Goal: Task Accomplishment & Management: Manage account settings

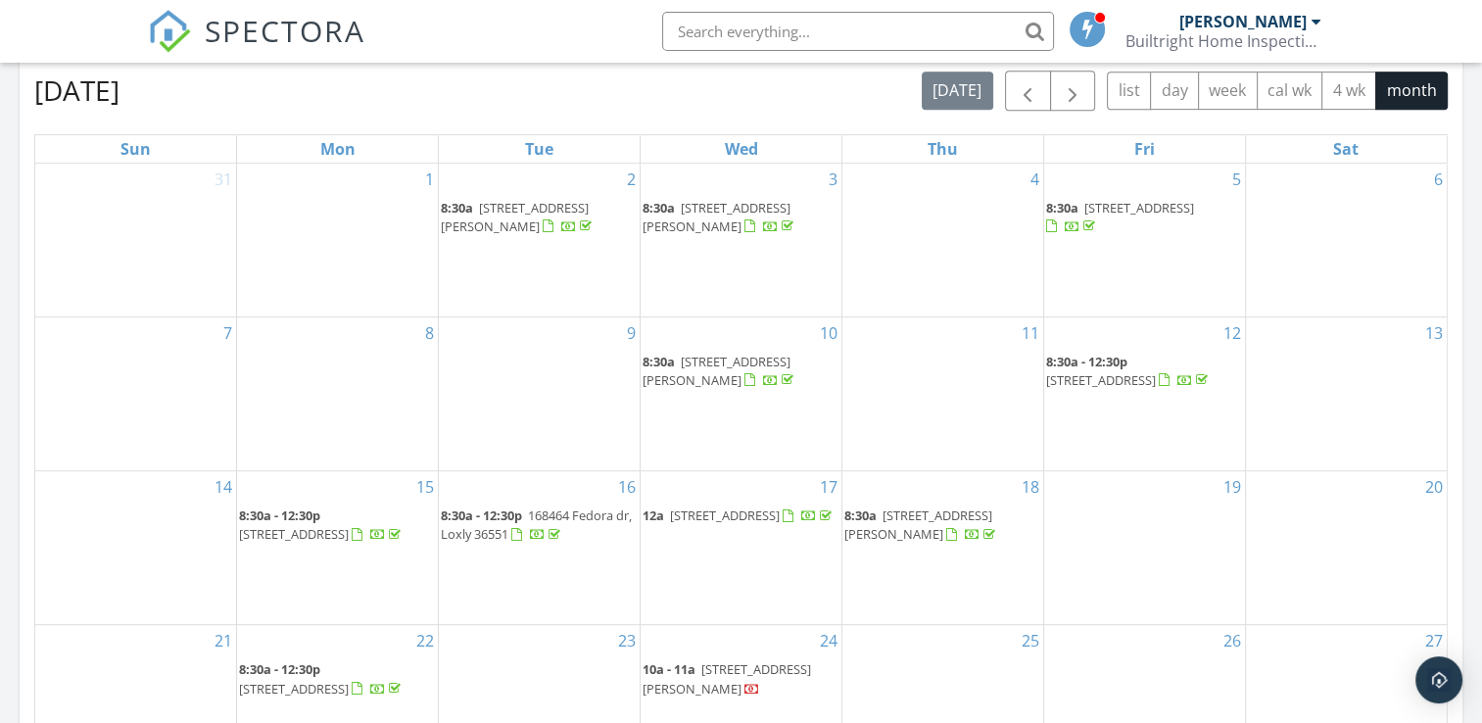
scroll to position [588, 0]
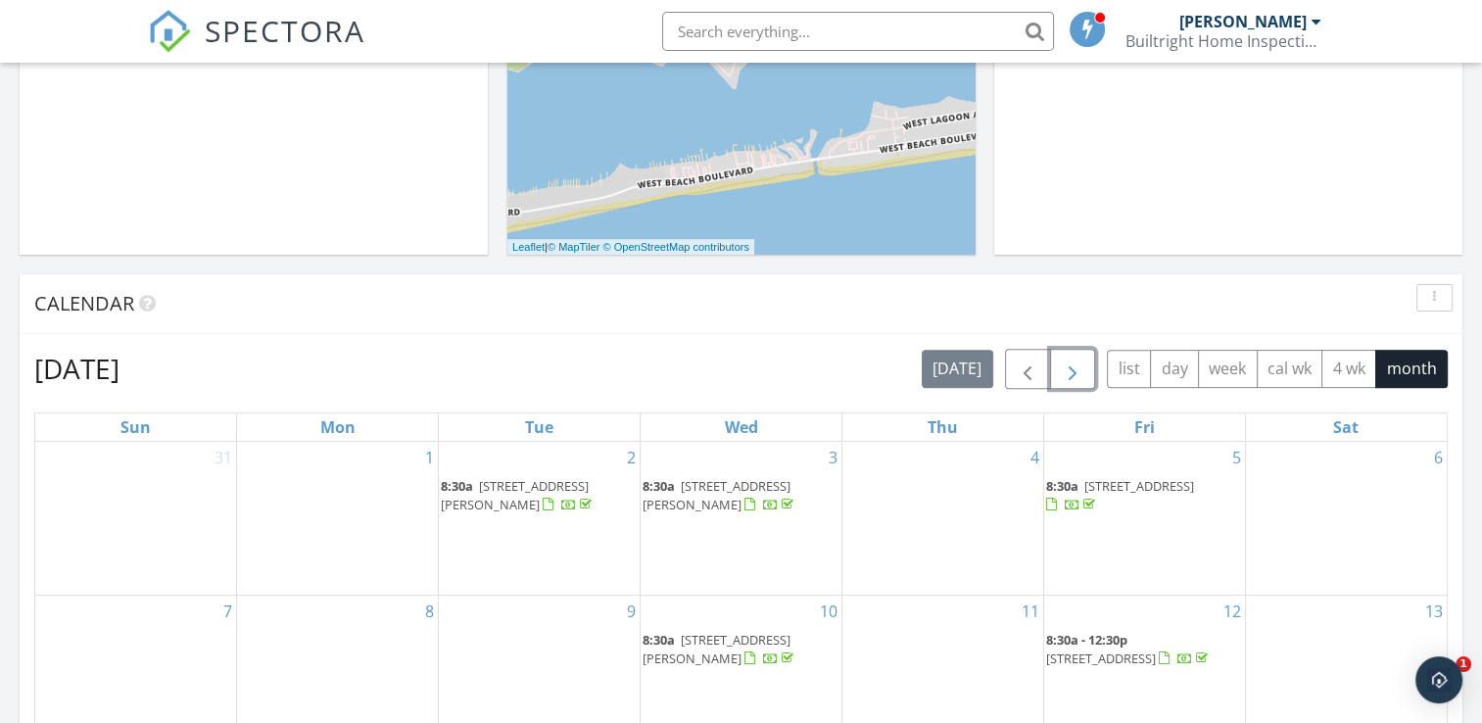
click at [1074, 371] on span "button" at bounding box center [1072, 369] width 24 height 24
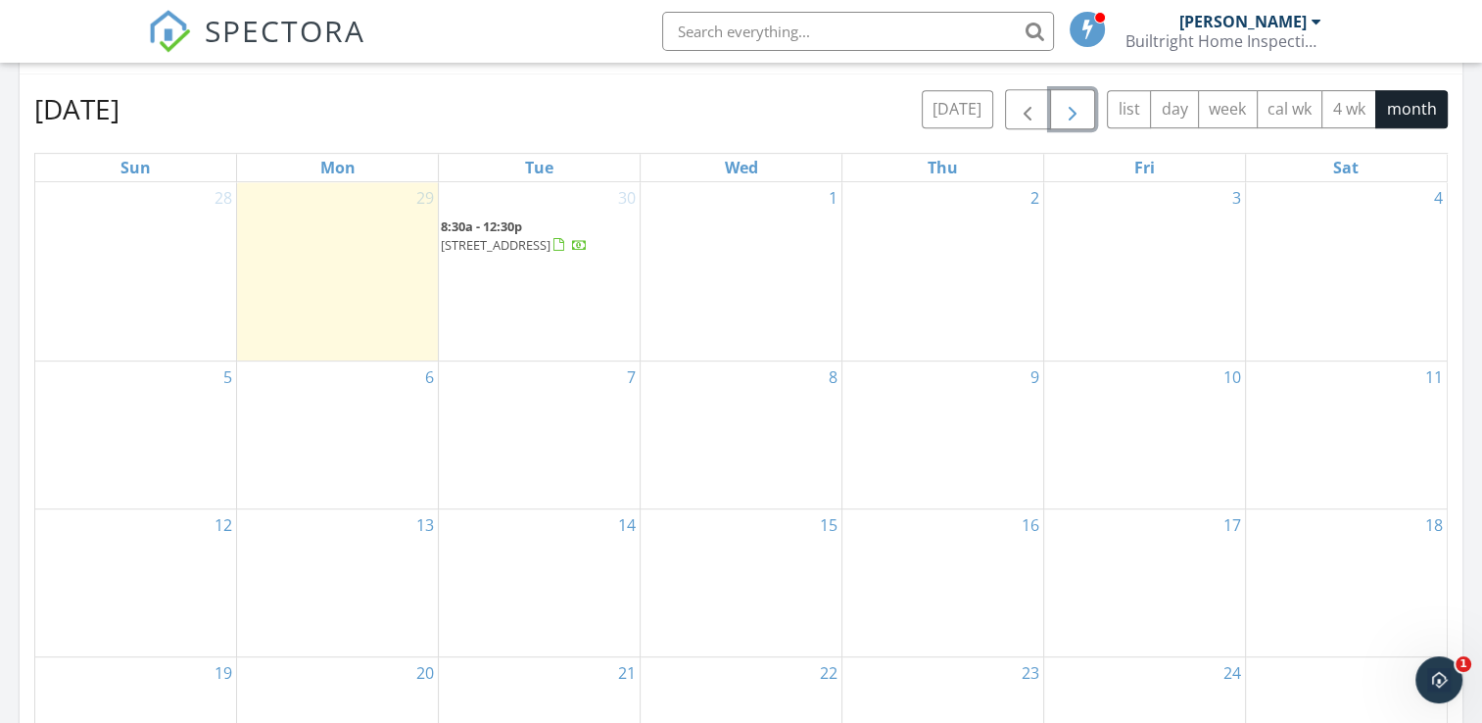
scroll to position [881, 0]
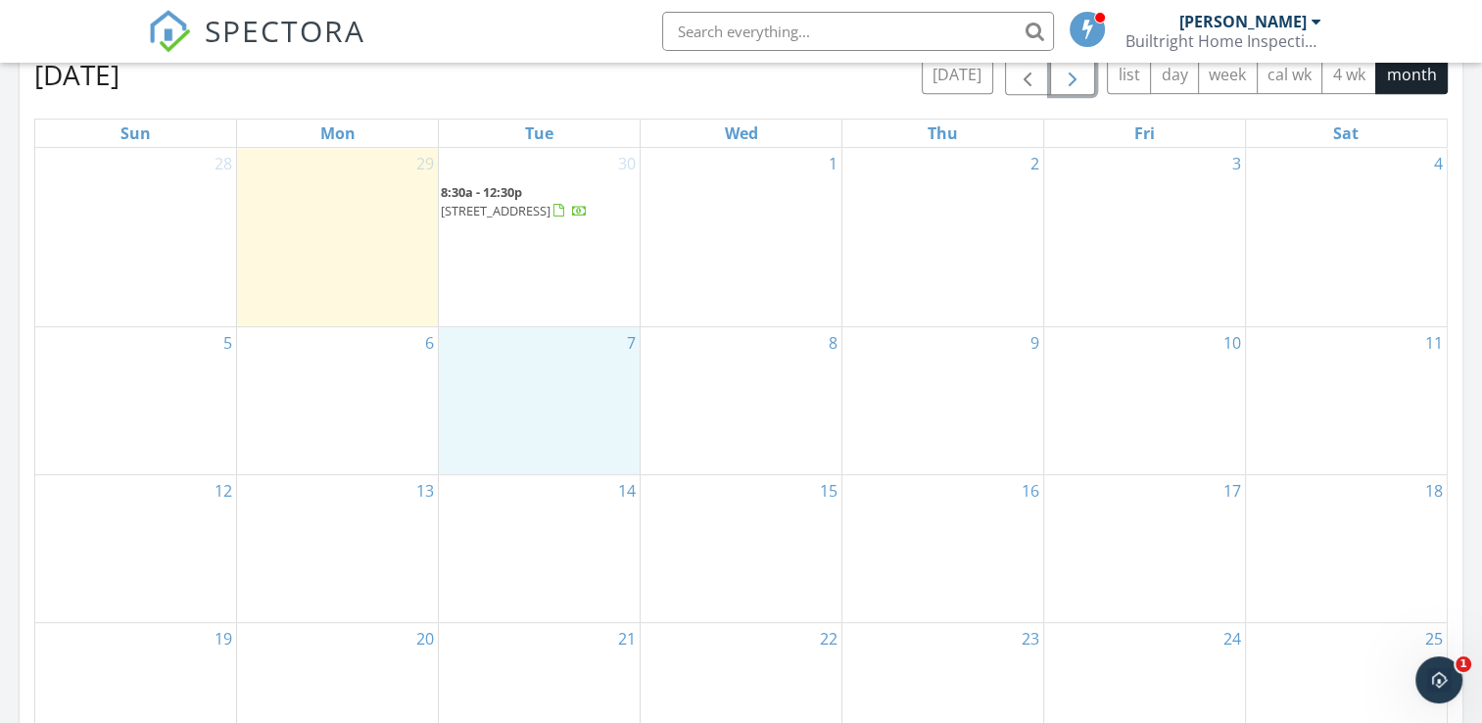
click at [508, 362] on div "7" at bounding box center [539, 400] width 201 height 147
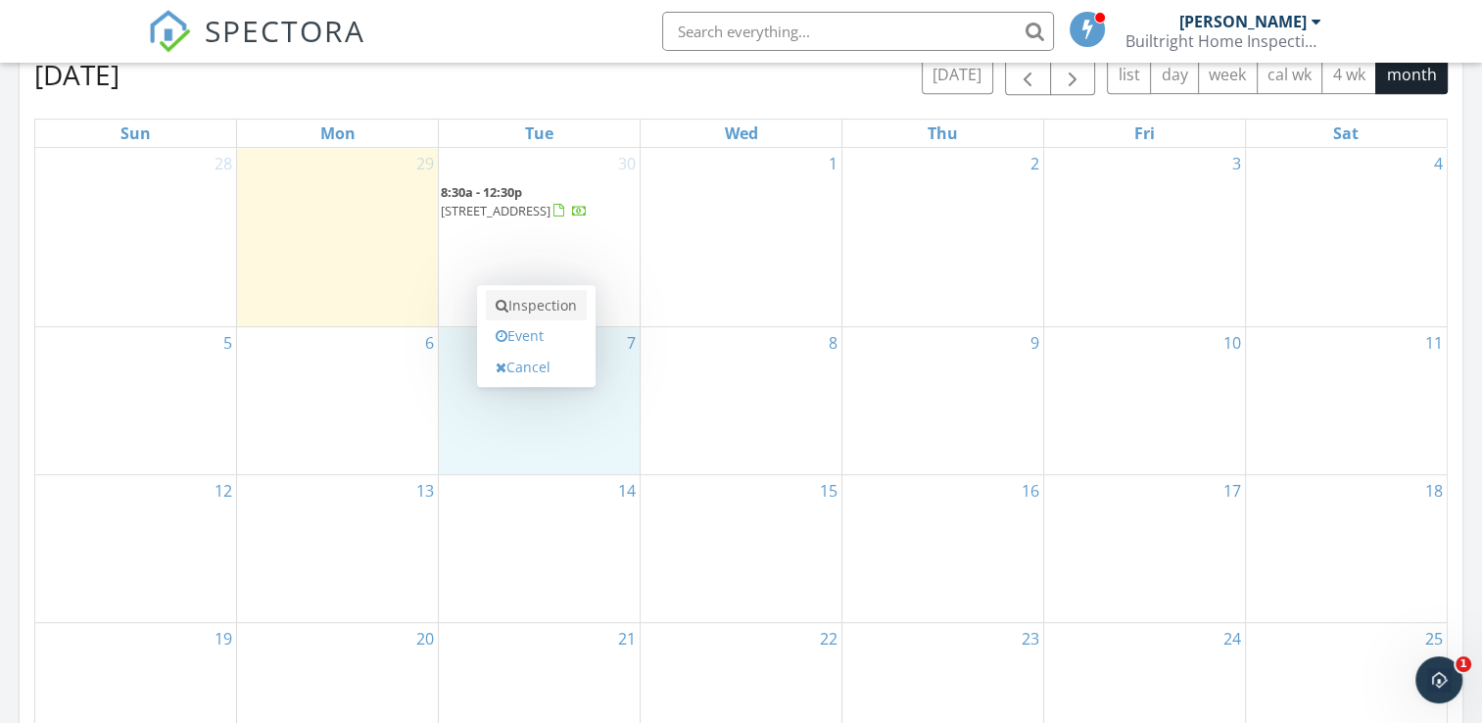
click at [530, 307] on link "Inspection" at bounding box center [536, 305] width 101 height 31
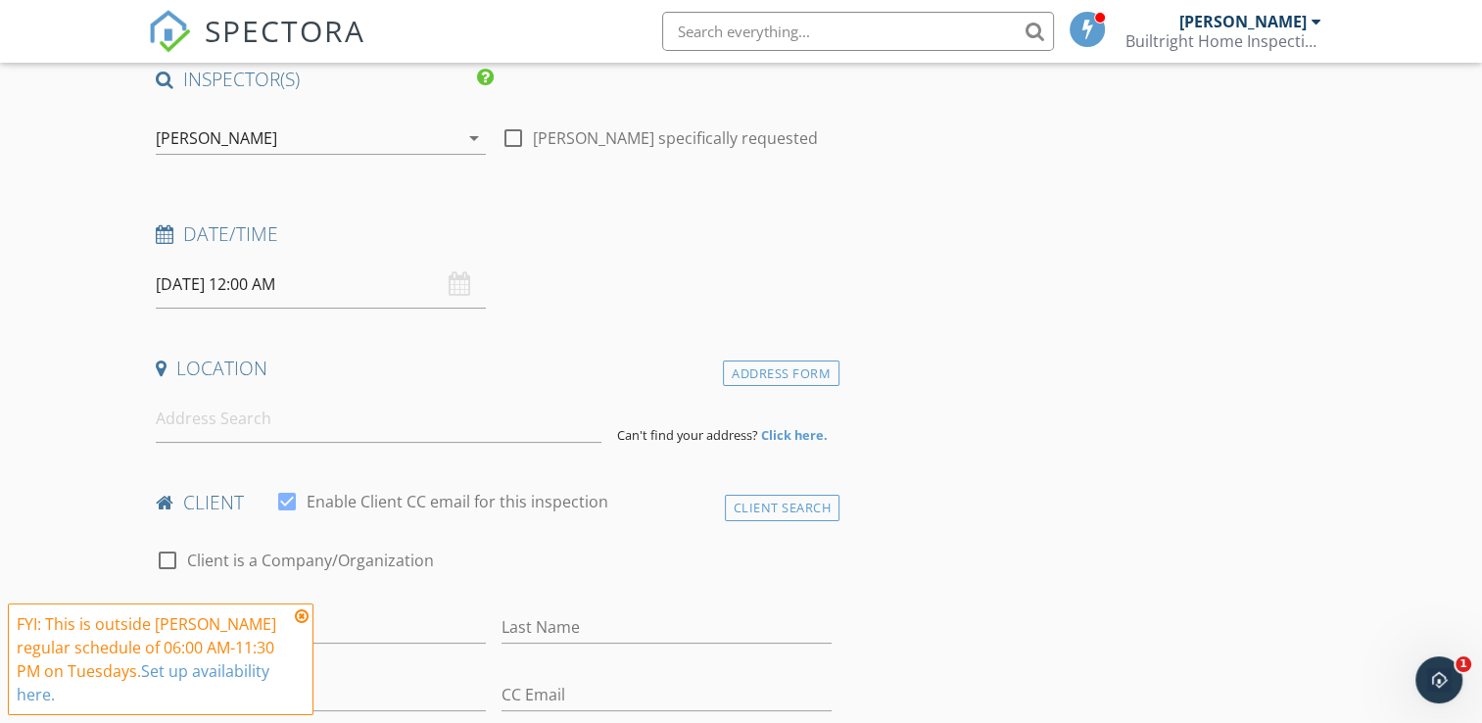
scroll to position [196, 0]
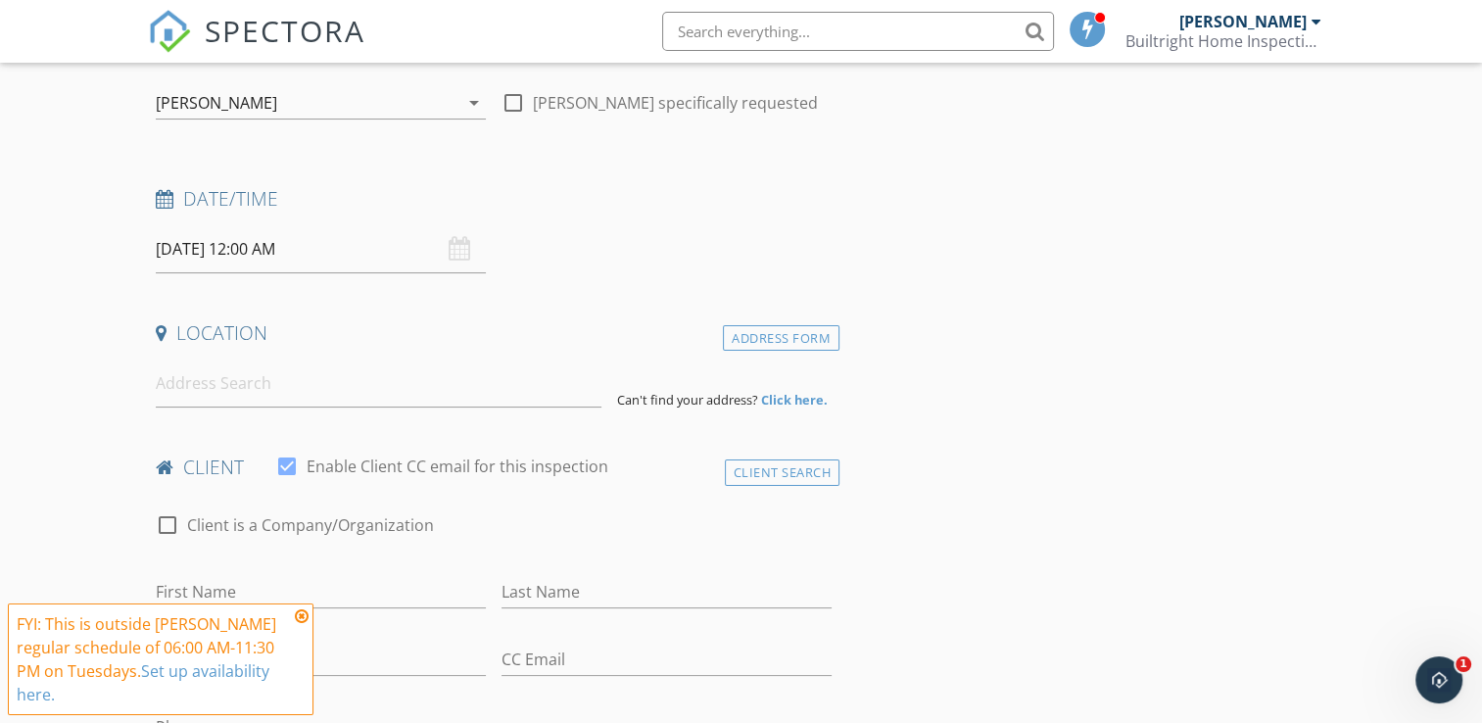
click at [286, 255] on input "[DATE] 12:00 AM" at bounding box center [321, 249] width 330 height 48
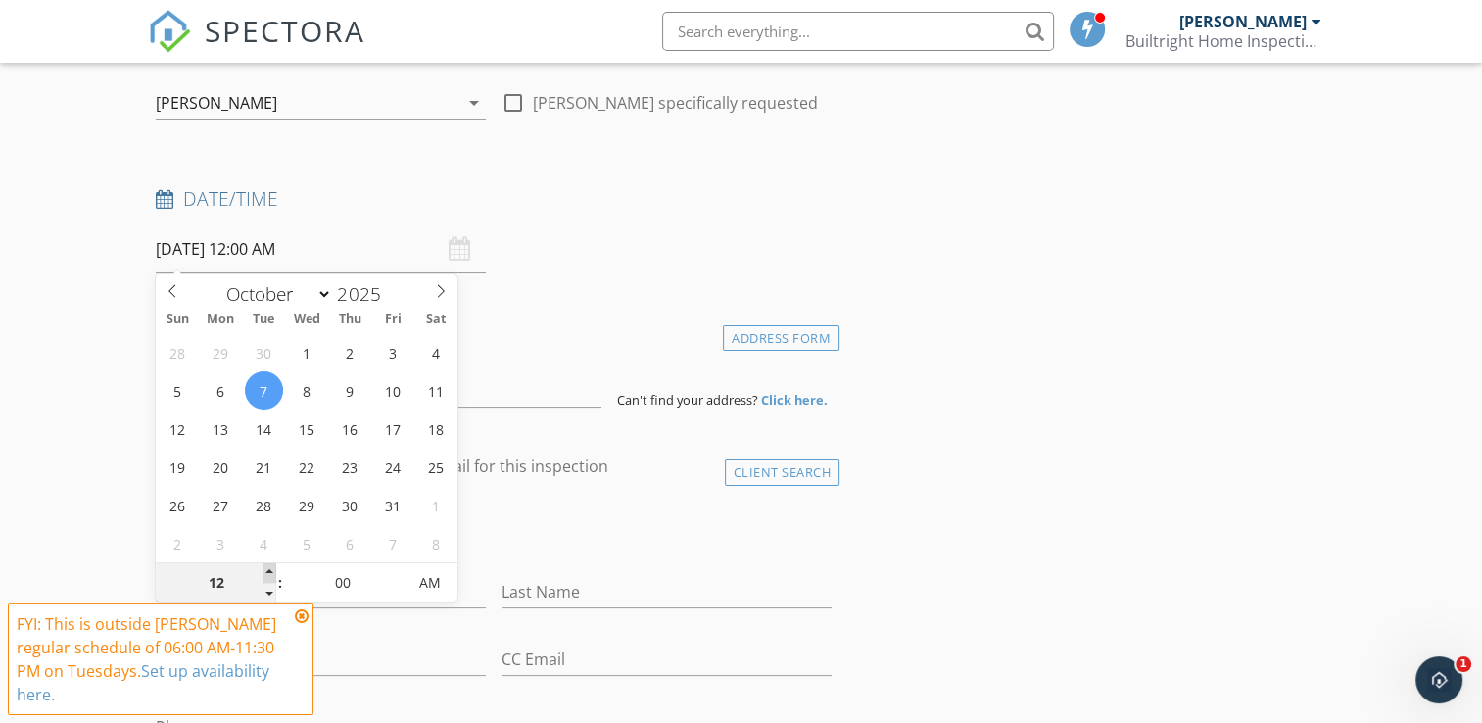
type input "01"
type input "[DATE] 1:00 AM"
click at [269, 567] on span at bounding box center [269, 573] width 14 height 20
type input "02"
type input "[DATE] 2:00 AM"
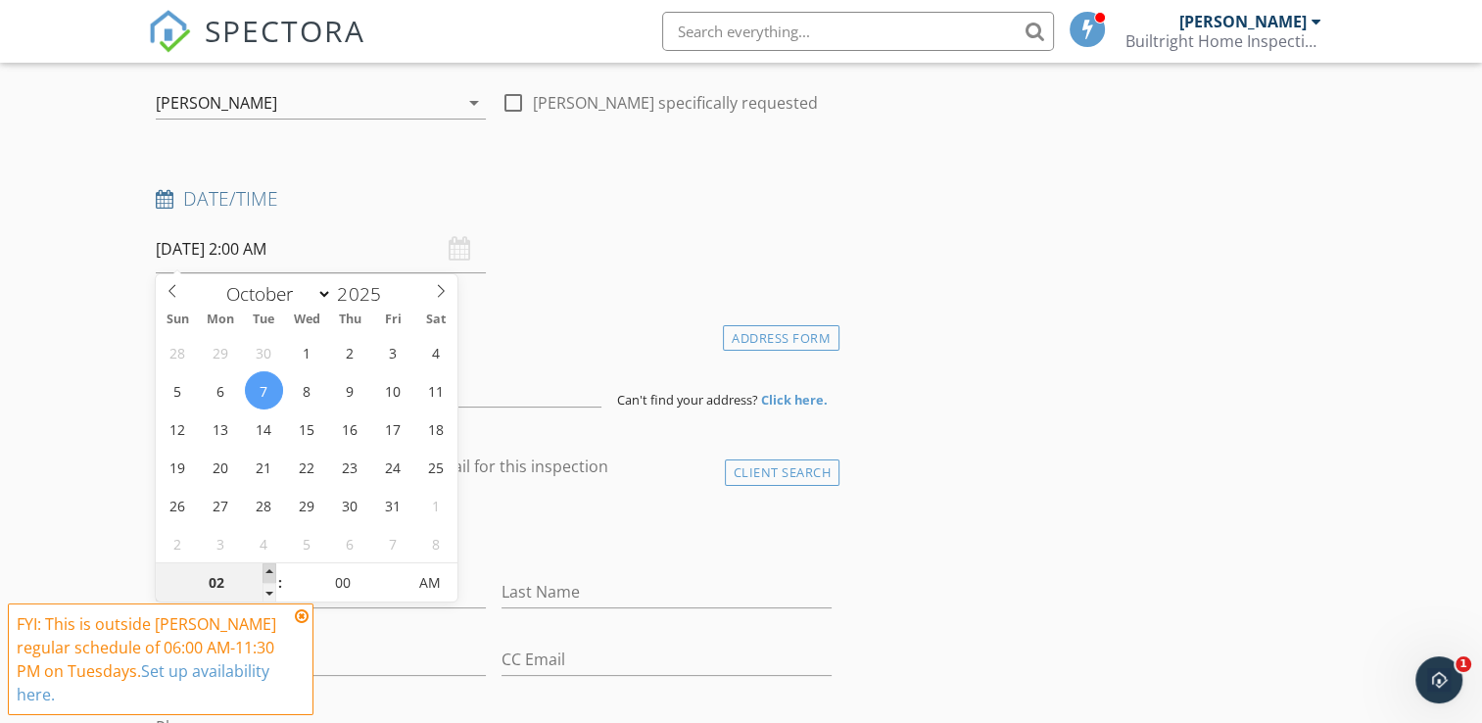
click at [269, 567] on span at bounding box center [269, 573] width 14 height 20
type input "03"
type input "10/07/2025 3:00 AM"
click at [269, 567] on span at bounding box center [269, 573] width 14 height 20
type input "04"
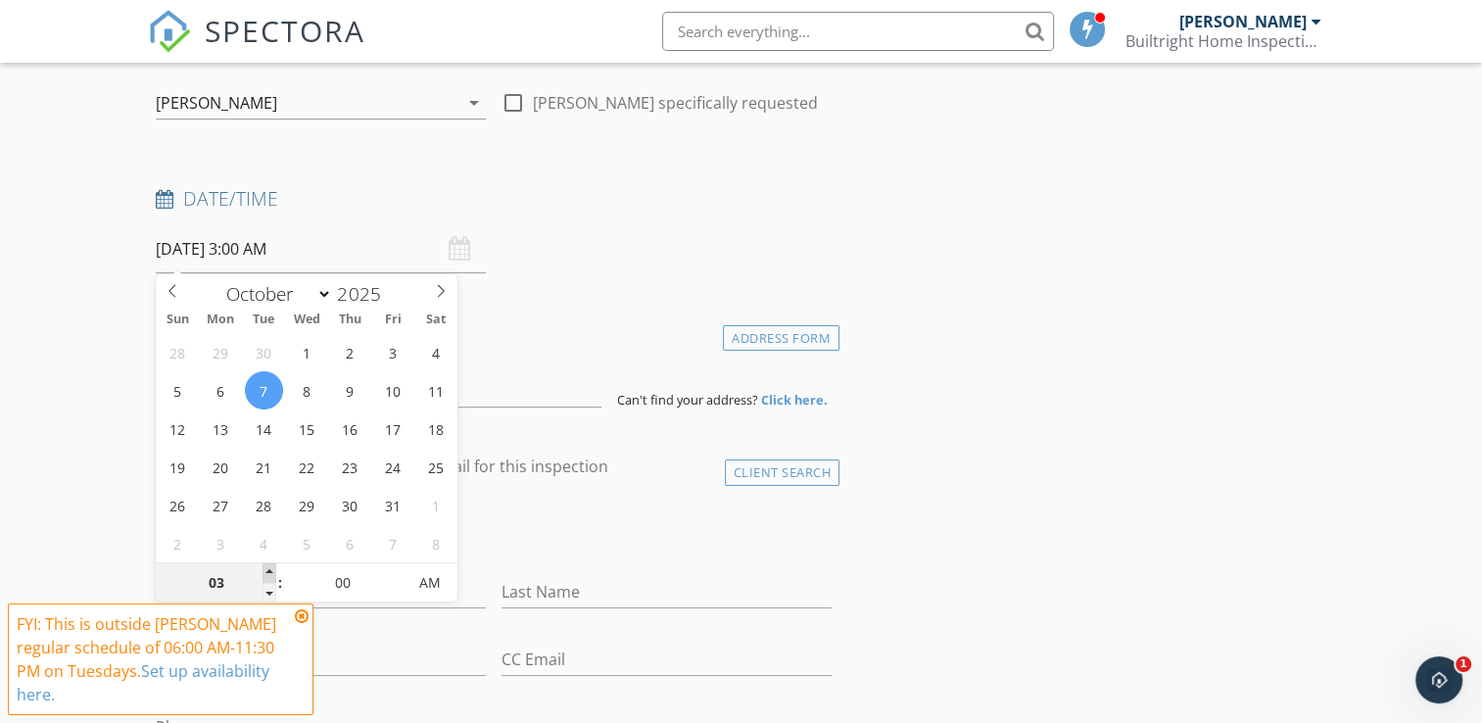
type input "10/07/2025 4:00 AM"
click at [269, 567] on span at bounding box center [269, 573] width 14 height 20
type input "05"
type input "10/07/2025 5:00 AM"
click at [269, 567] on span at bounding box center [269, 573] width 14 height 20
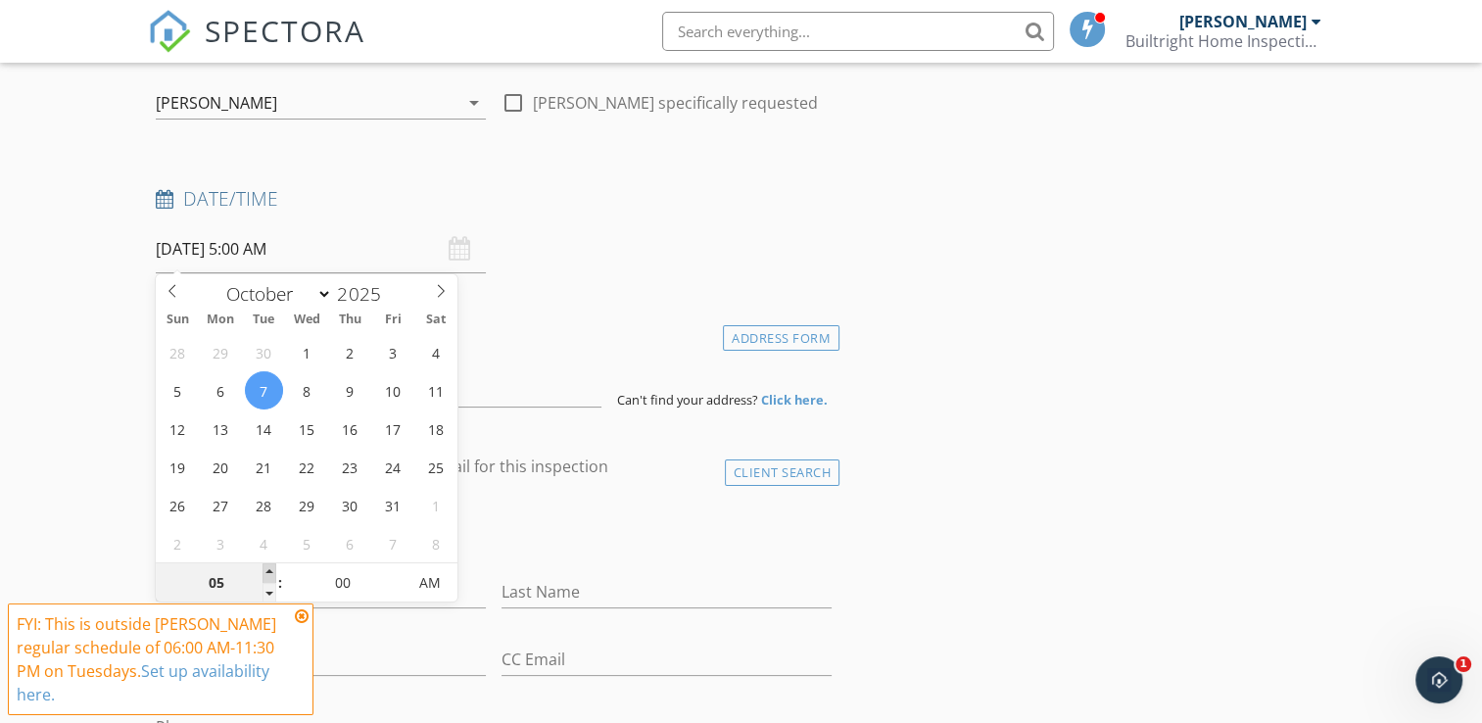
type input "06"
type input "10/07/2025 6:00 AM"
click at [269, 567] on span at bounding box center [269, 573] width 14 height 20
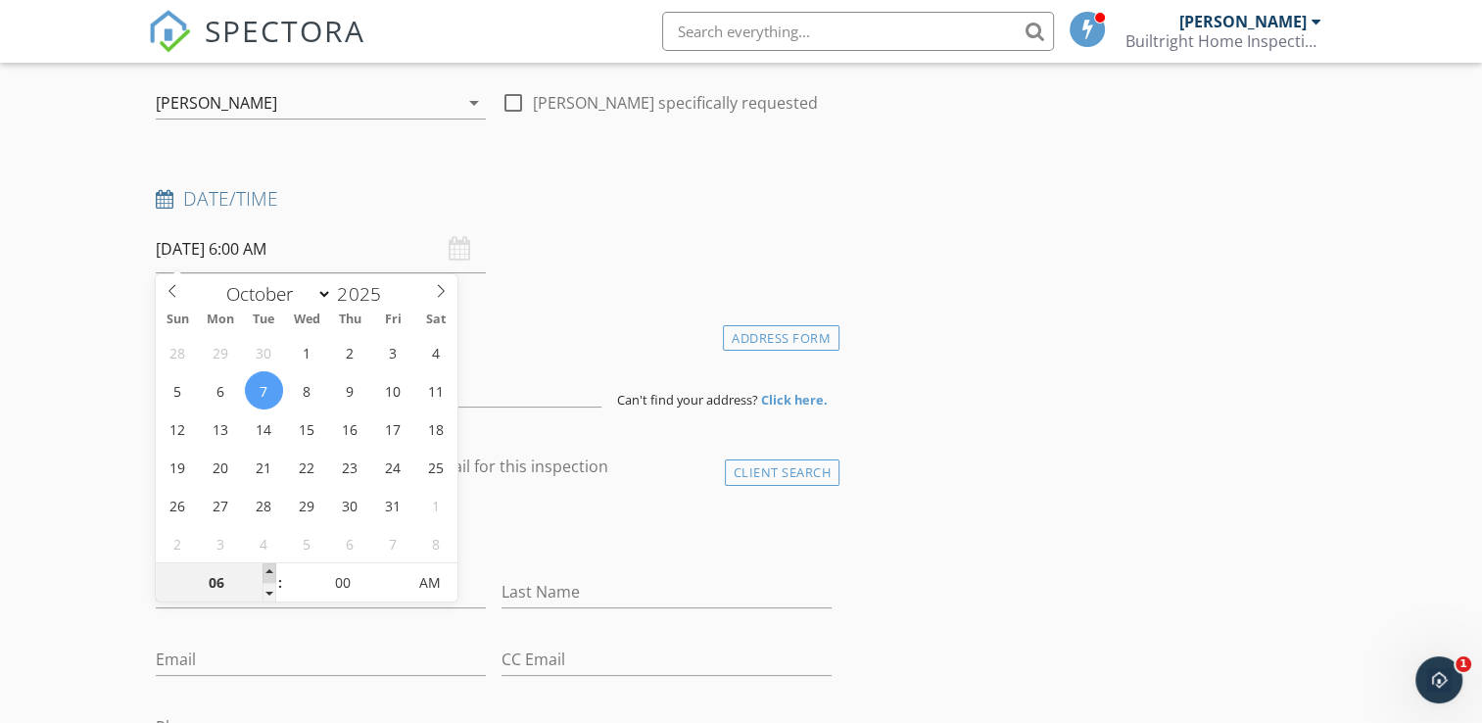
type input "07"
type input "10/07/2025 7:00 AM"
click at [269, 567] on span at bounding box center [269, 573] width 14 height 20
type input "08"
type input "10/07/2025 8:00 AM"
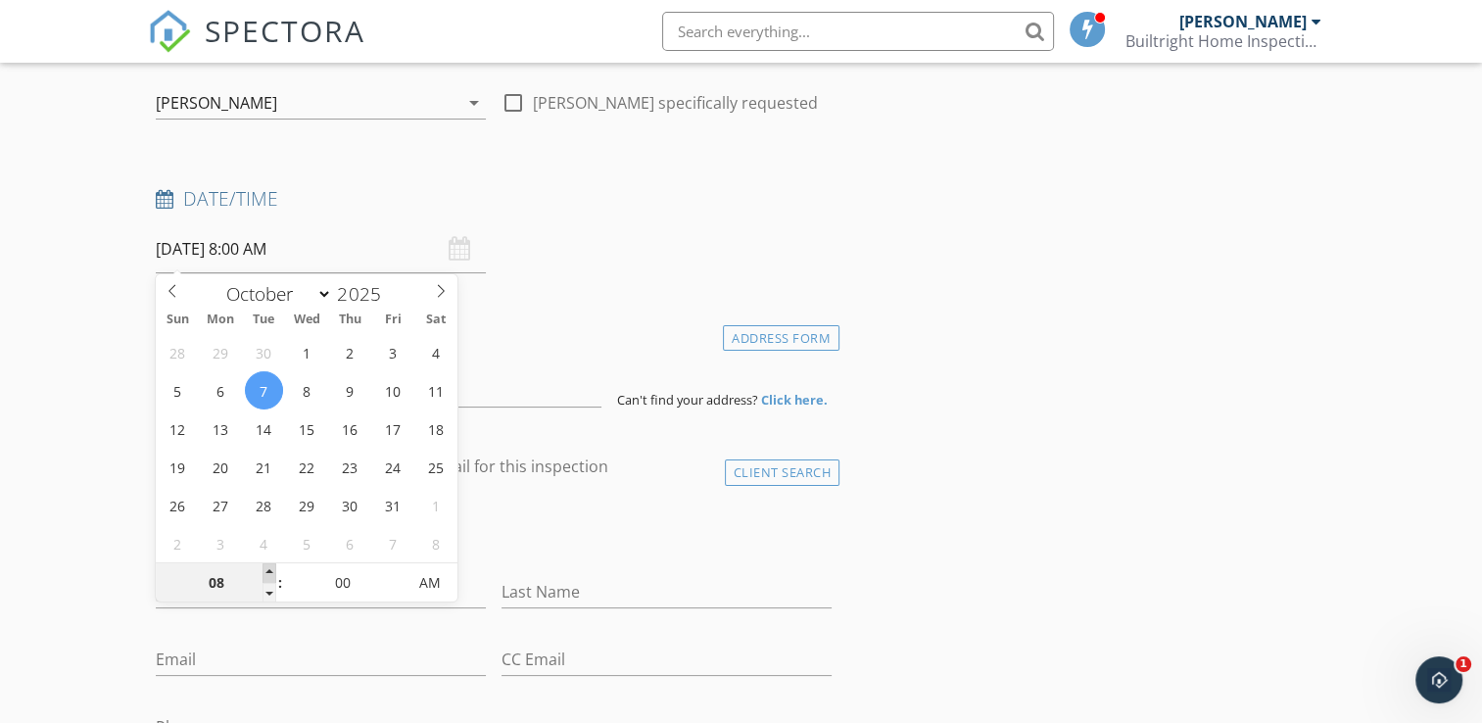
click at [266, 568] on span at bounding box center [269, 573] width 14 height 20
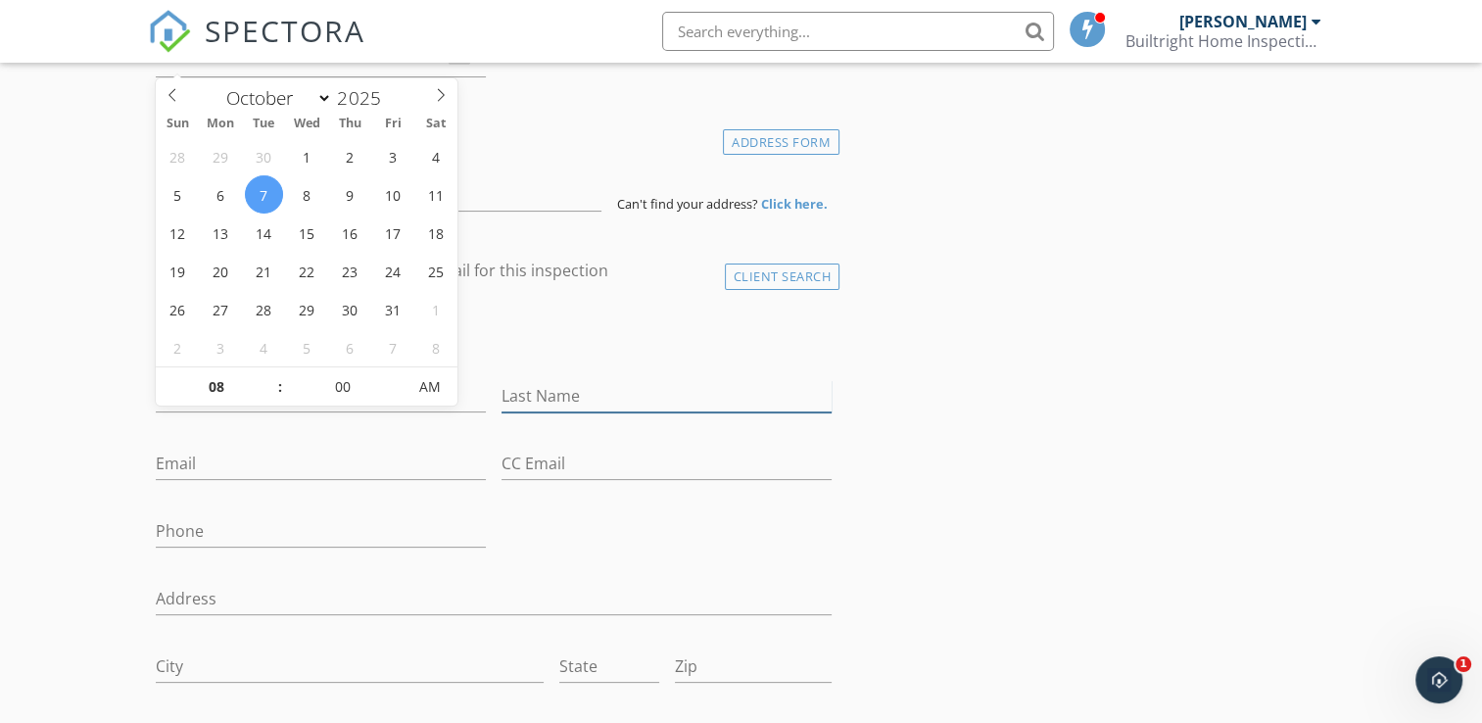
click at [606, 390] on input "Last Name" at bounding box center [666, 396] width 330 height 32
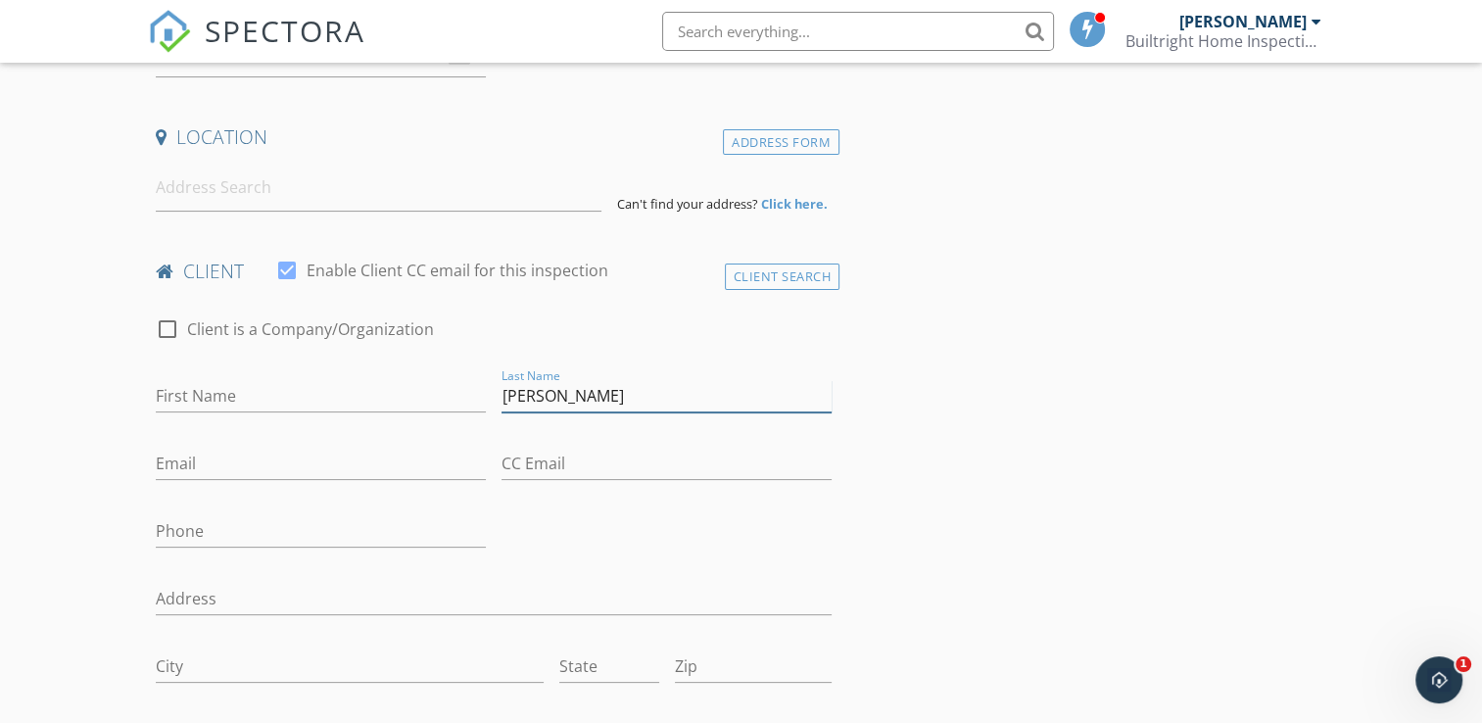
type input "[PERSON_NAME]"
click at [338, 401] on input "First Name" at bounding box center [321, 396] width 330 height 32
type input "[PERSON_NAME]"
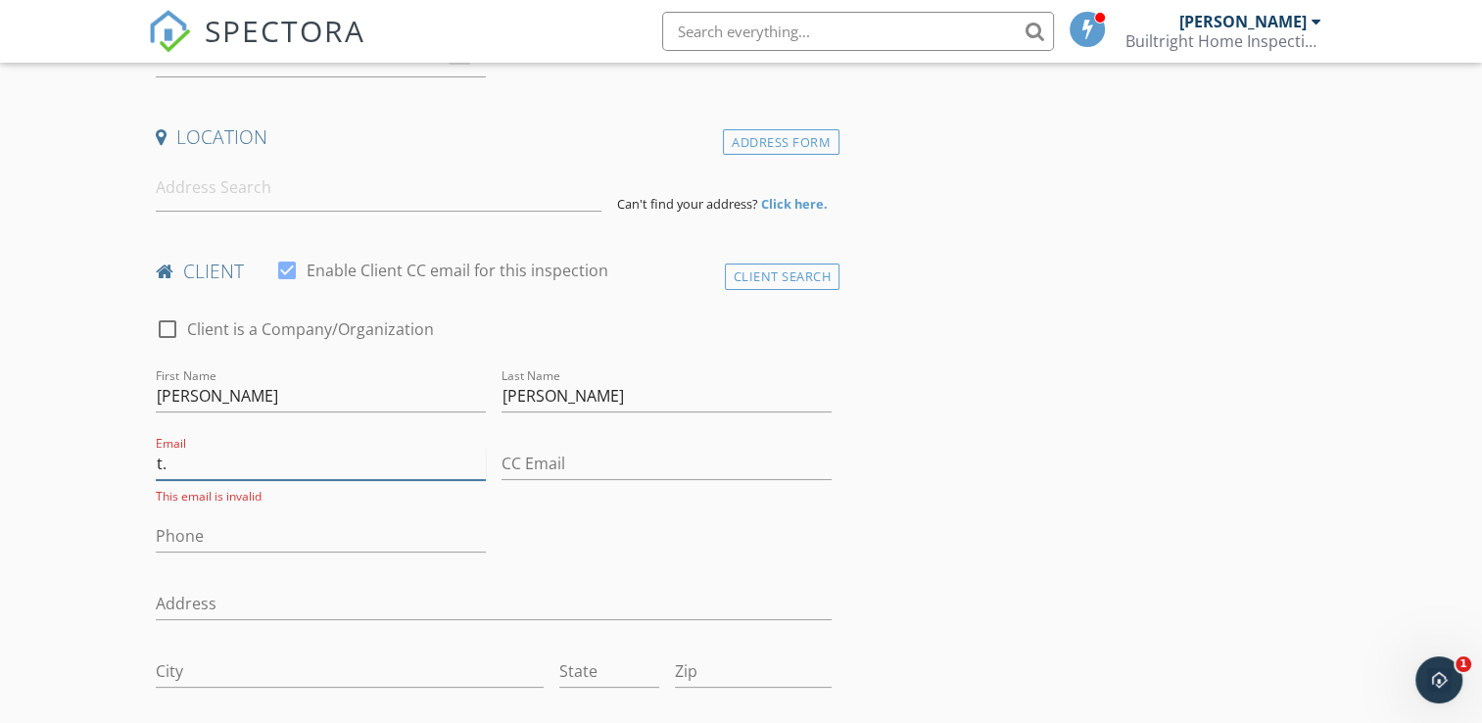
type input "t"
type input "T.cochran@TFMSG"
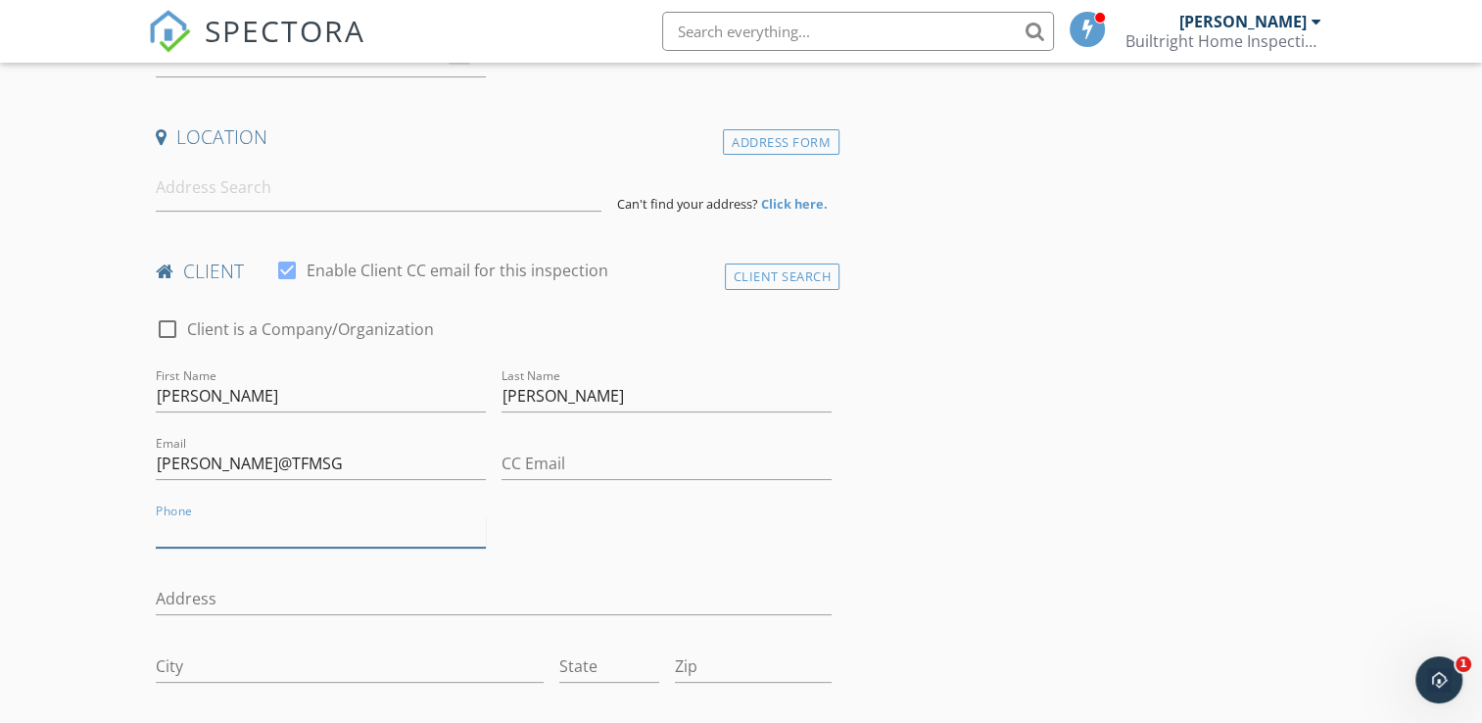
click at [259, 536] on input "Phone" at bounding box center [321, 531] width 330 height 32
type input "251-401-688"
click at [296, 467] on input "T.cochran@TFMSG" at bounding box center [321, 463] width 330 height 32
click at [165, 464] on input "T.cochran@TFMSG." at bounding box center [321, 463] width 330 height 32
click at [279, 464] on input "T.cochran@TFMSG." at bounding box center [321, 463] width 330 height 32
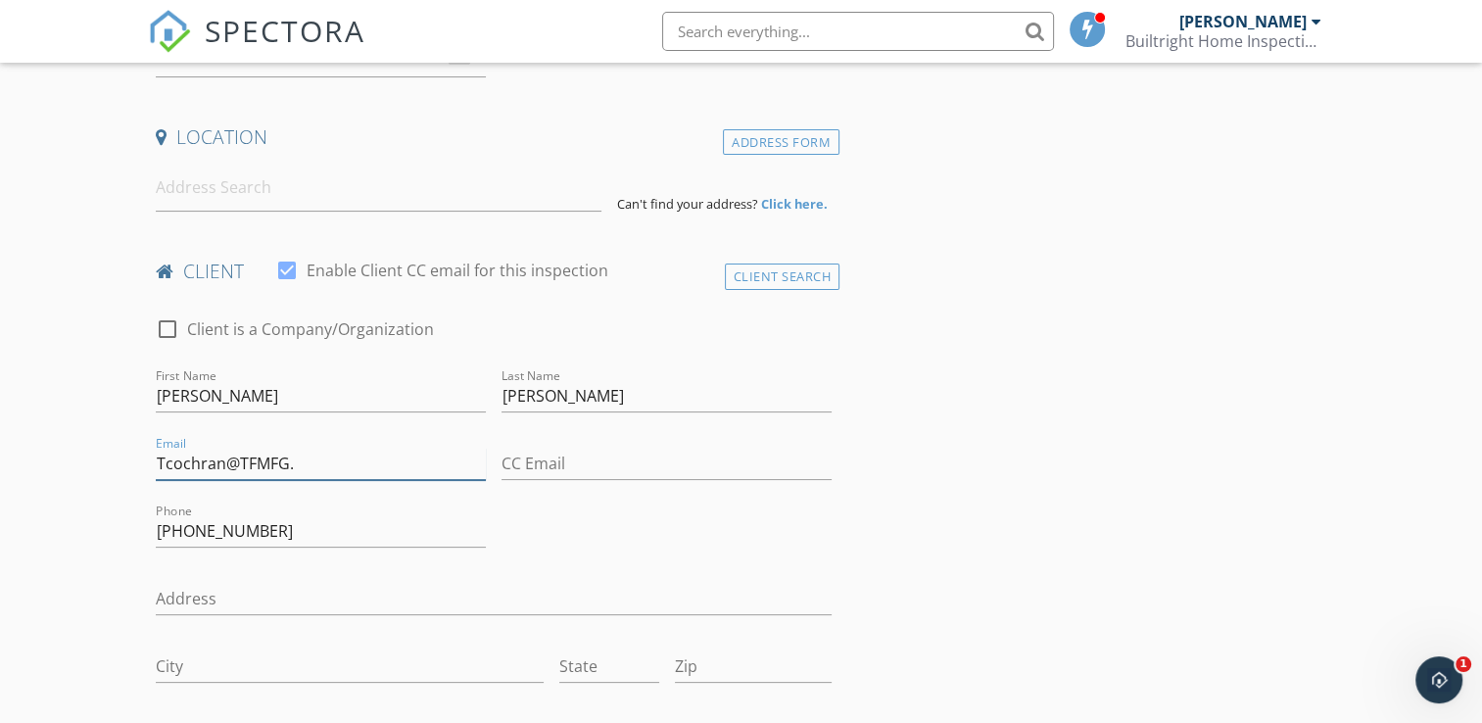
click at [294, 458] on input "Tcochran@TFMFG." at bounding box center [321, 463] width 330 height 32
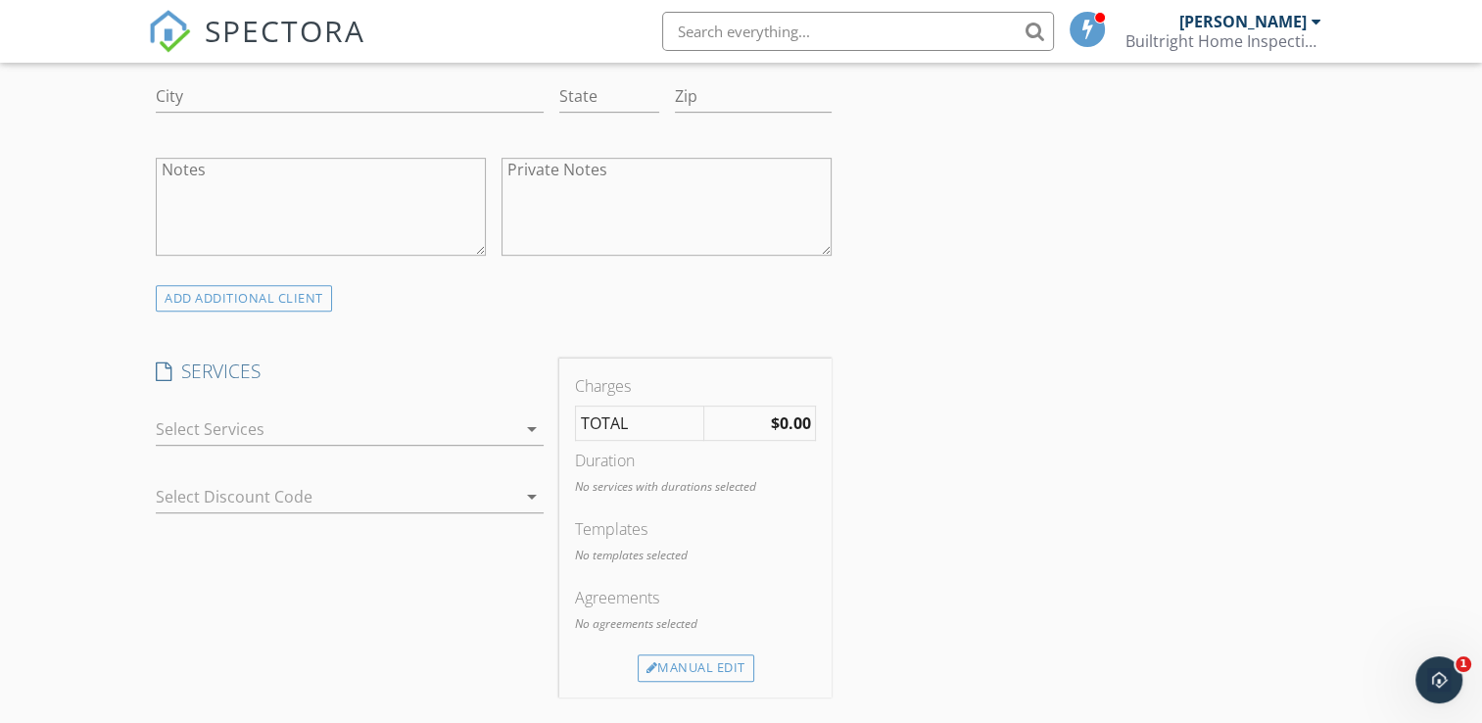
scroll to position [979, 0]
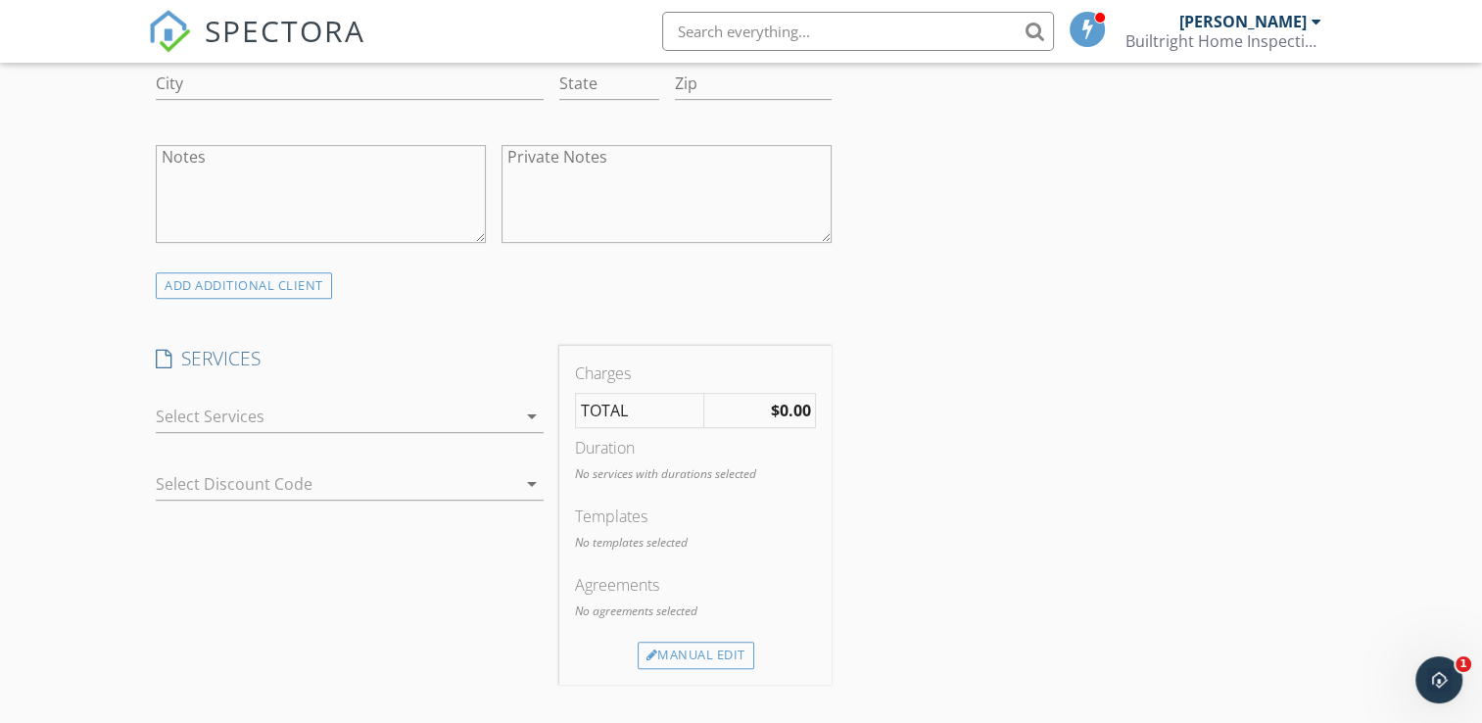
type input "Tcochran@TFMFG.com"
click at [356, 416] on div at bounding box center [336, 415] width 360 height 31
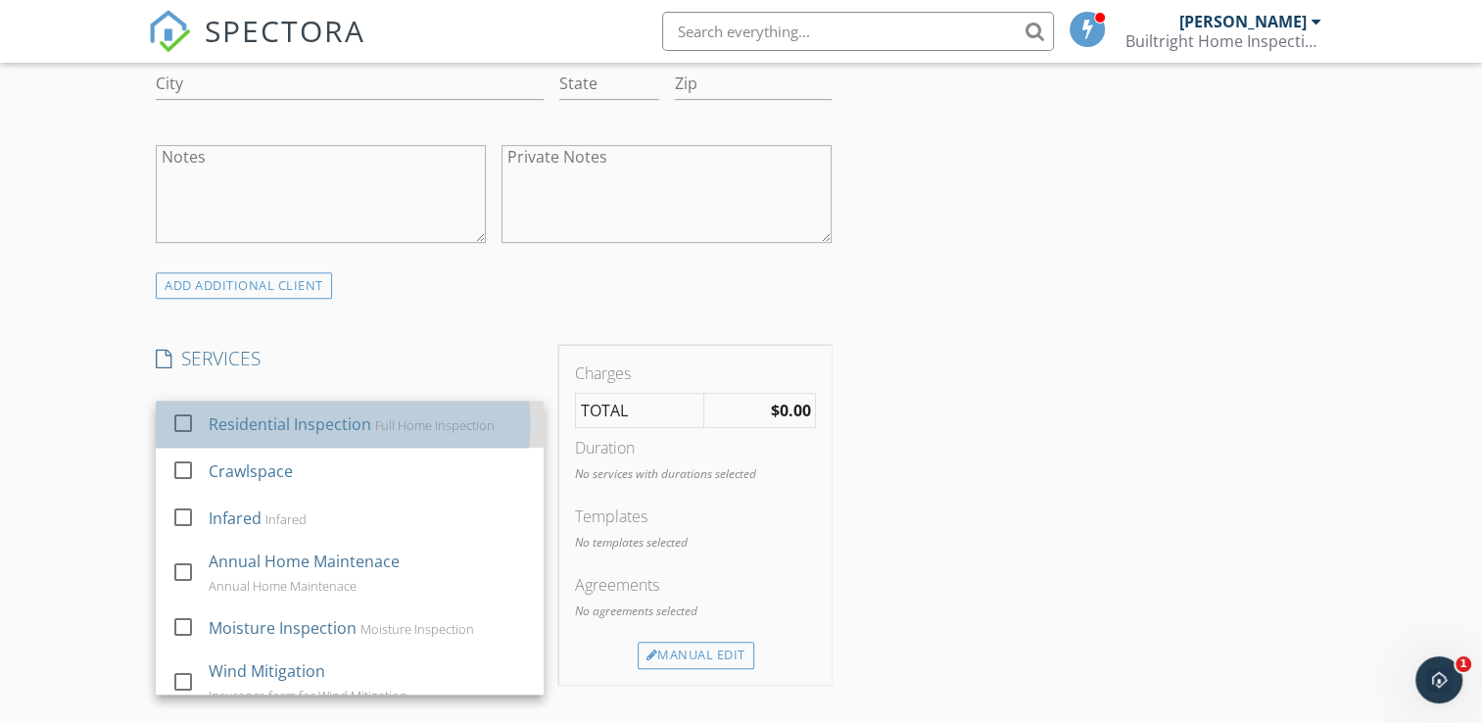
click at [350, 415] on div "Residential Inspection" at bounding box center [291, 424] width 163 height 24
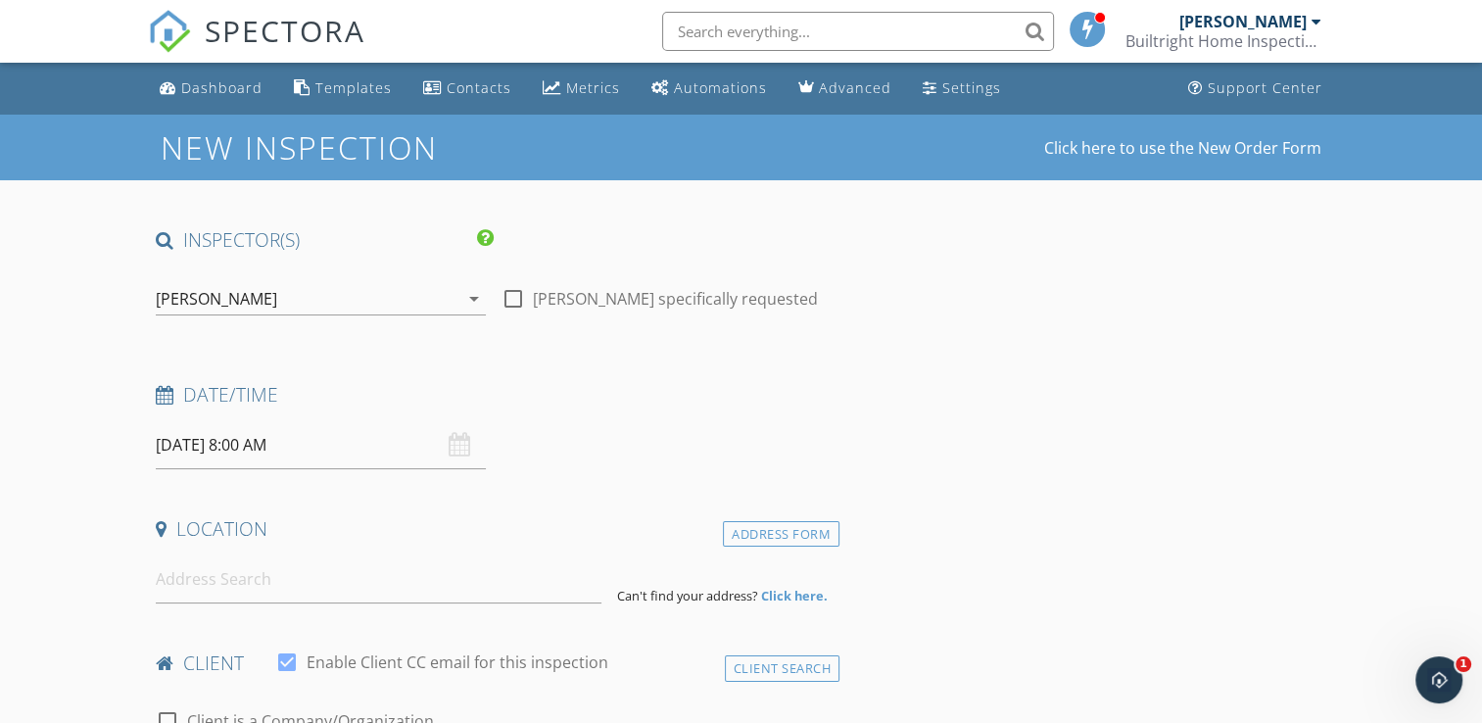
scroll to position [0, 0]
click at [253, 585] on input at bounding box center [379, 579] width 446 height 48
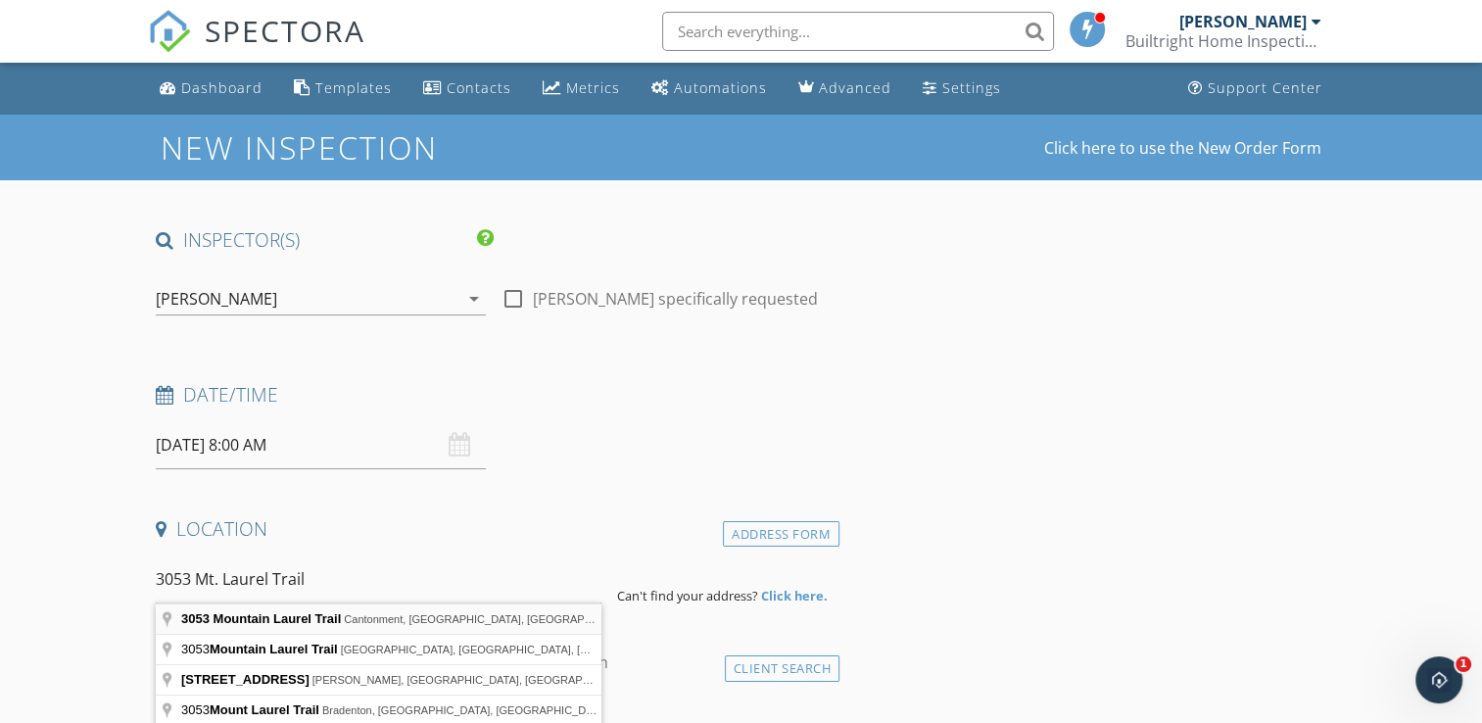
type input "3053 Mountain Laurel Trail, Cantonment, FL, USA"
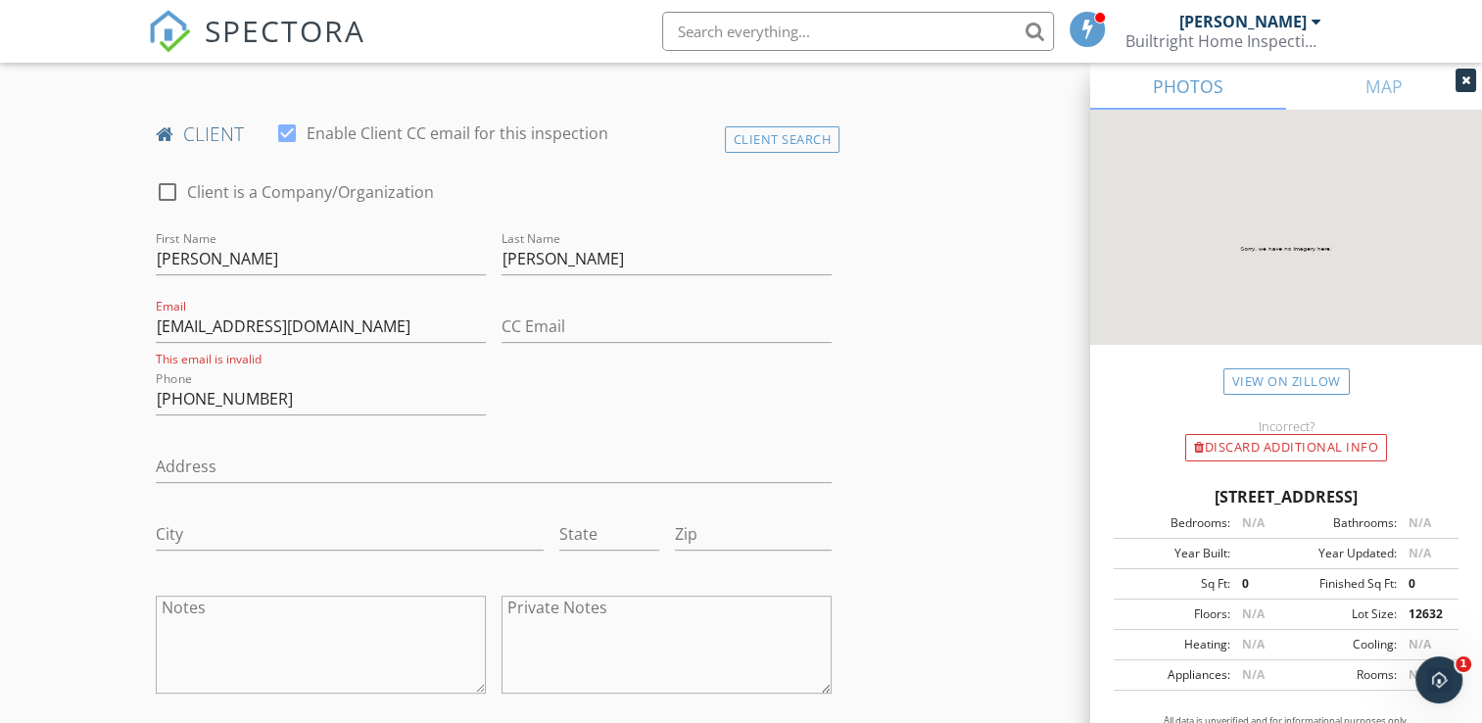
scroll to position [783, 0]
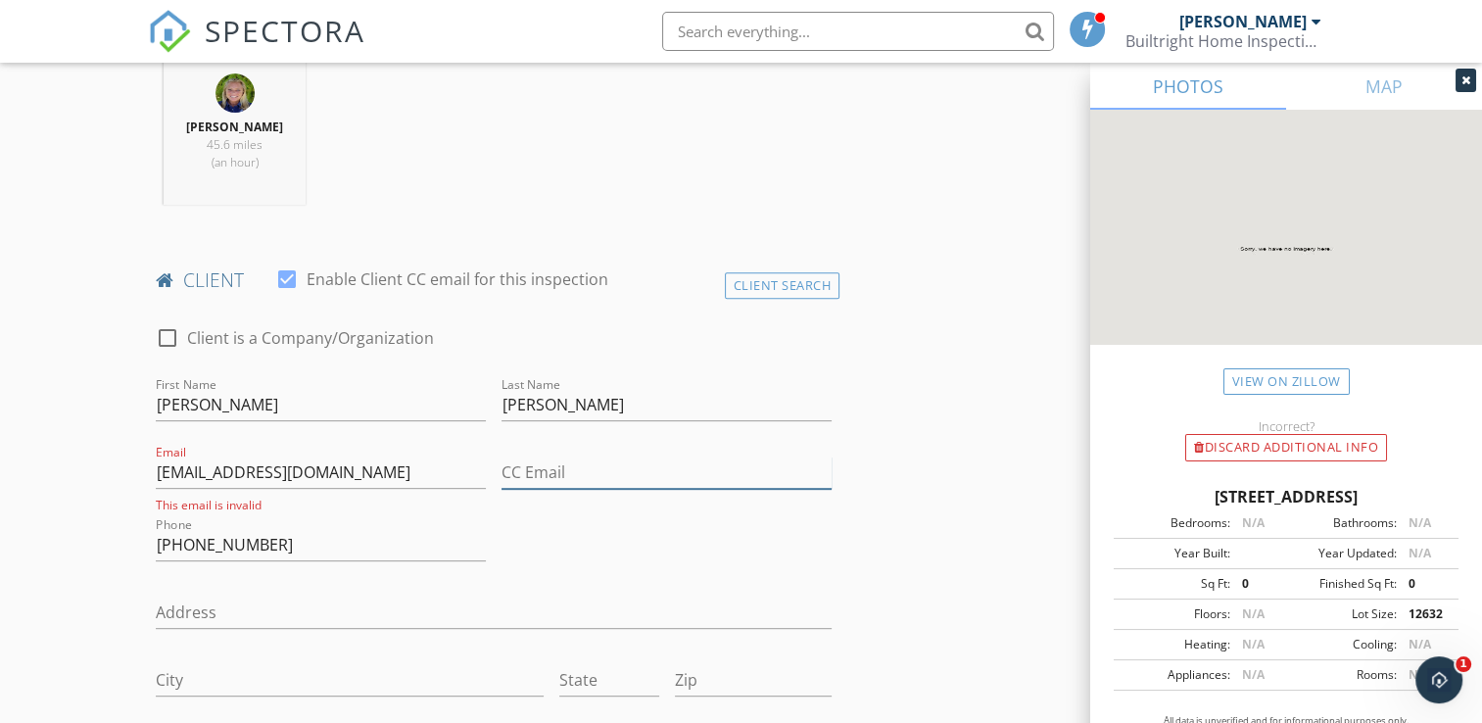
click at [521, 467] on input "CC Email" at bounding box center [666, 472] width 330 height 32
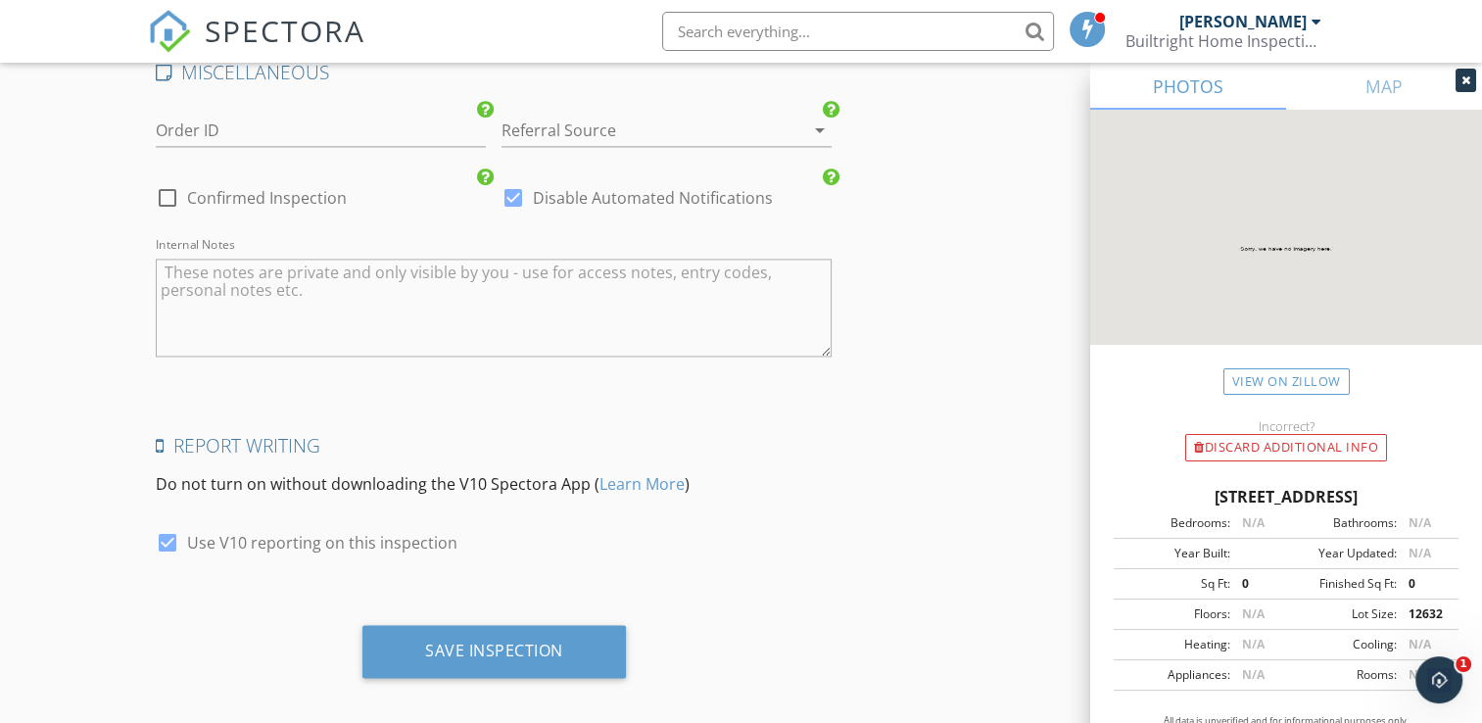
scroll to position [2837, 0]
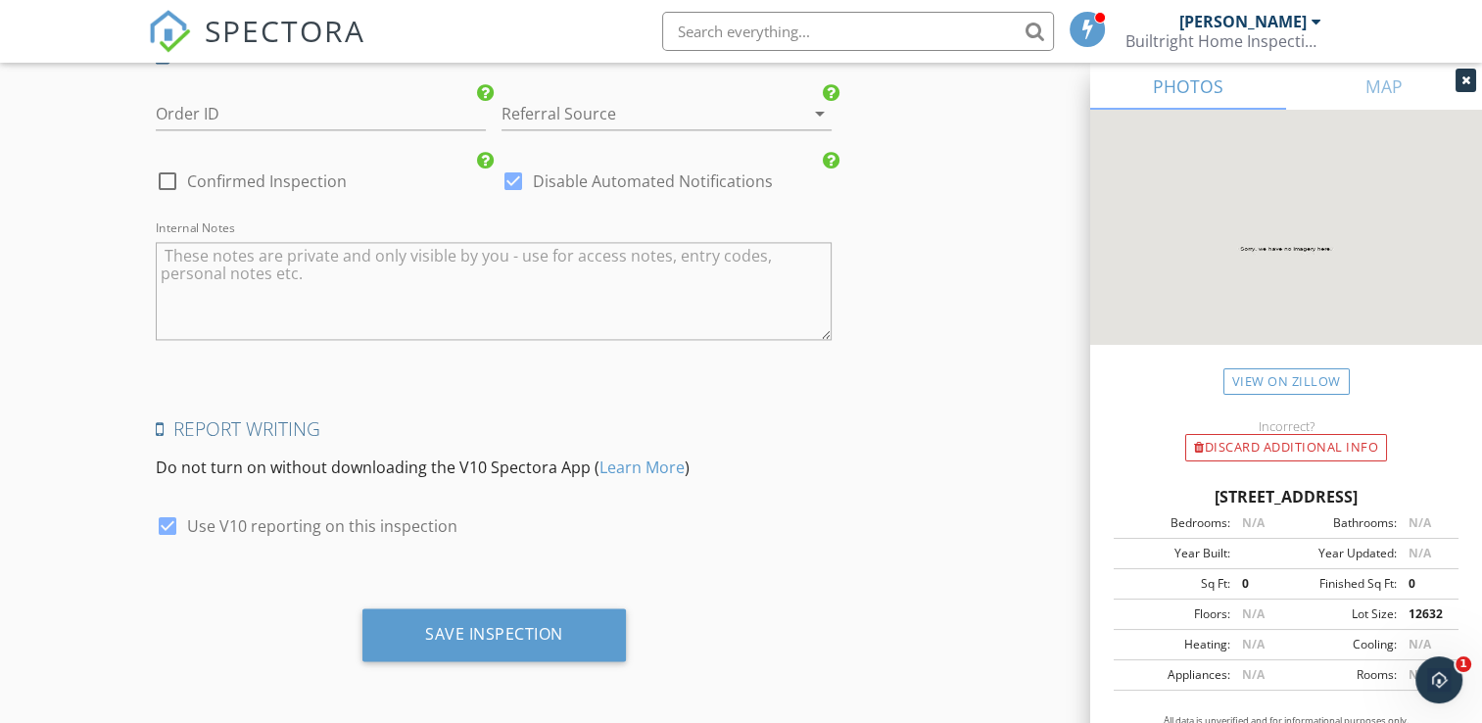
type input "Thomas_Cochran@AOL.com"
click at [258, 264] on textarea "Internal Notes" at bounding box center [494, 291] width 676 height 98
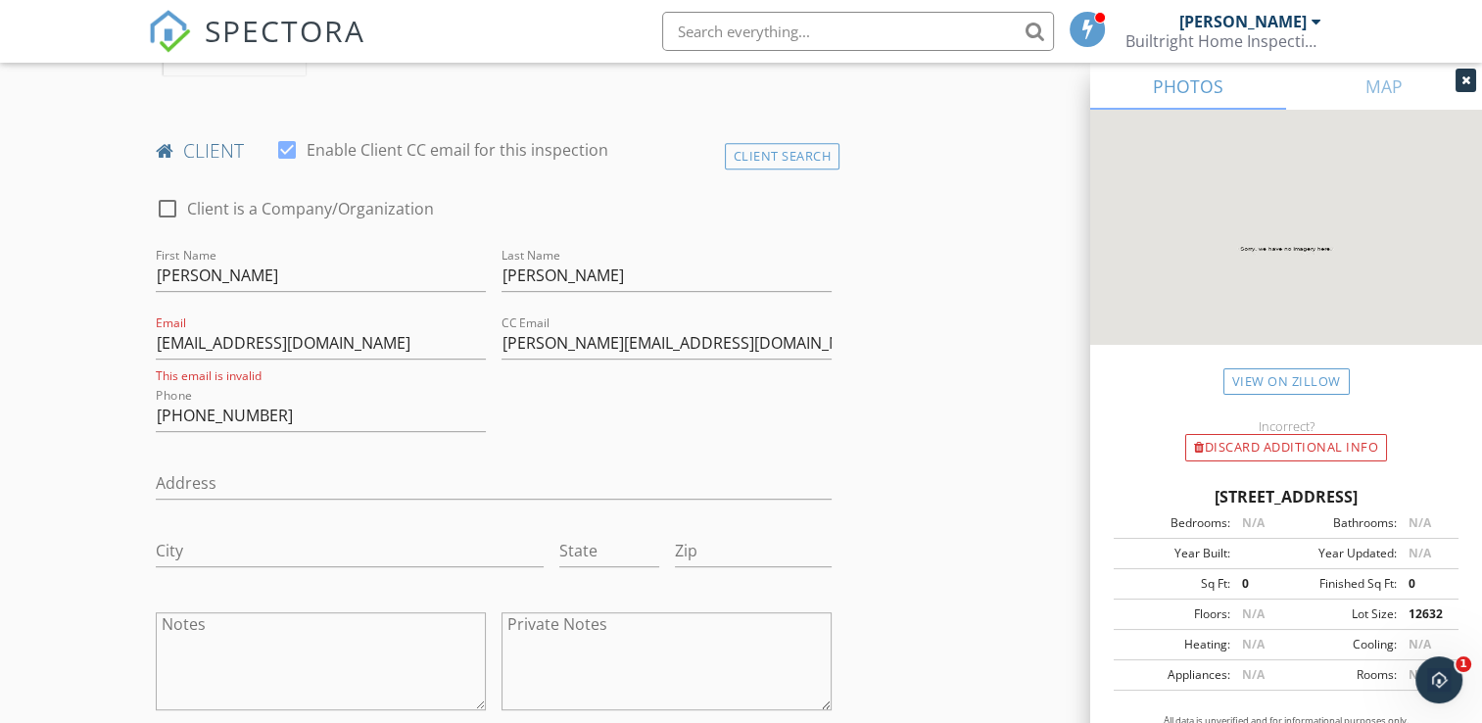
scroll to position [878, 0]
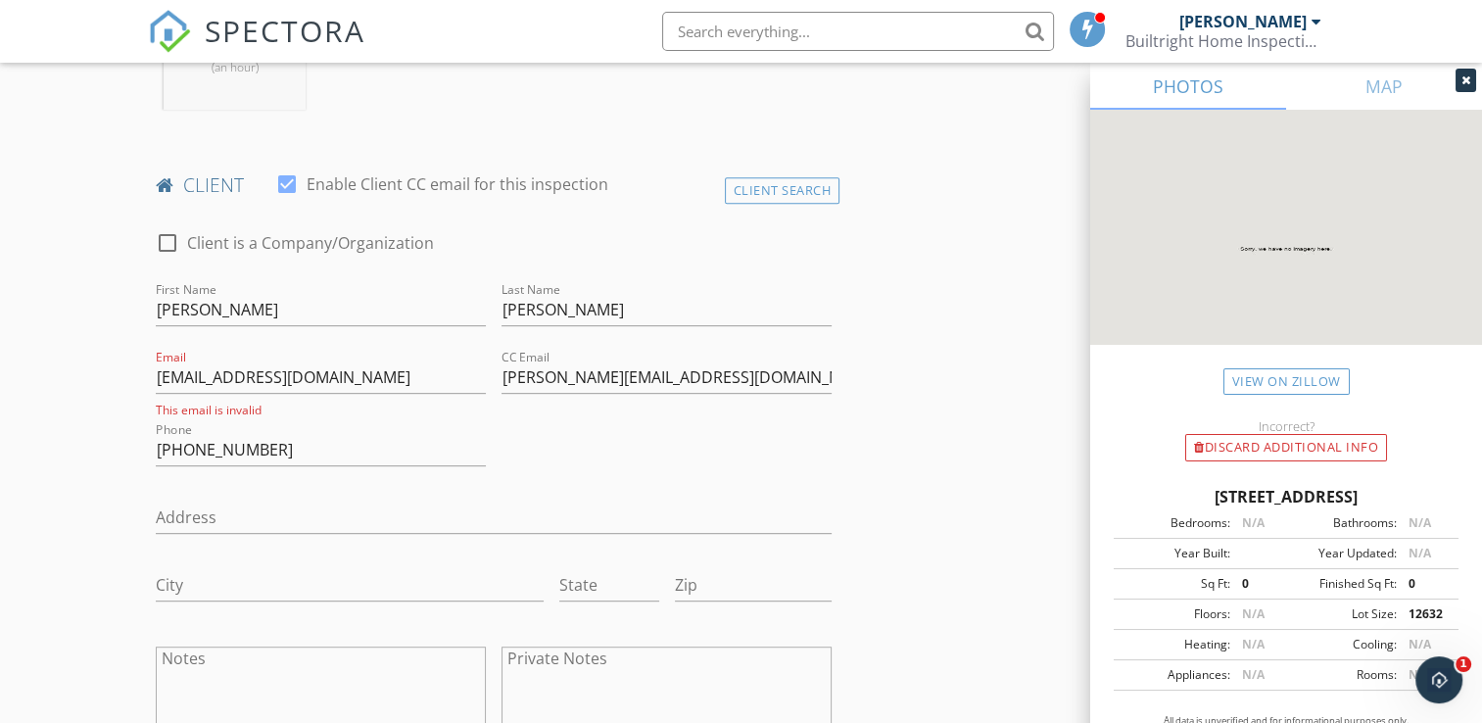
type textarea "Phillis (mom) taking care of 10 mo. old baby. Will grant access anytime. Thomas…"
click at [246, 449] on input "251-401-688" at bounding box center [321, 450] width 330 height 32
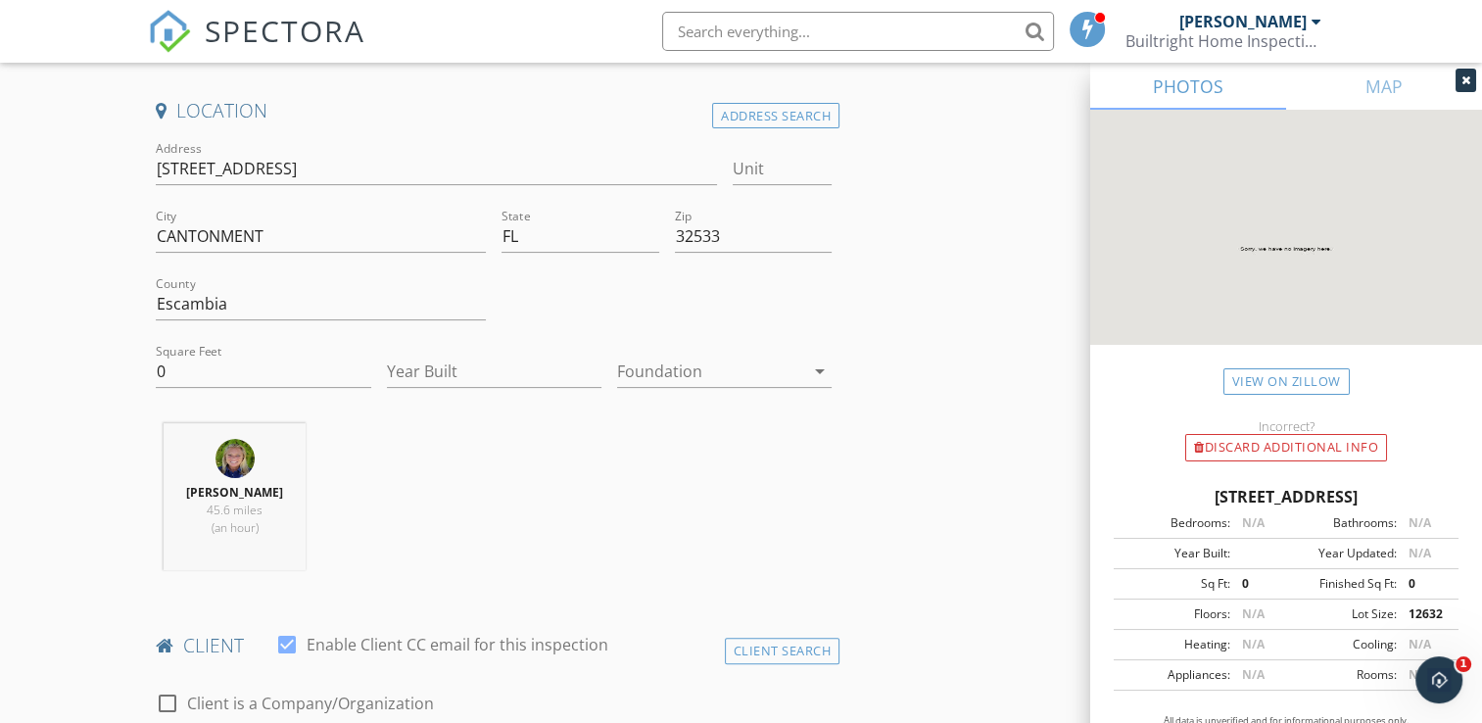
scroll to position [389, 0]
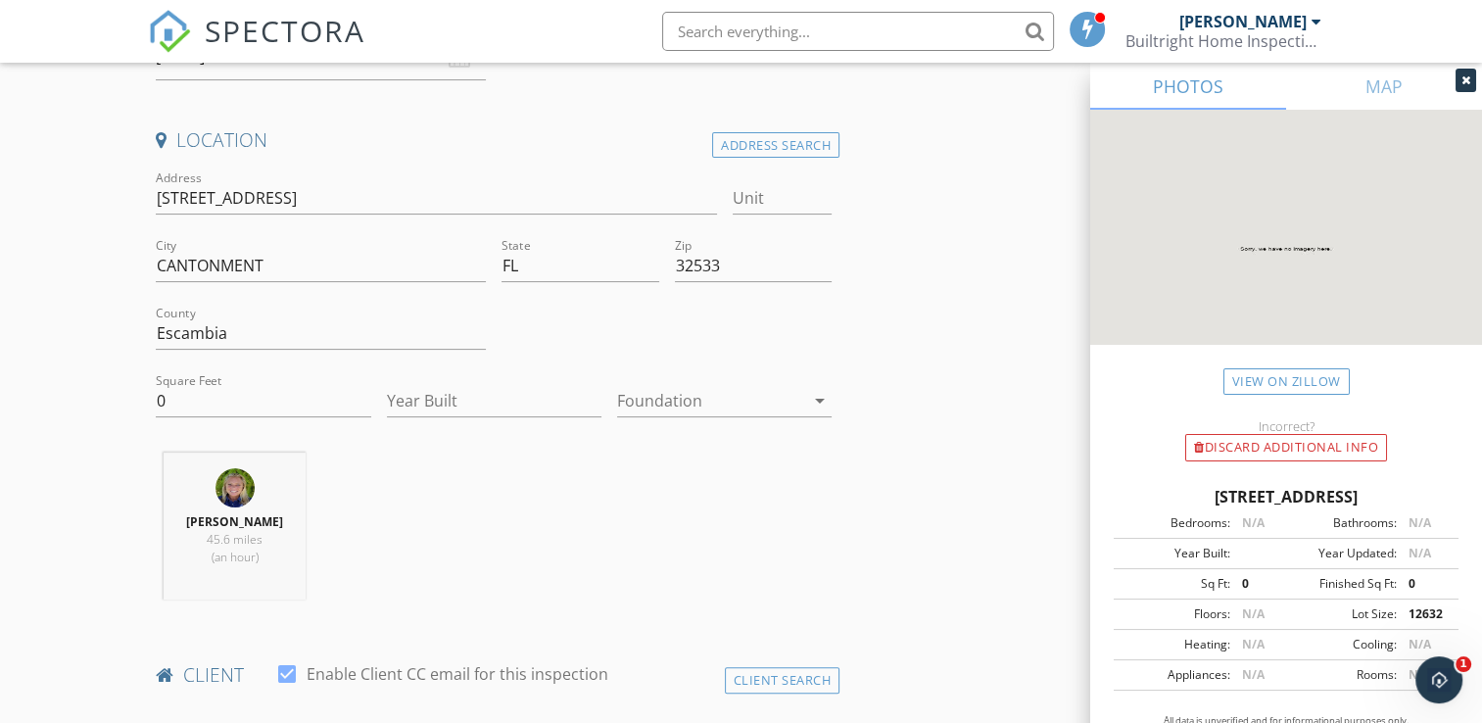
type input "251-401-6889"
click at [167, 407] on input "0" at bounding box center [263, 401] width 214 height 32
type input "0"
type input "1989"
click at [419, 394] on input "Year Built" at bounding box center [494, 401] width 214 height 32
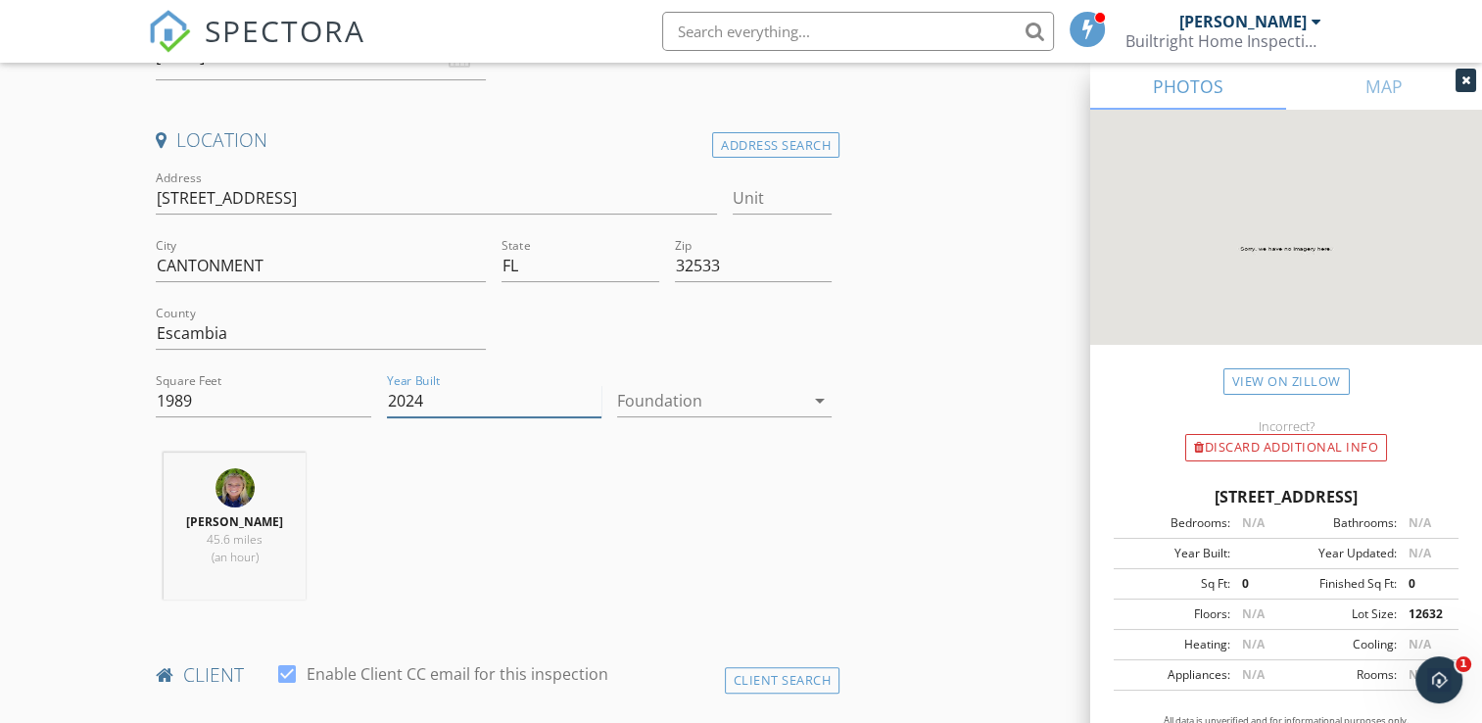
type input "2024"
click at [641, 394] on div at bounding box center [710, 400] width 187 height 31
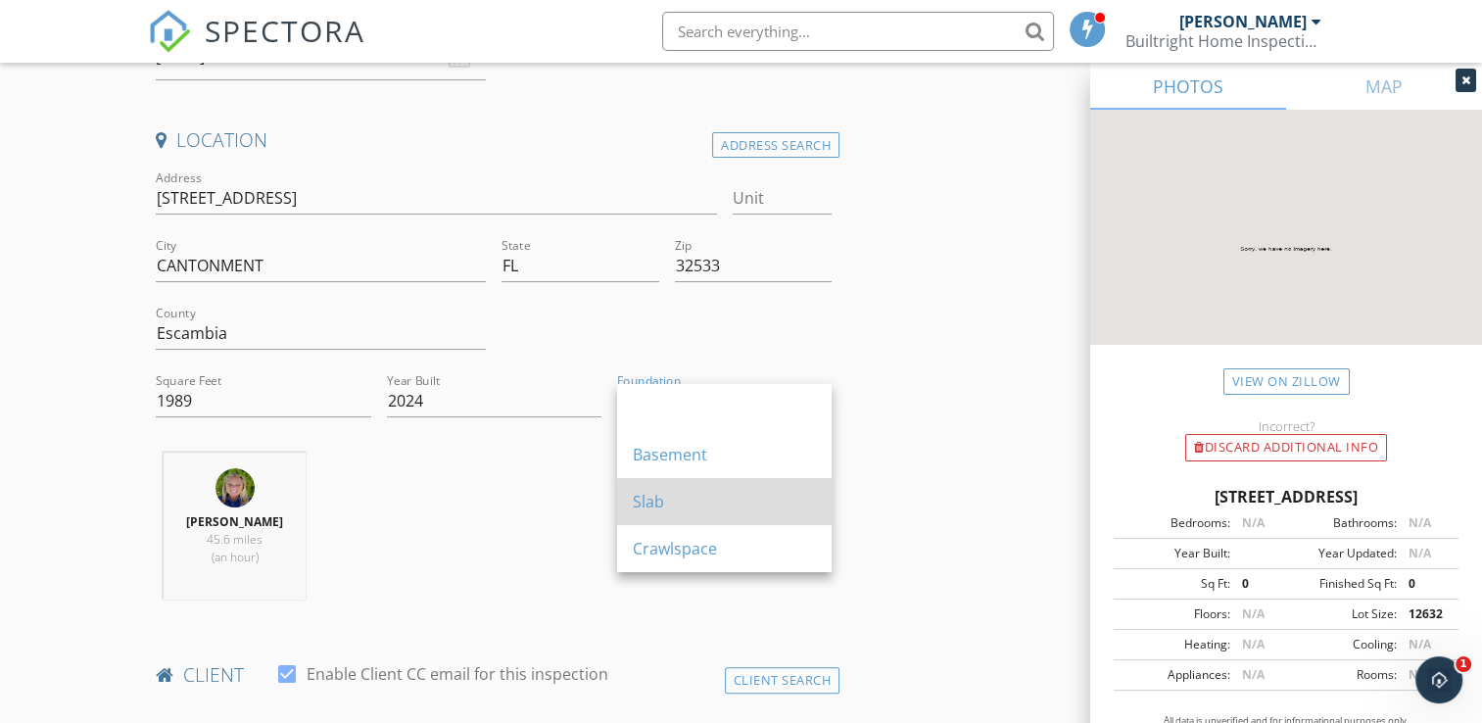
click at [665, 493] on div "Slab" at bounding box center [724, 502] width 183 height 24
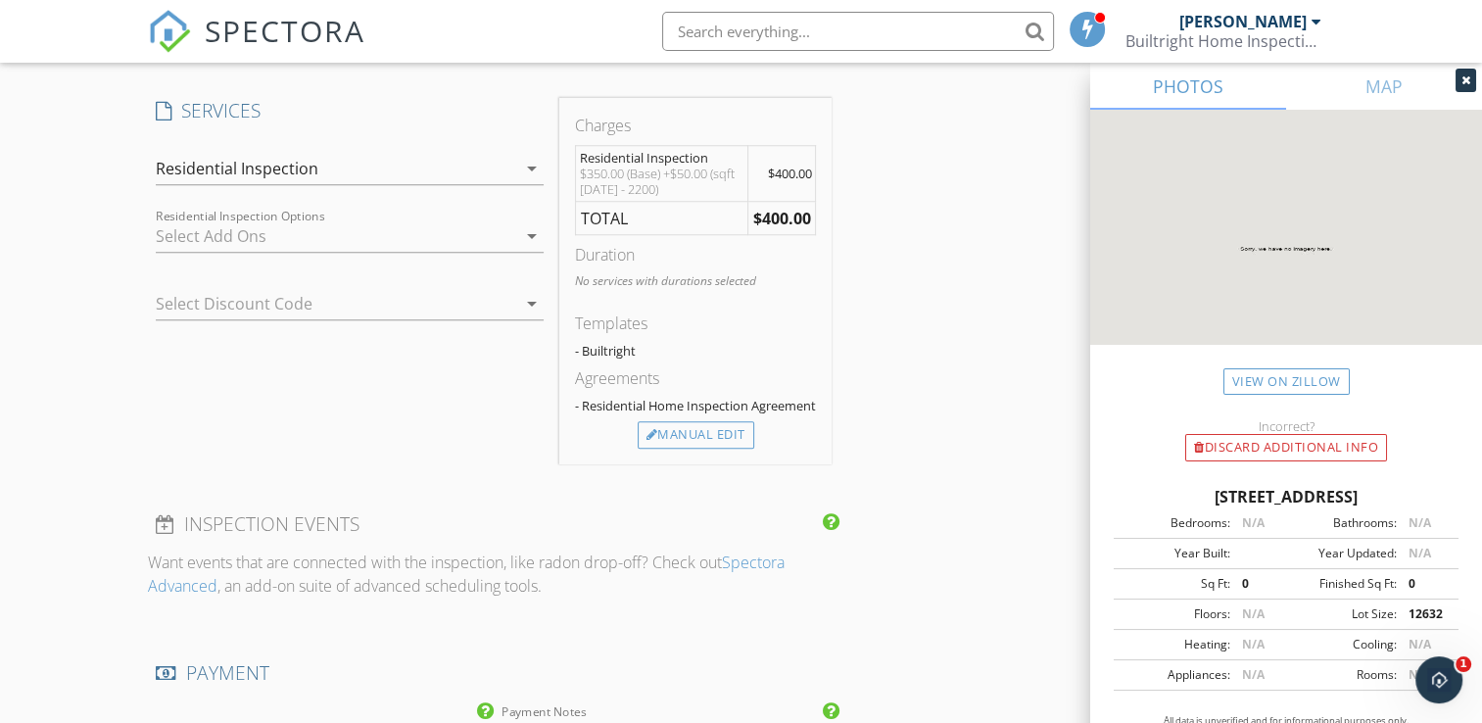
scroll to position [1662, 0]
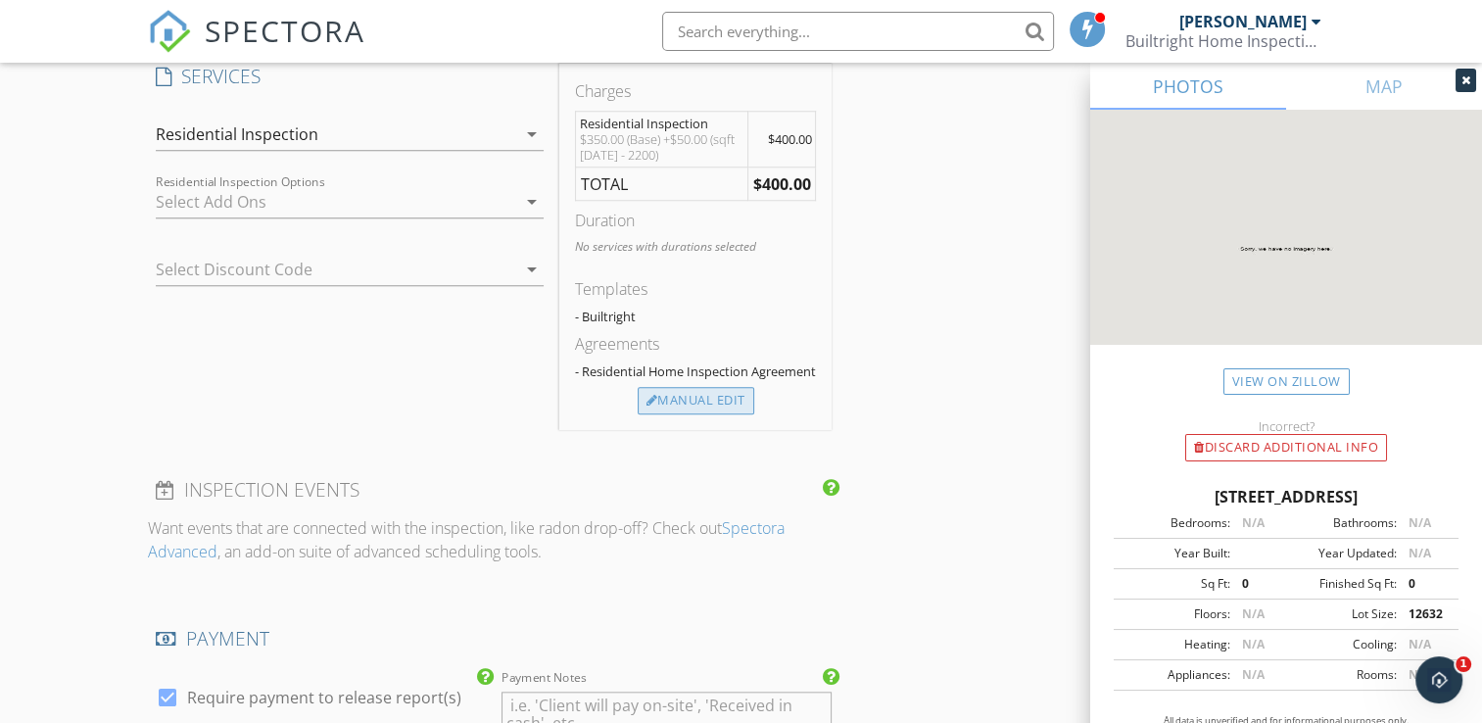
click at [713, 413] on div "Manual Edit" at bounding box center [695, 400] width 117 height 27
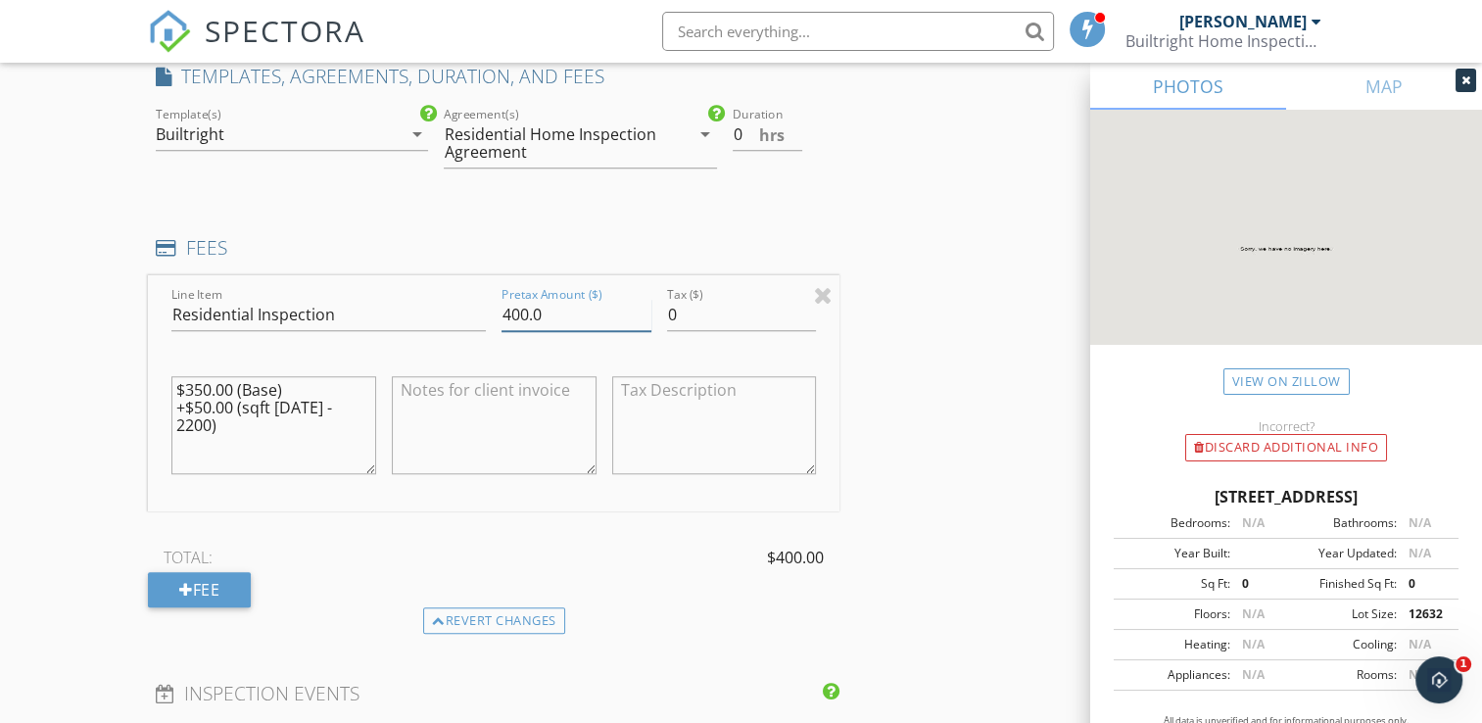
click at [525, 311] on input "400.0" at bounding box center [576, 315] width 150 height 32
click at [527, 307] on input "400.0" at bounding box center [576, 315] width 150 height 32
type input "425.0"
drag, startPoint x: 209, startPoint y: 401, endPoint x: 198, endPoint y: 402, distance: 10.8
click at [198, 402] on textarea "$350.00 (Base) +$50.00 (sqft 1800 - 2200)" at bounding box center [273, 425] width 205 height 98
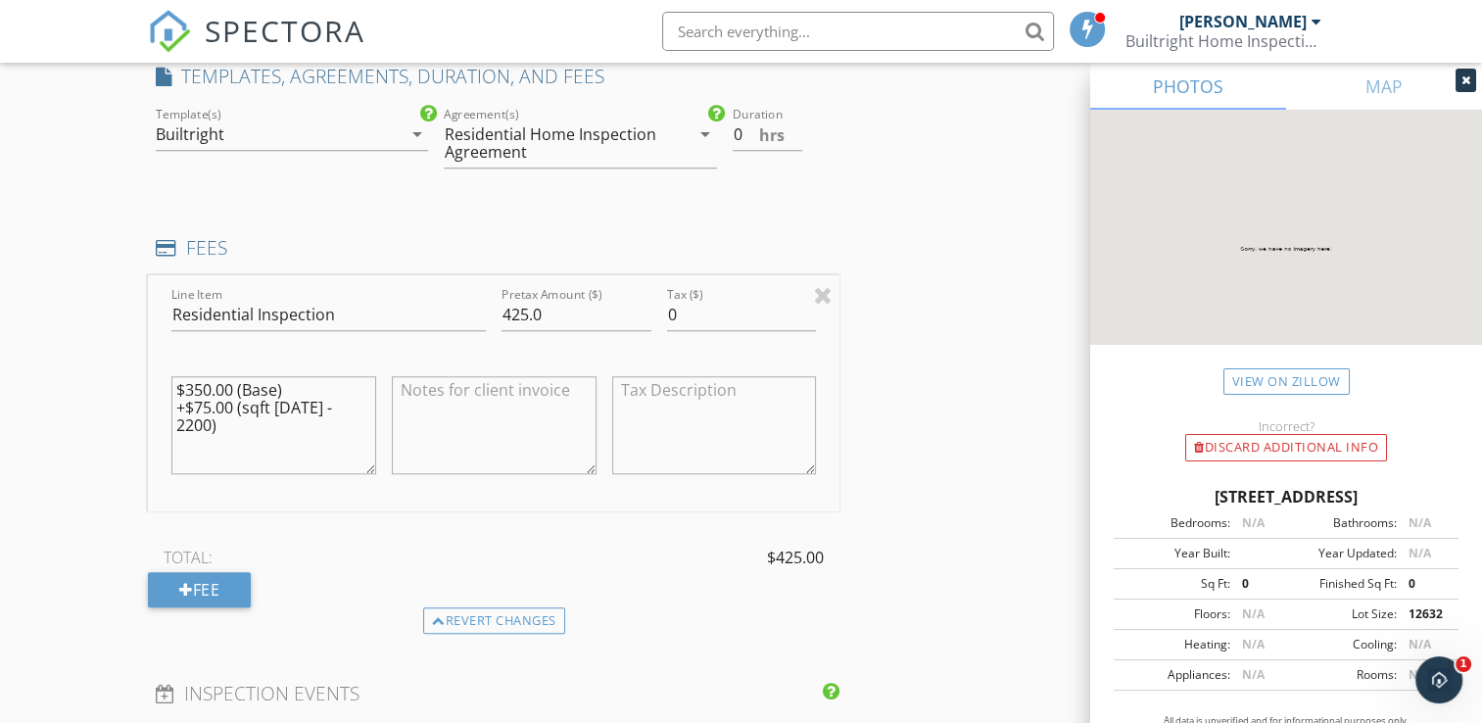
type textarea "$350.00 (Base) +$75.00 (sqft 1800 - 2200)"
drag, startPoint x: 747, startPoint y: 131, endPoint x: 729, endPoint y: 131, distance: 18.6
click at [729, 131] on div "Duration 0 hrs" at bounding box center [783, 145] width 116 height 85
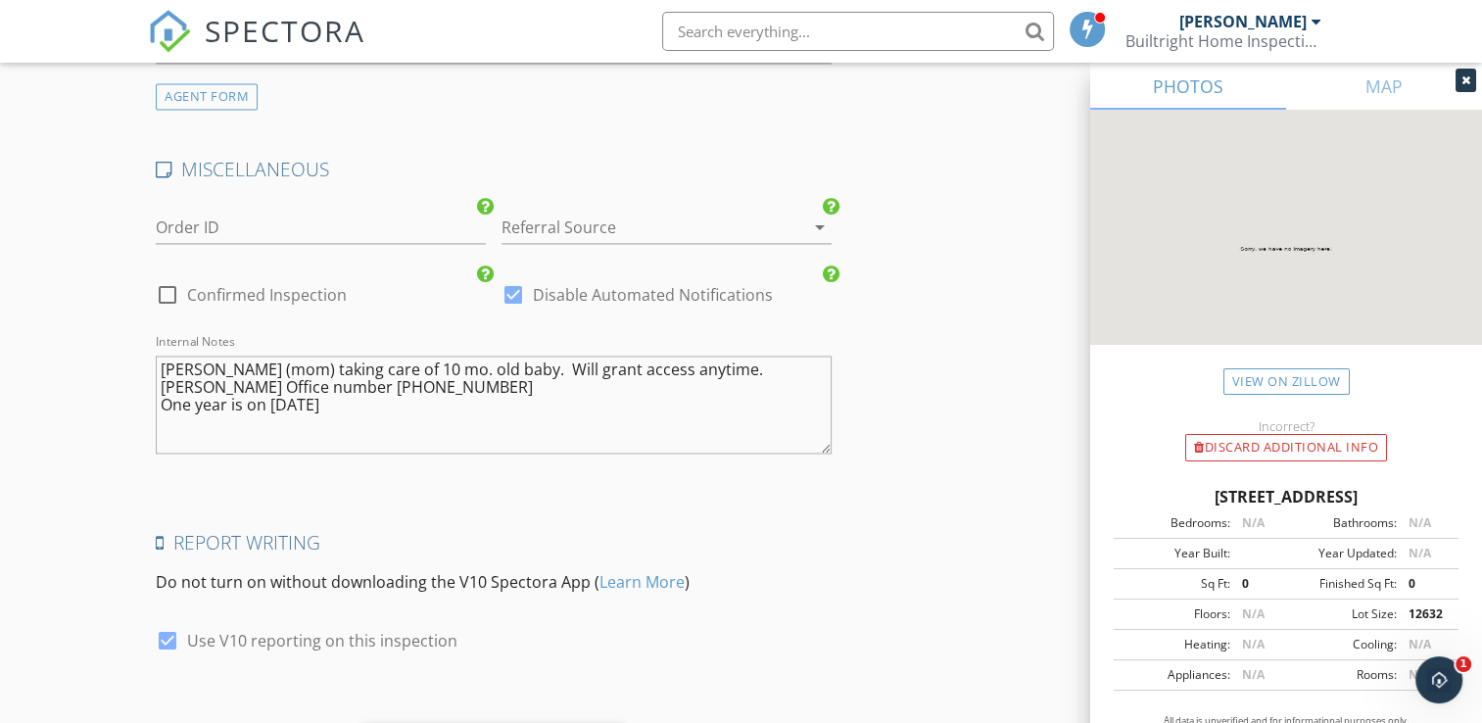
scroll to position [3041, 0]
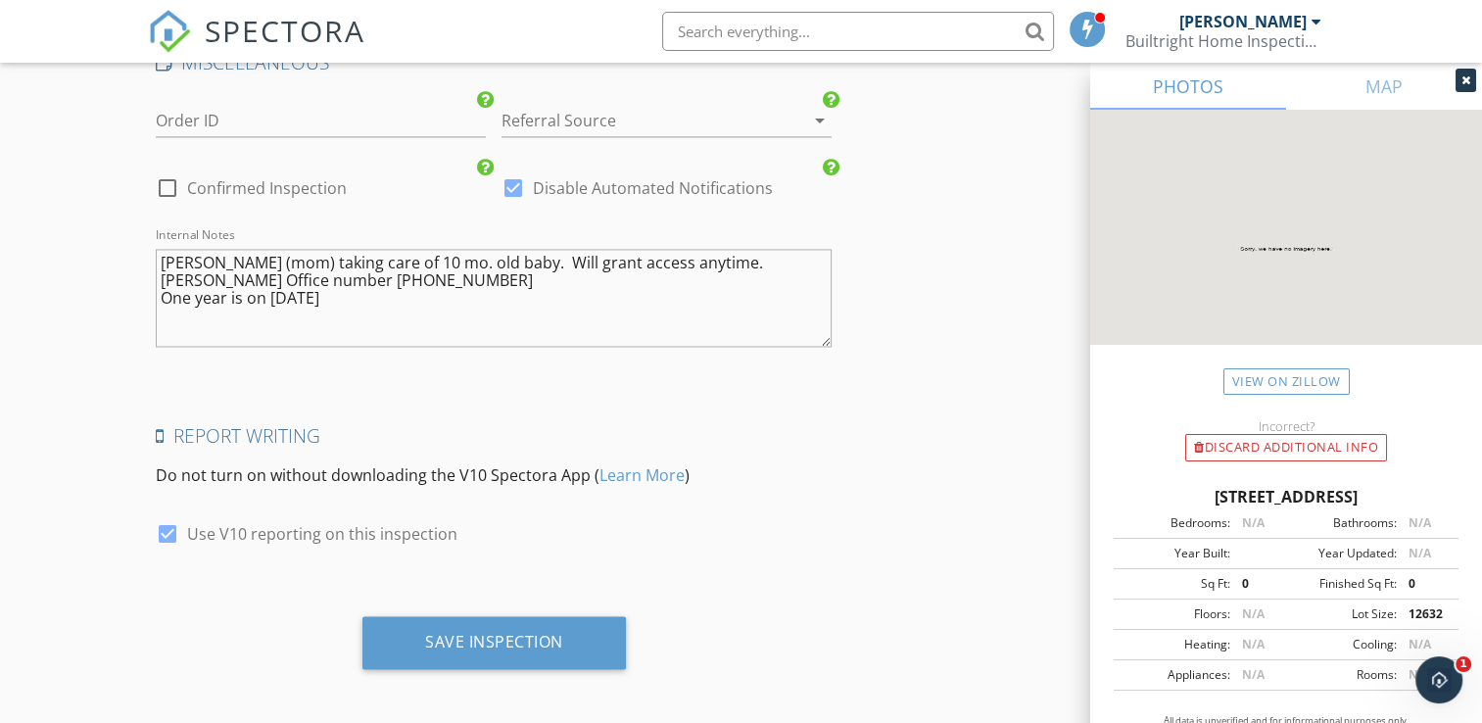
type input "4"
click at [513, 174] on div at bounding box center [512, 187] width 33 height 33
click at [168, 174] on div at bounding box center [167, 187] width 33 height 33
checkbox input "true"
click at [511, 181] on div at bounding box center [512, 187] width 33 height 33
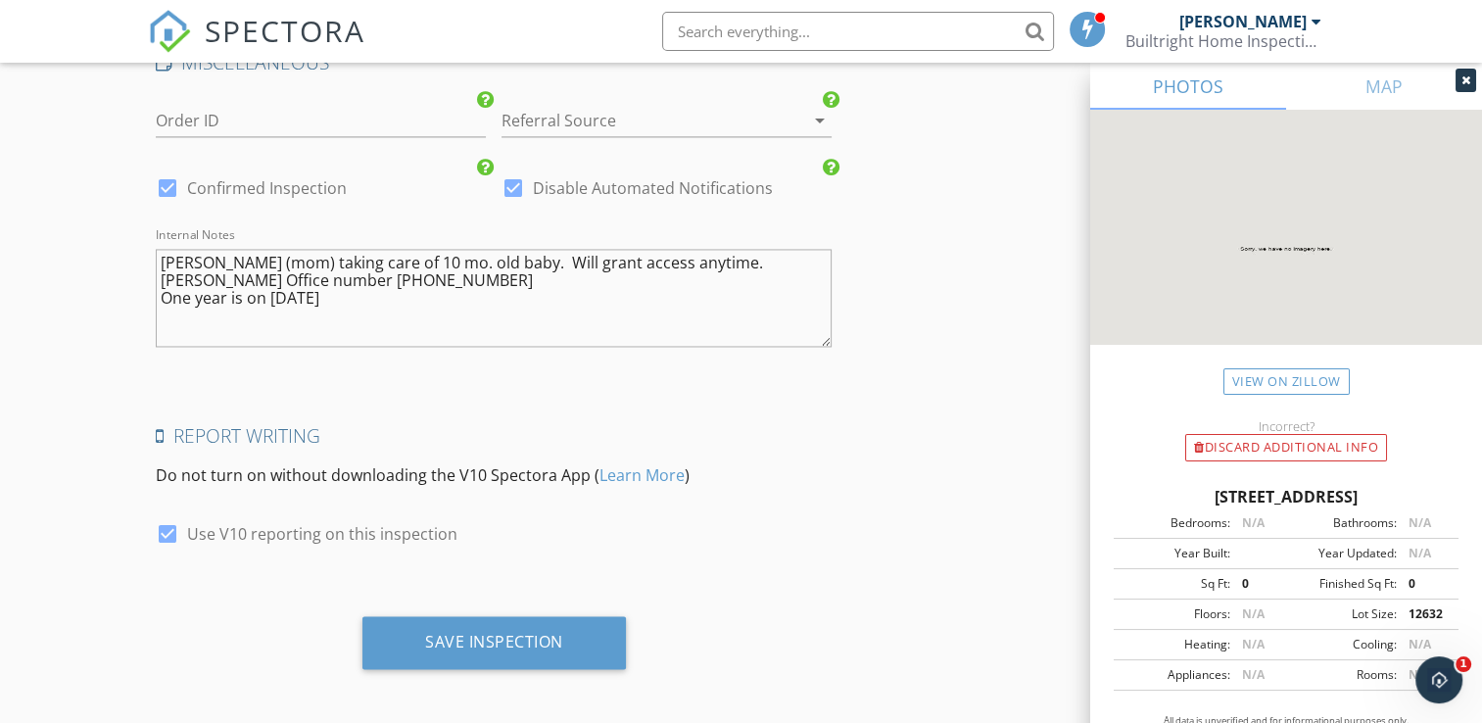
checkbox input "false"
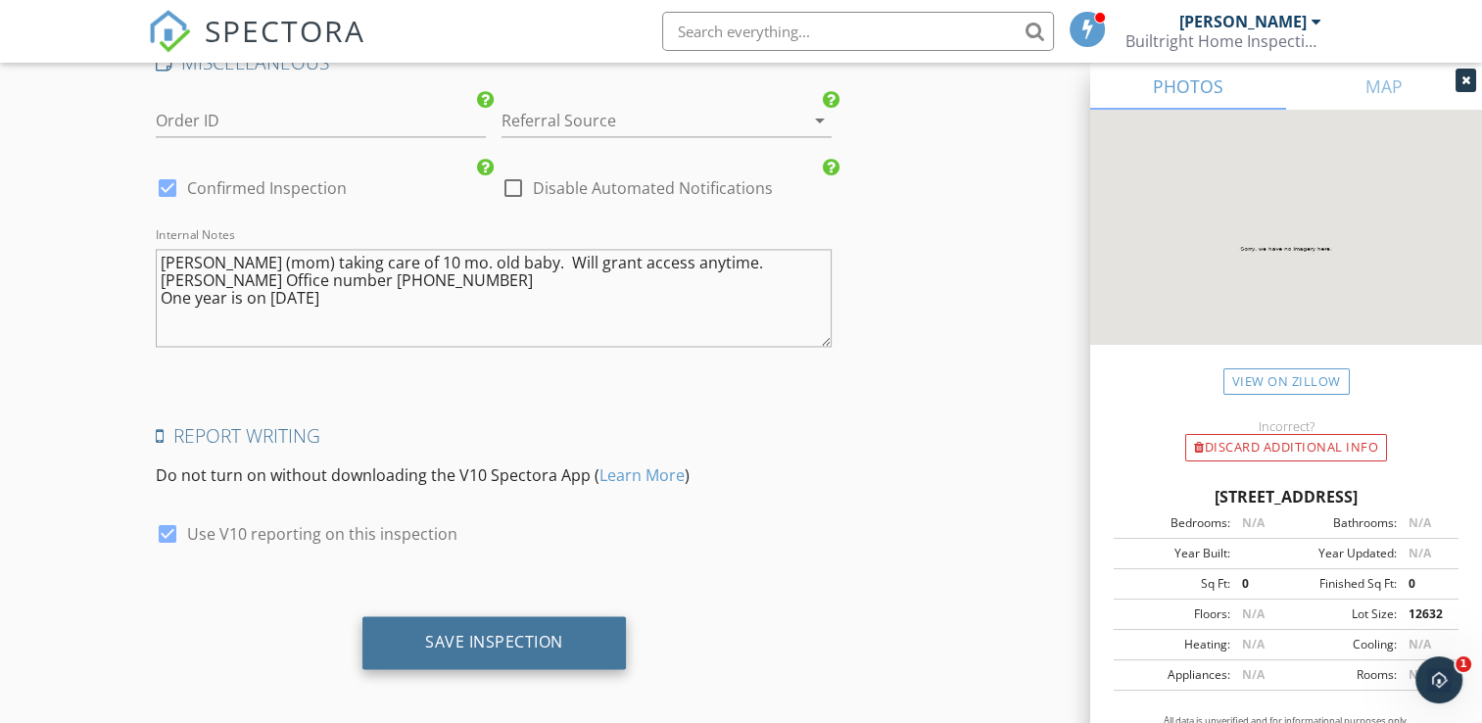
click at [483, 632] on div "Save Inspection" at bounding box center [494, 642] width 138 height 20
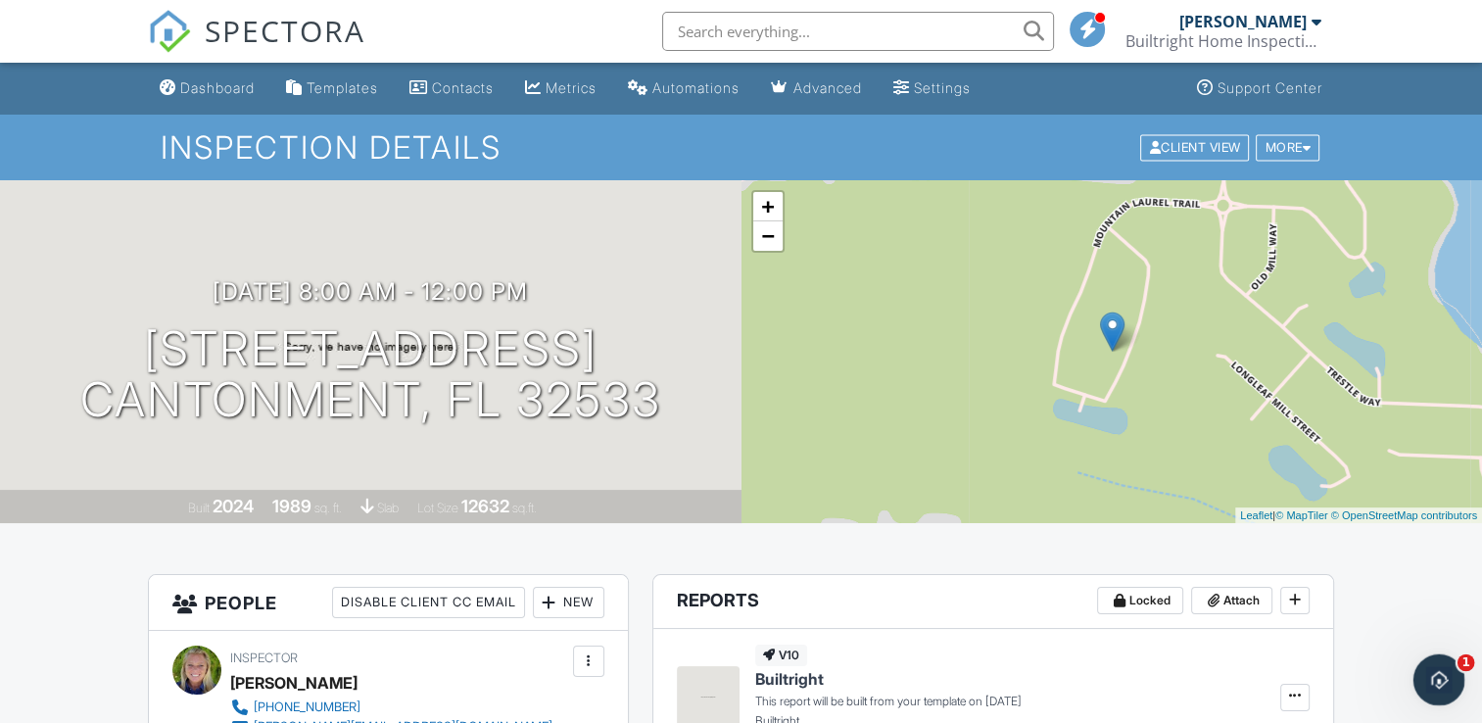
click at [1442, 669] on icon "Open Intercom Messenger" at bounding box center [1436, 677] width 32 height 32
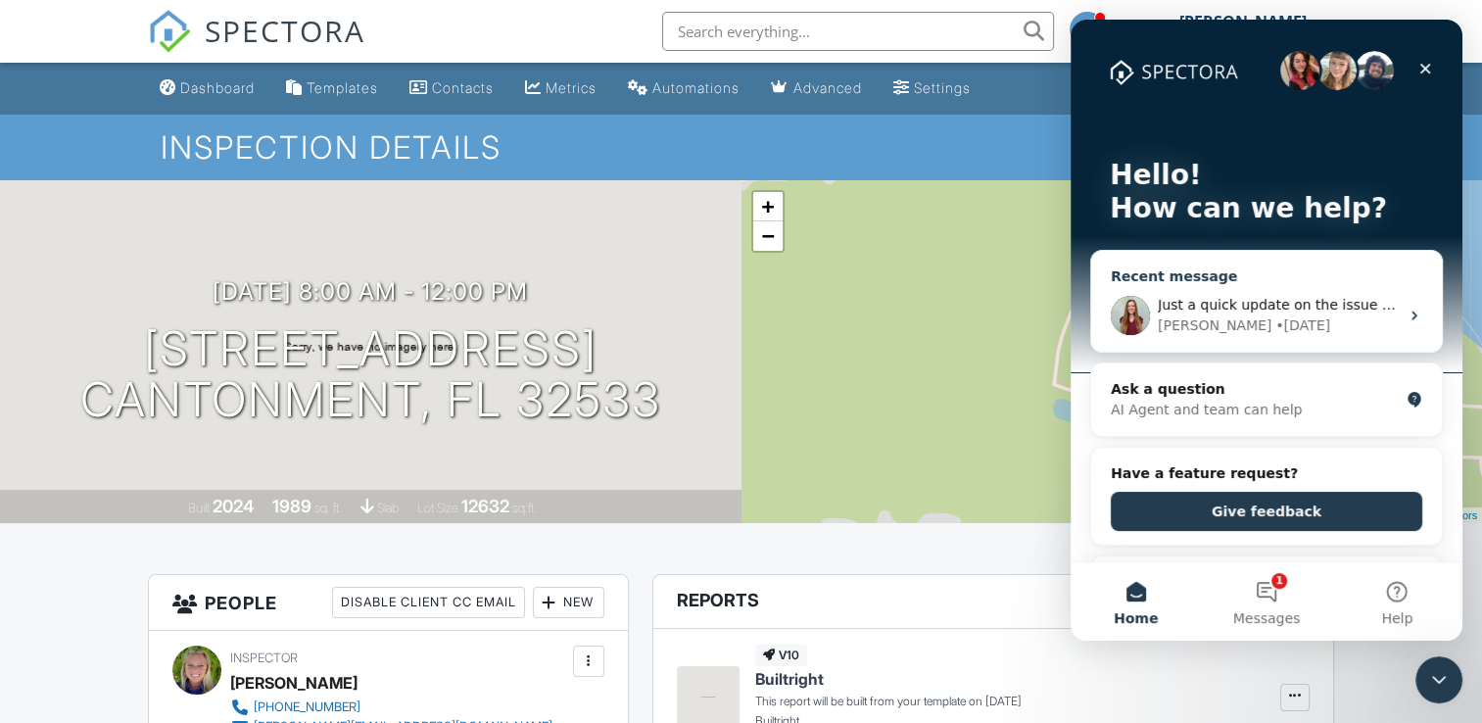
click at [1262, 326] on div "Ali • 3d ago" at bounding box center [1277, 325] width 241 height 21
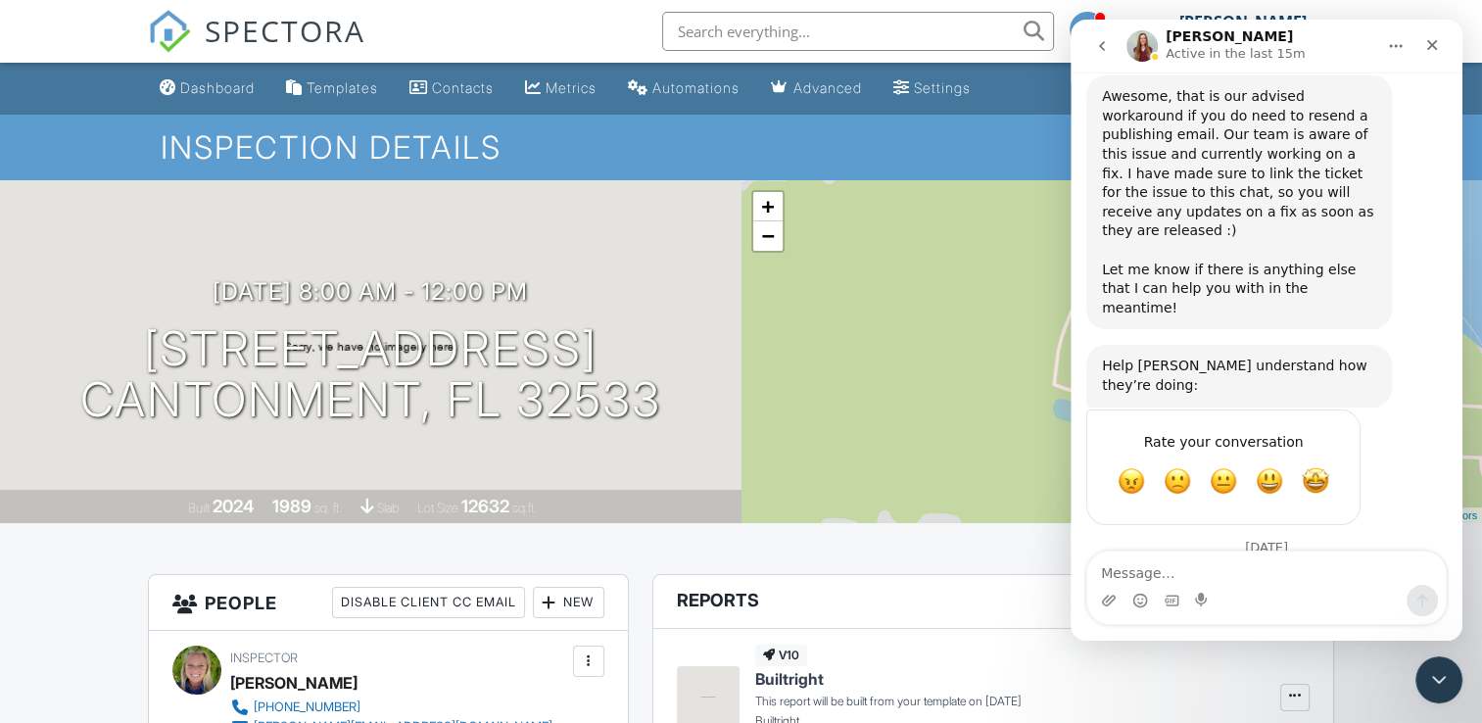
scroll to position [3268, 0]
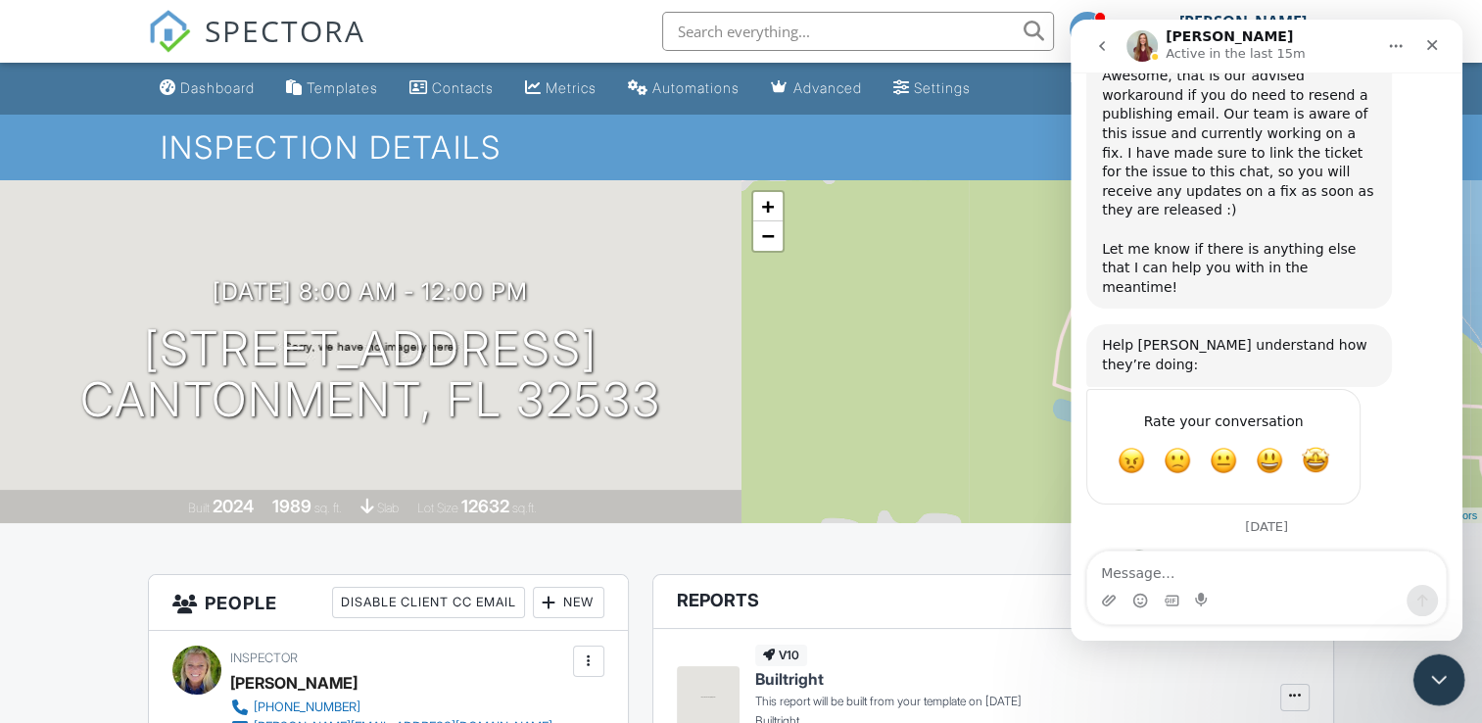
click at [1436, 676] on icon "Close Intercom Messenger" at bounding box center [1436, 677] width 24 height 24
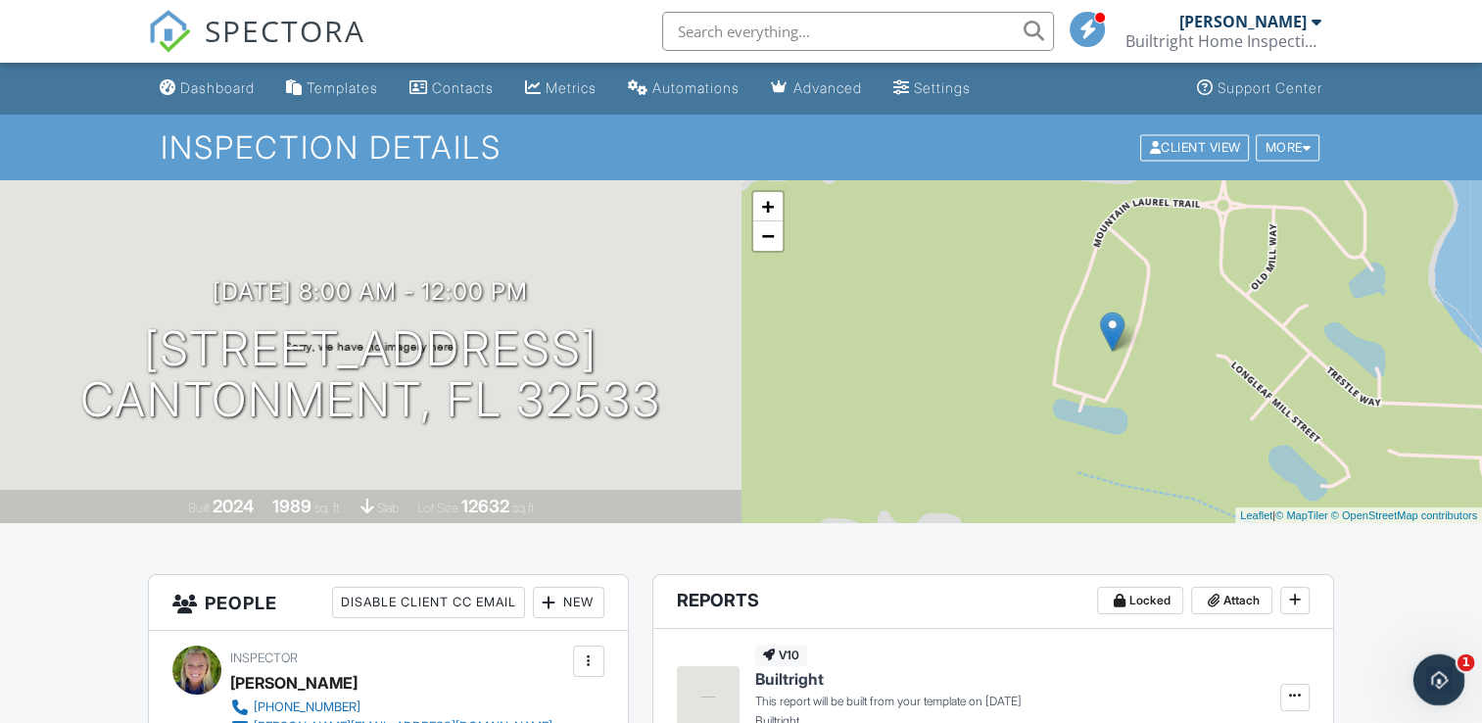
scroll to position [3267, 0]
click at [1454, 675] on div "Open Intercom Messenger" at bounding box center [1435, 676] width 65 height 65
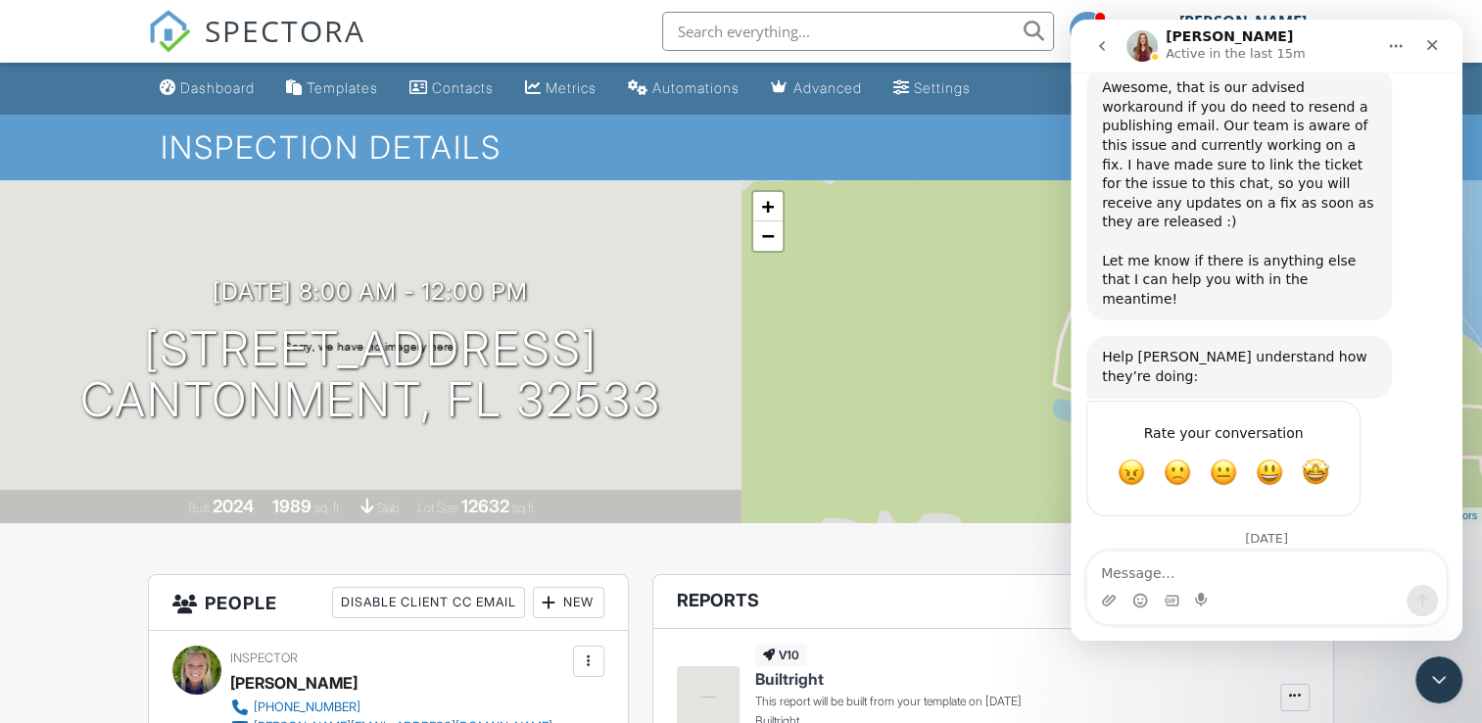
scroll to position [3268, 0]
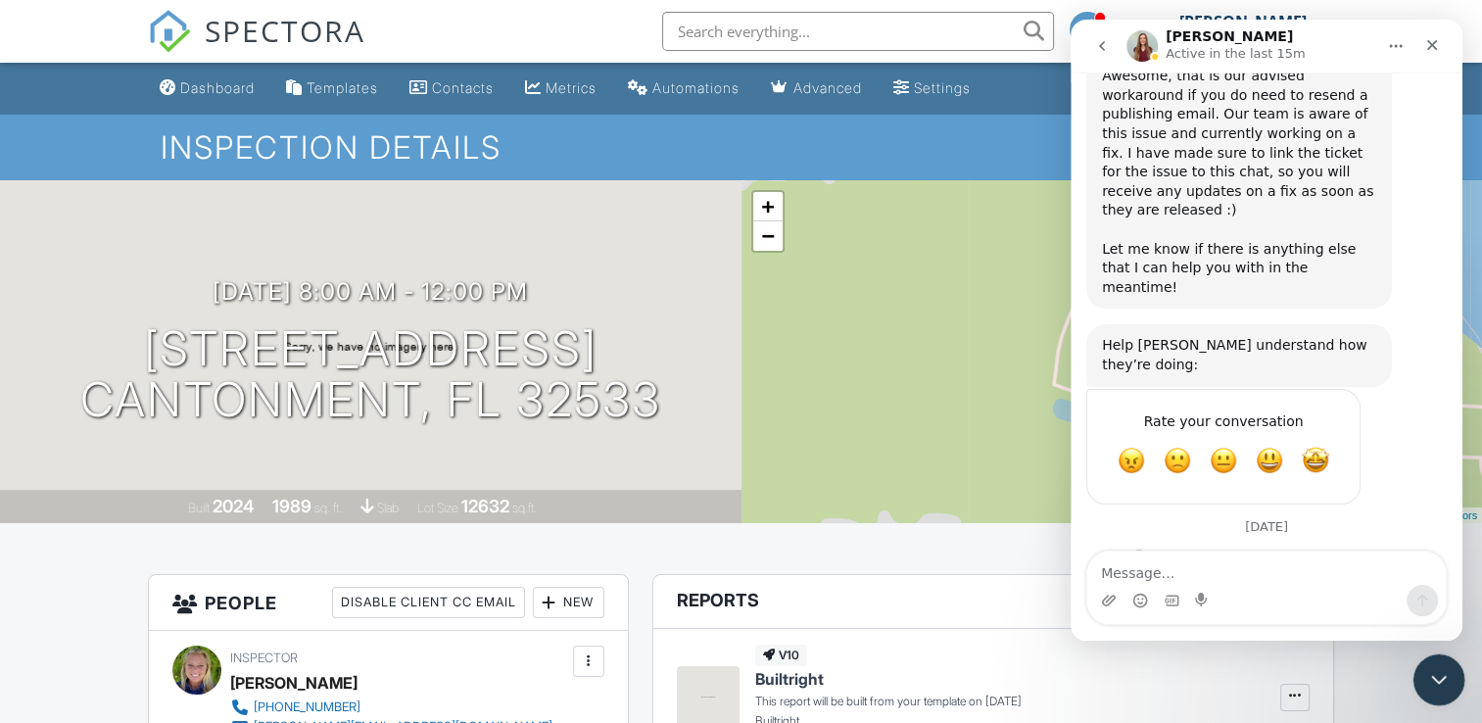
click at [1431, 676] on icon "Close Intercom Messenger" at bounding box center [1436, 677] width 14 height 8
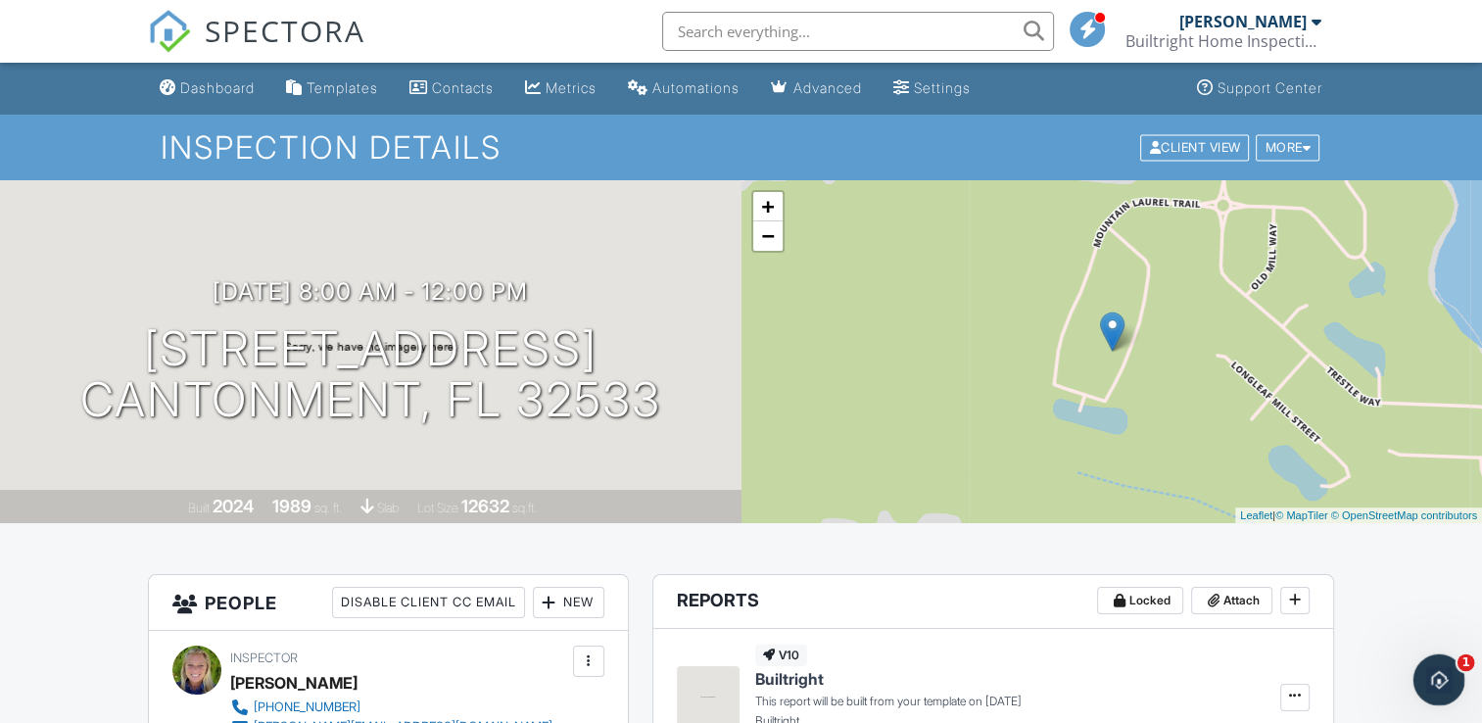
click at [1442, 672] on icon "Open Intercom Messenger" at bounding box center [1436, 677] width 32 height 32
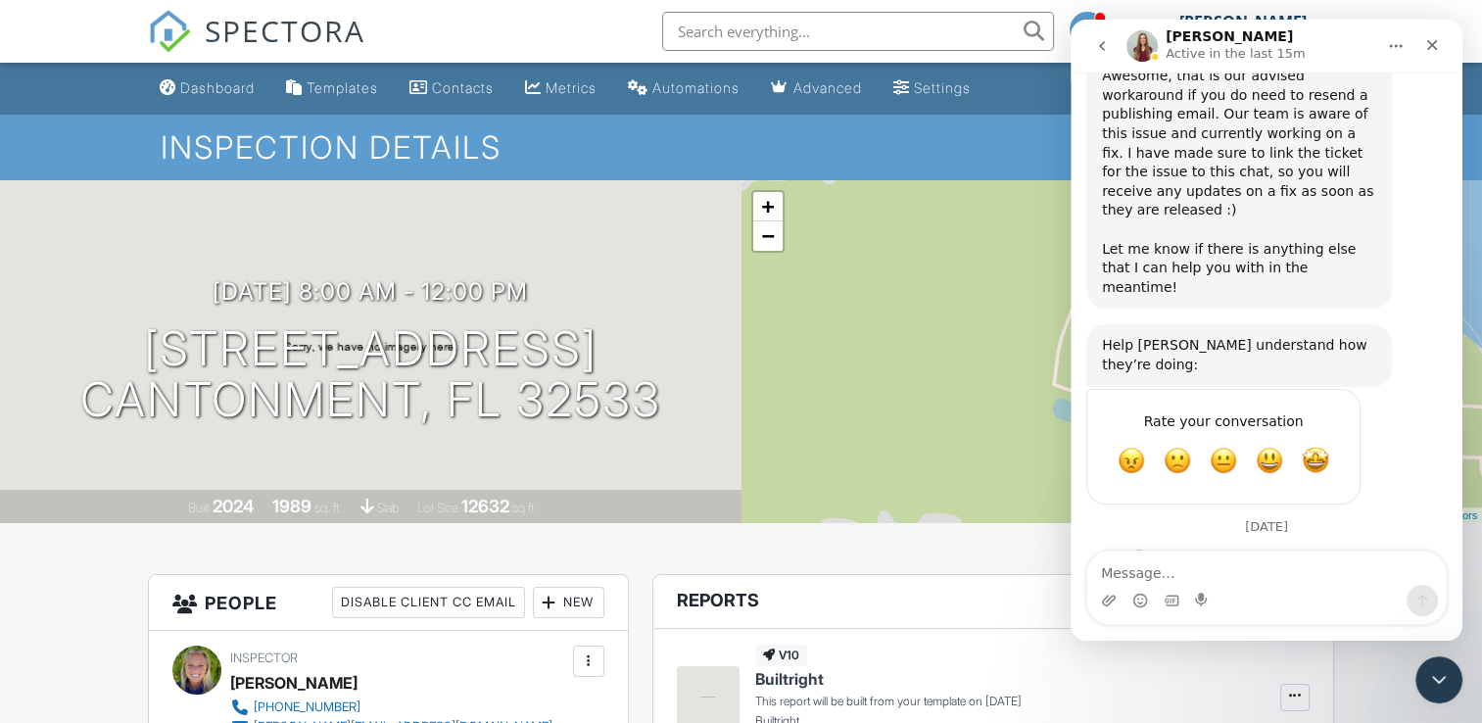
click at [1092, 41] on button "go back" at bounding box center [1101, 45] width 37 height 37
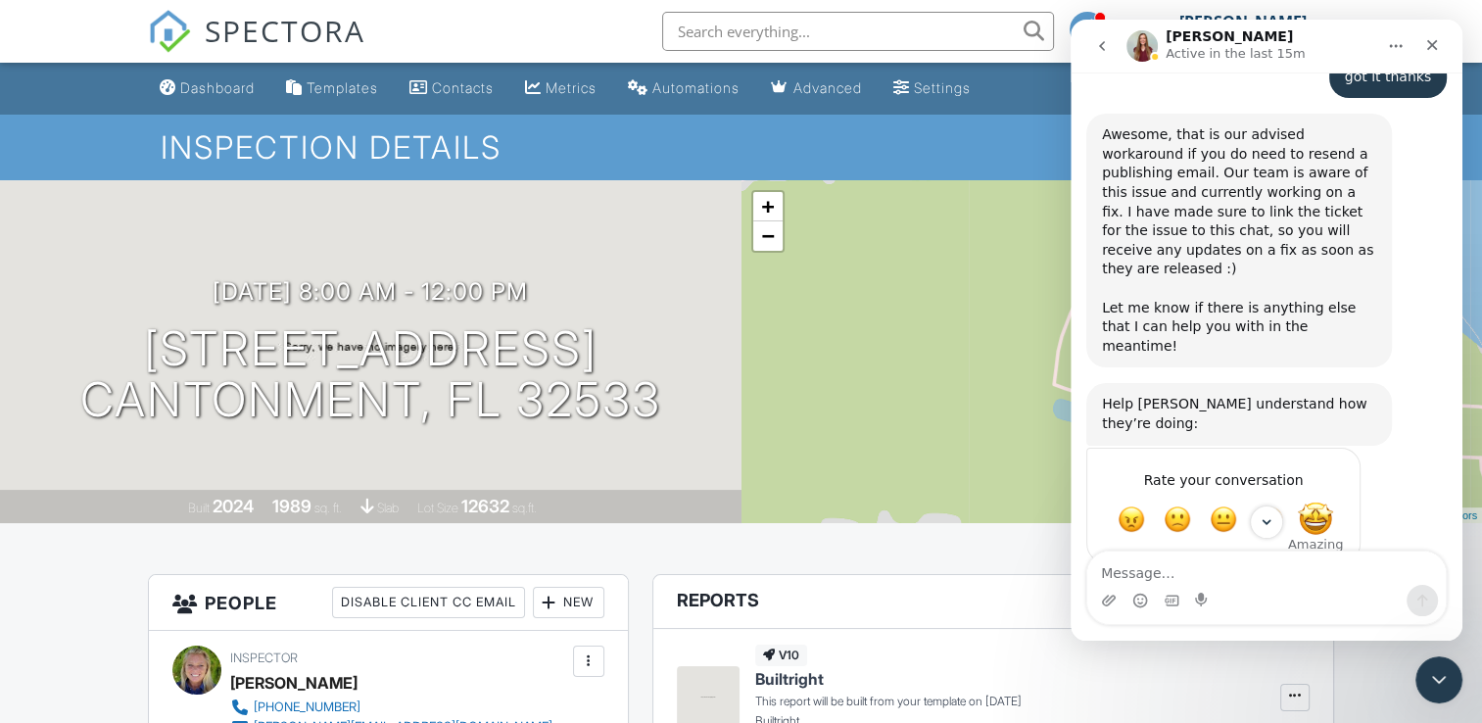
scroll to position [3267, 0]
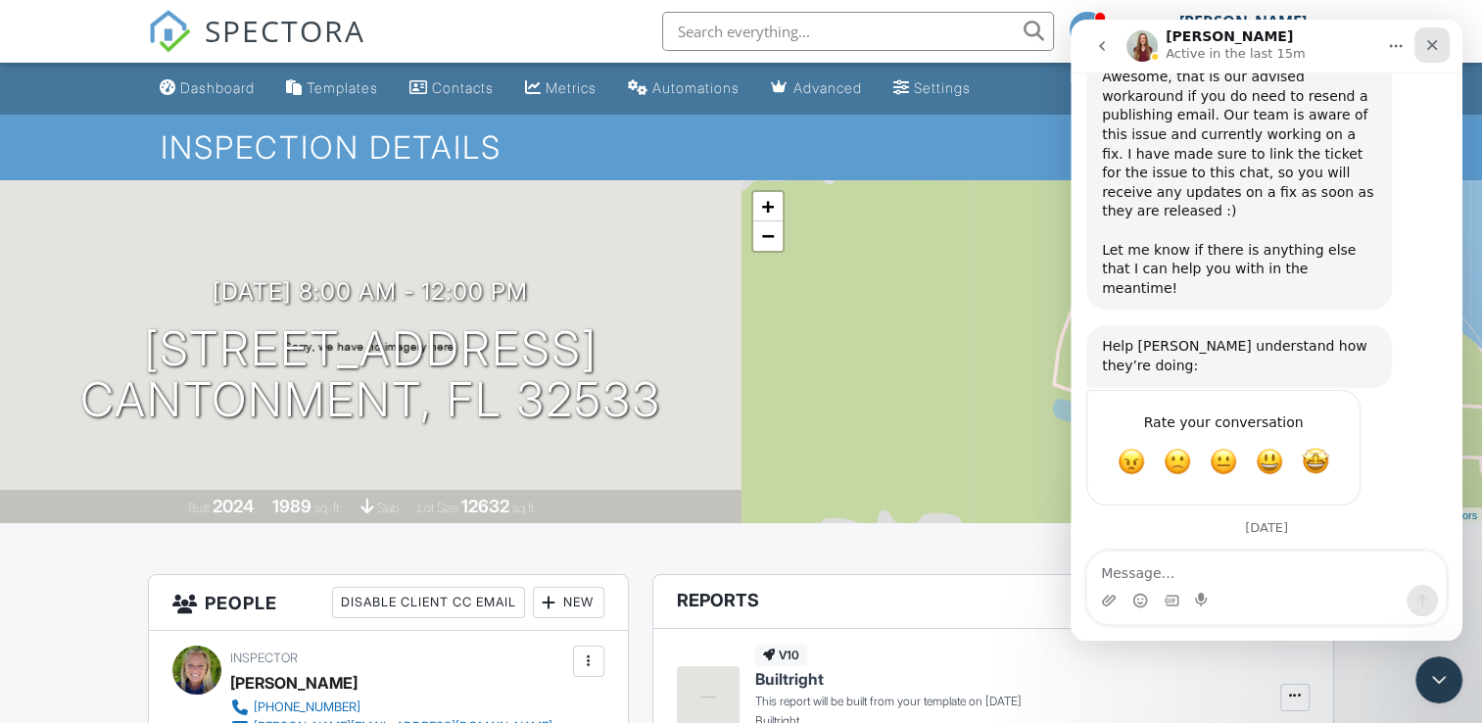
click at [1427, 44] on icon "Close" at bounding box center [1432, 45] width 16 height 16
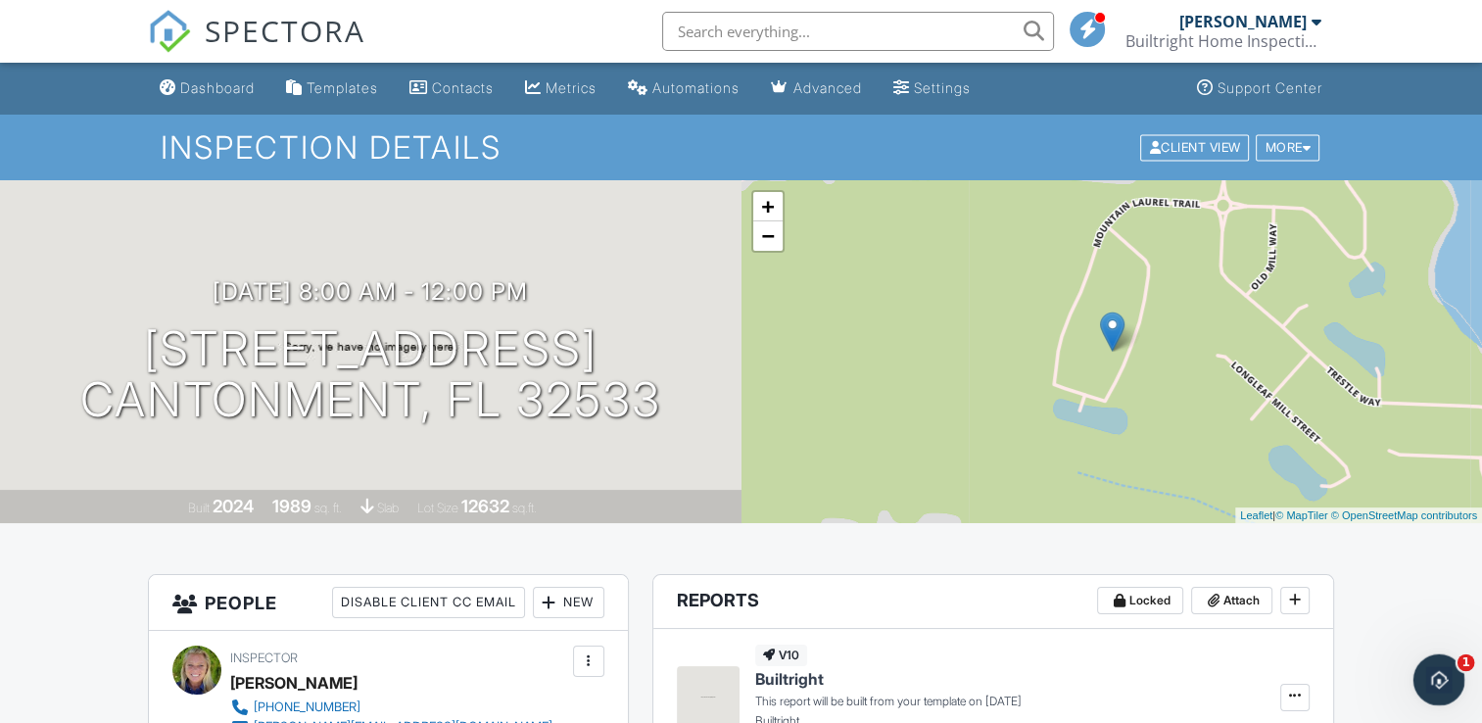
click at [1436, 669] on icon "Open Intercom Messenger" at bounding box center [1436, 677] width 14 height 16
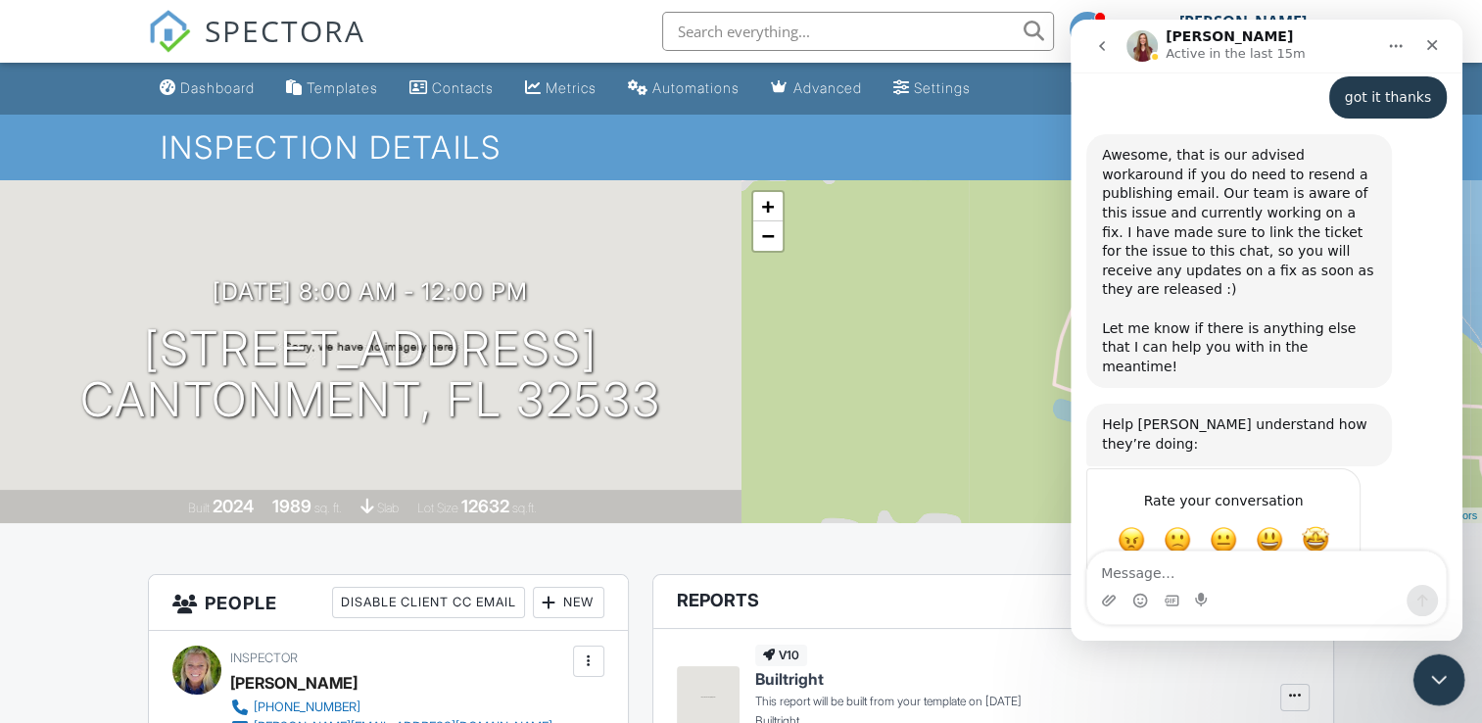
scroll to position [3268, 0]
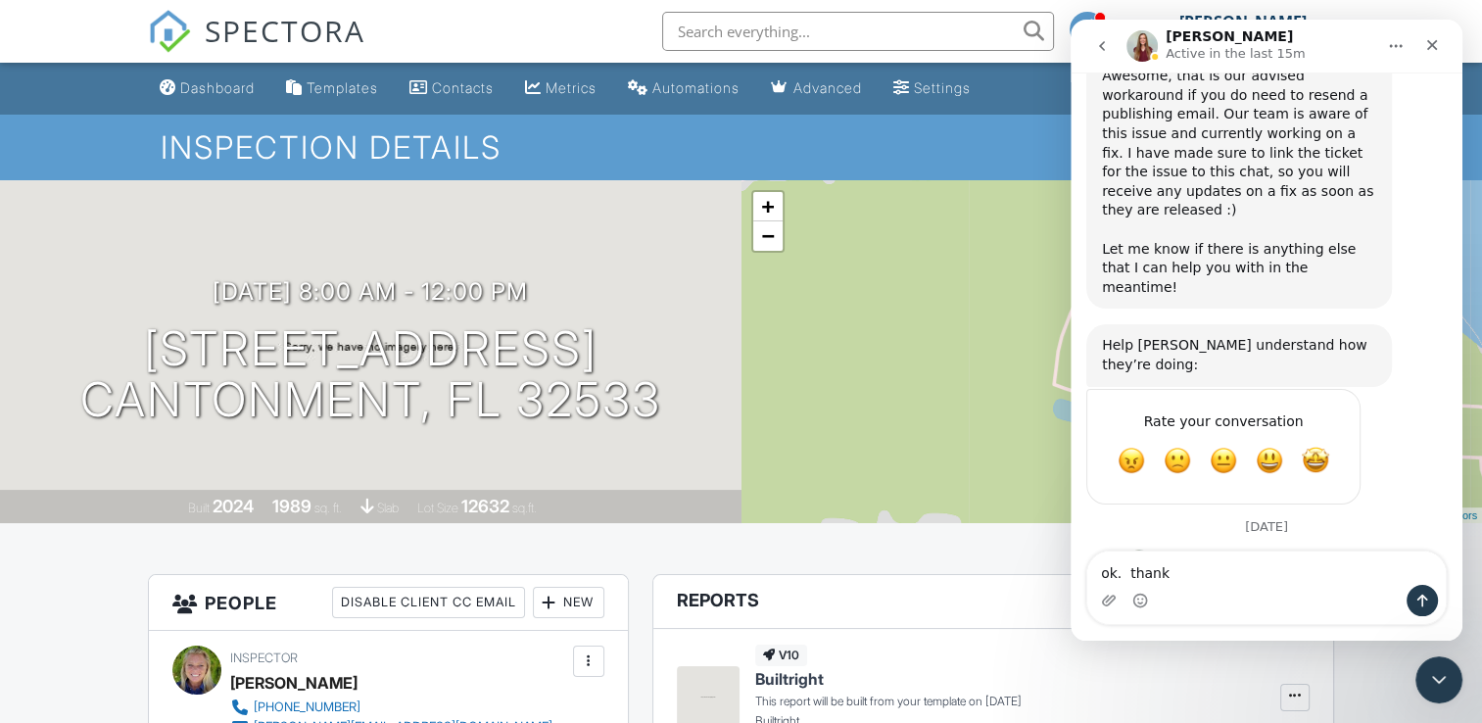
type textarea "ok. thanks"
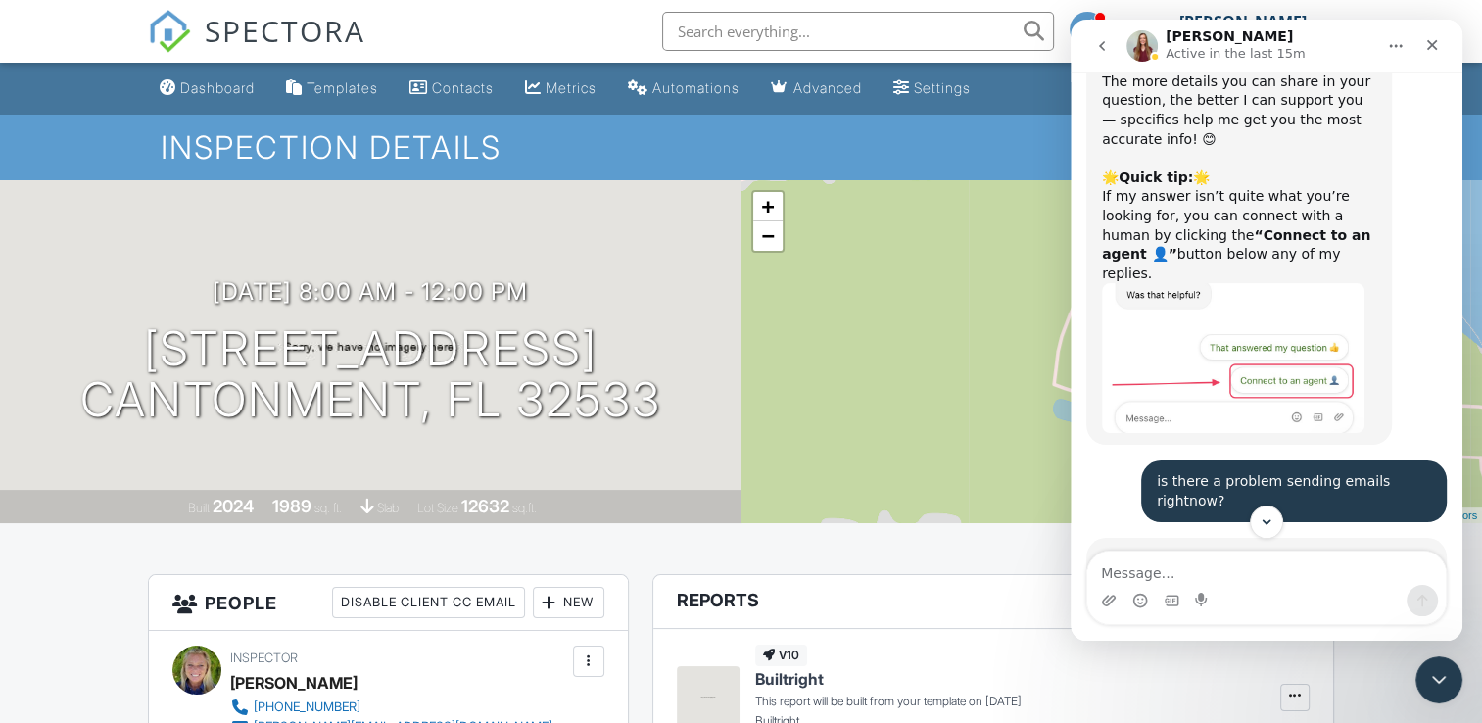
scroll to position [0, 0]
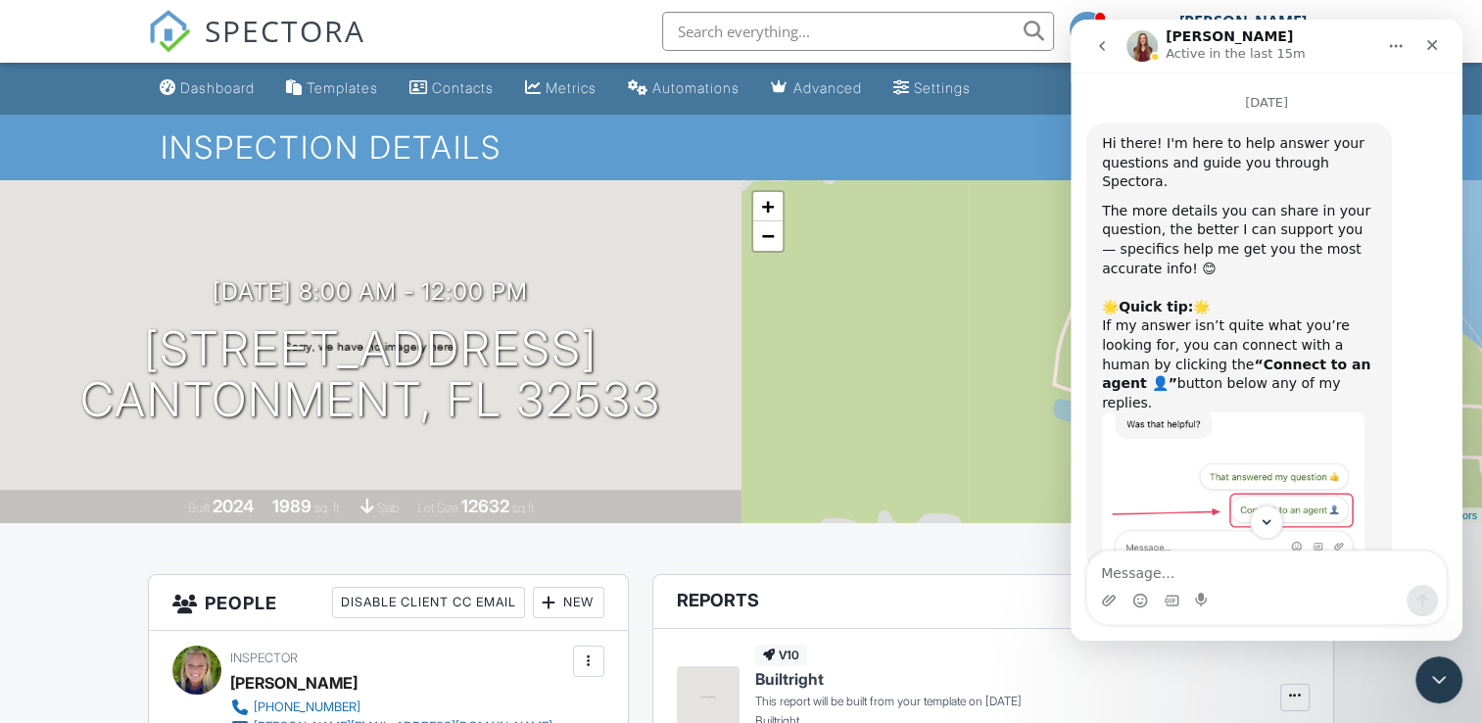
click at [1097, 44] on icon "go back" at bounding box center [1102, 46] width 16 height 16
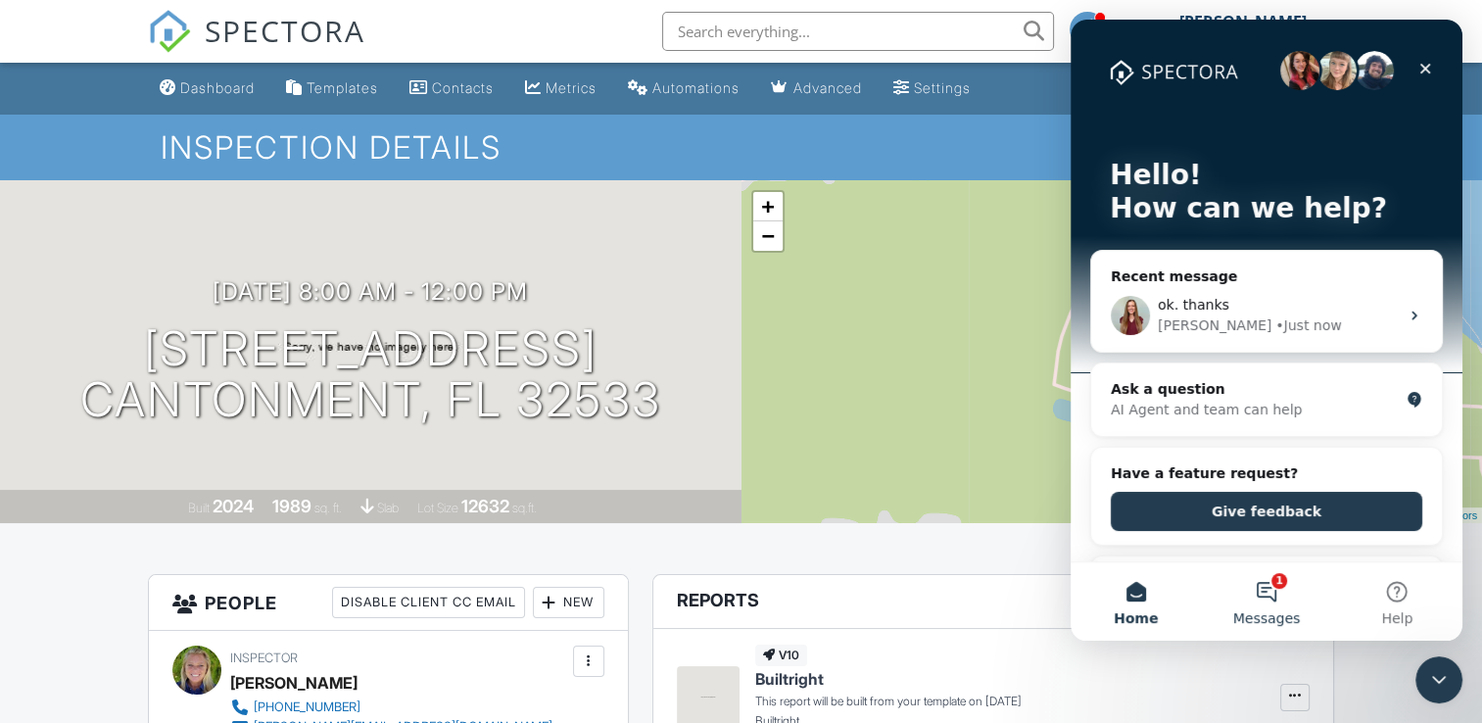
click at [1262, 599] on button "1 Messages" at bounding box center [1265, 601] width 130 height 78
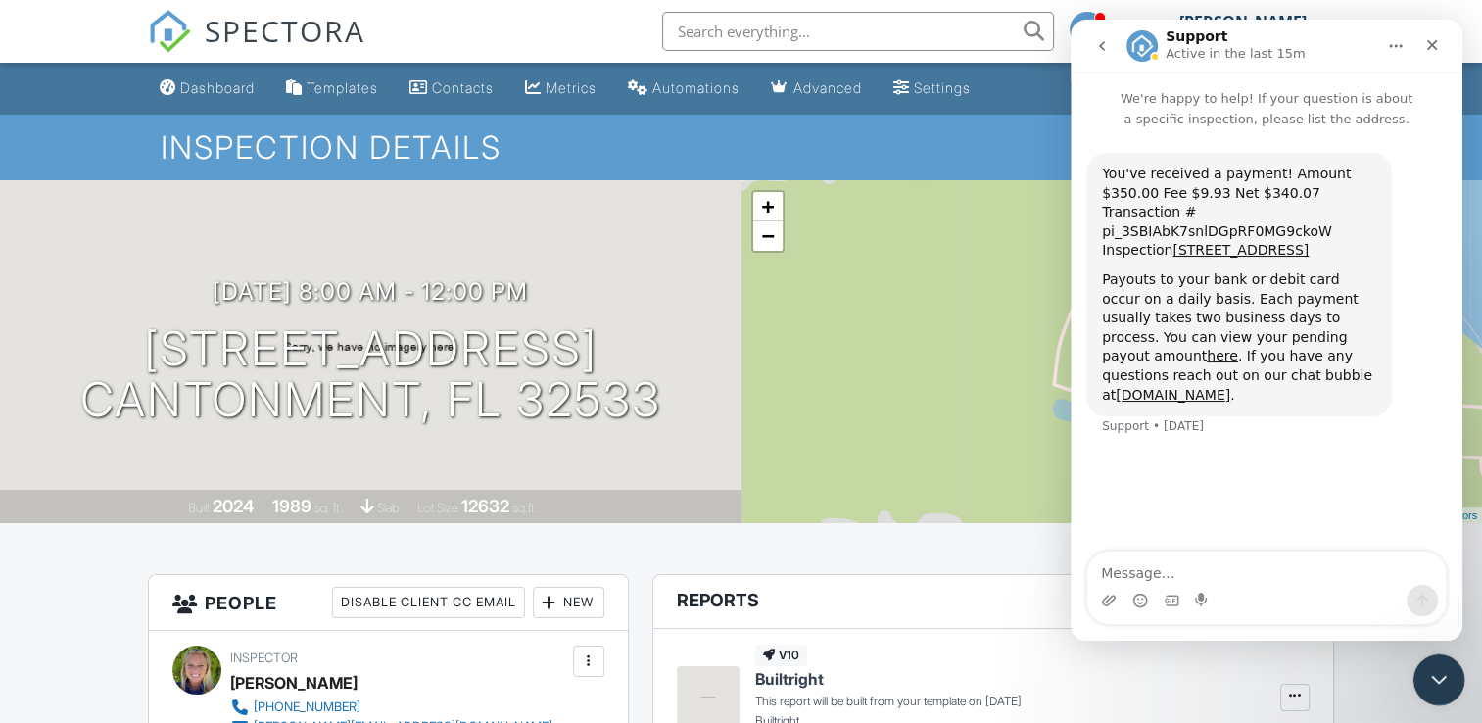
click at [1429, 662] on div "Close Intercom Messenger" at bounding box center [1435, 676] width 47 height 47
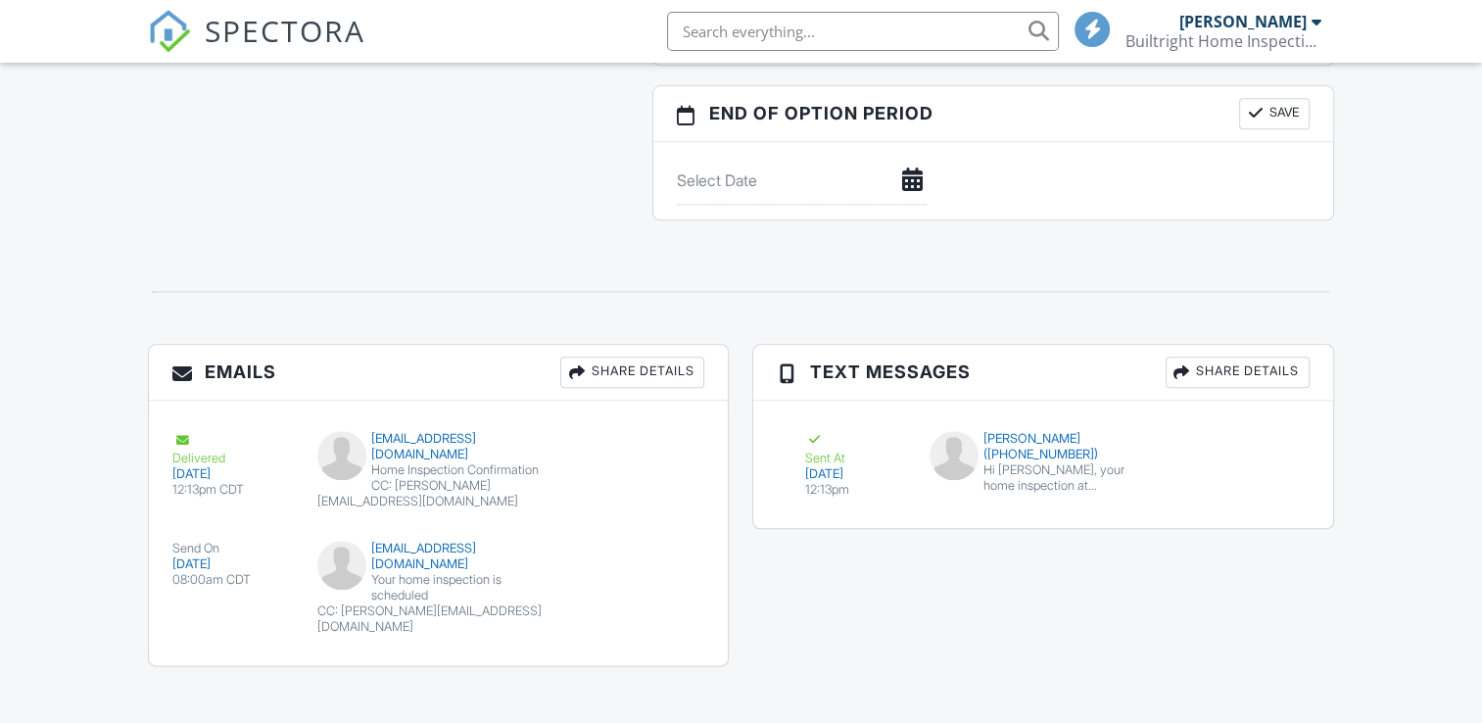
scroll to position [2120, 0]
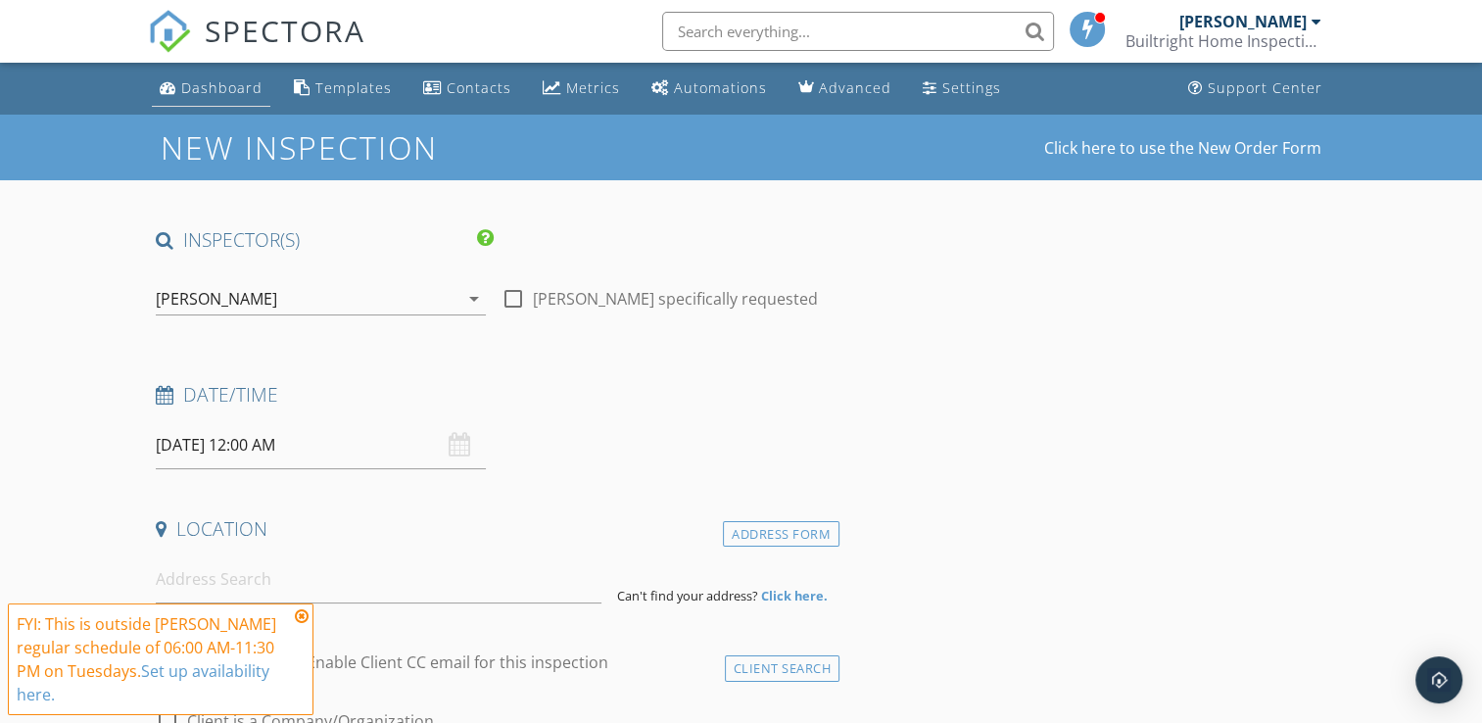
click at [233, 92] on div "Dashboard" at bounding box center [221, 87] width 81 height 19
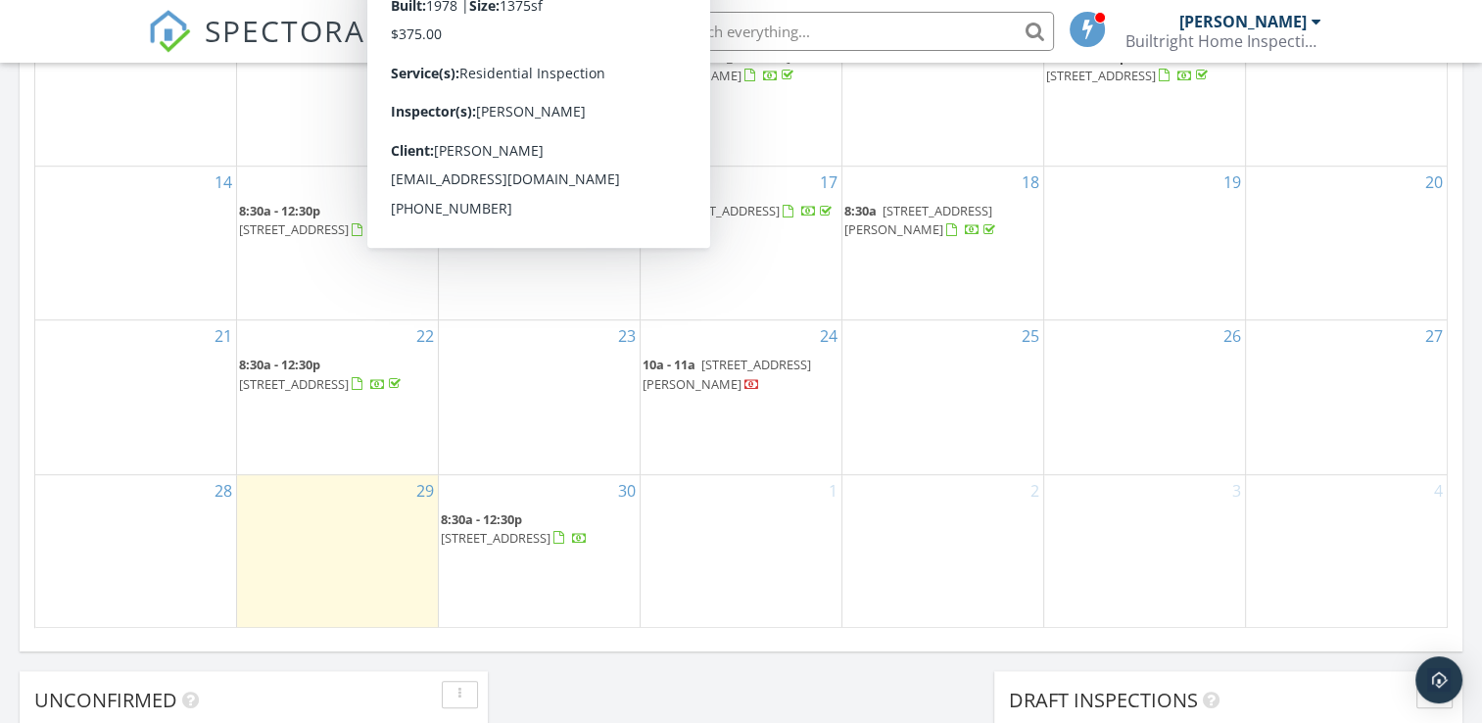
scroll to position [1175, 0]
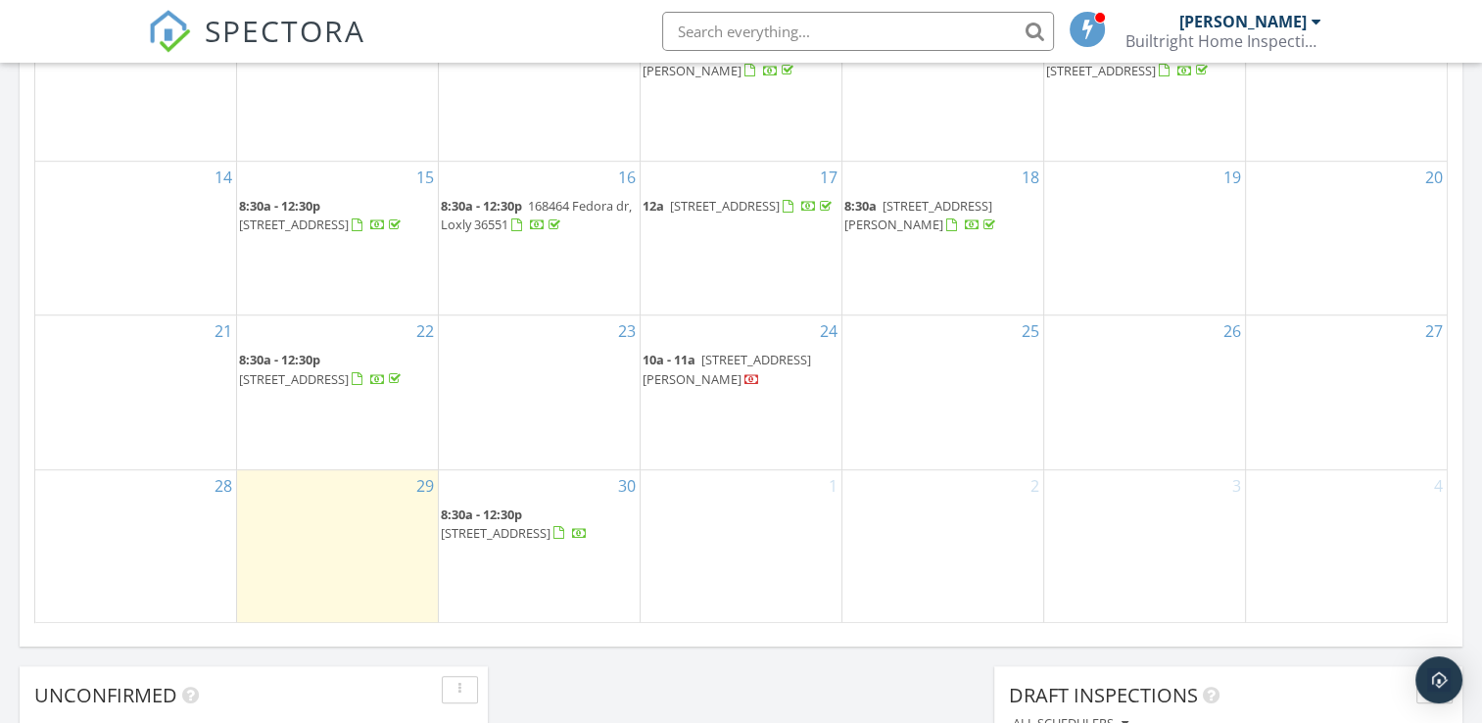
click at [340, 514] on div "29" at bounding box center [337, 546] width 201 height 153
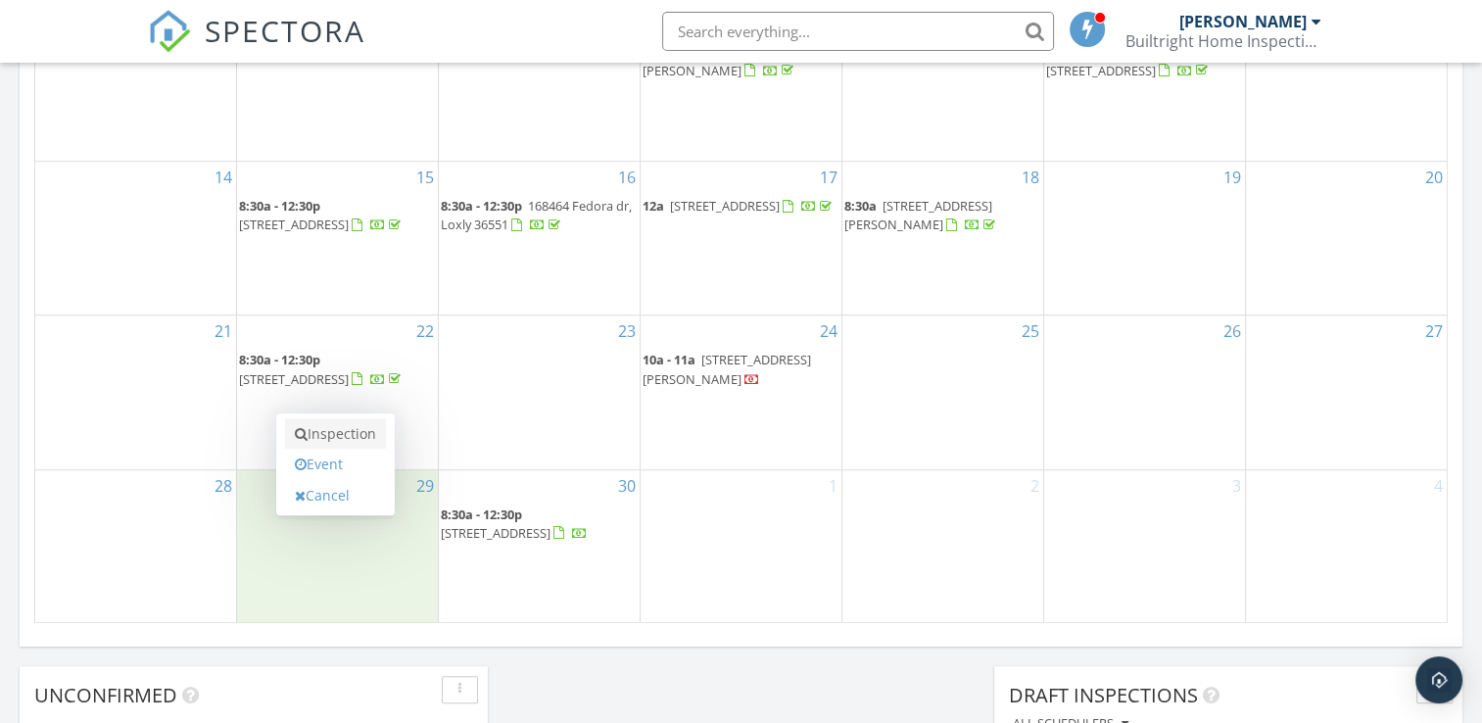
click at [329, 434] on link "Inspection" at bounding box center [335, 433] width 101 height 31
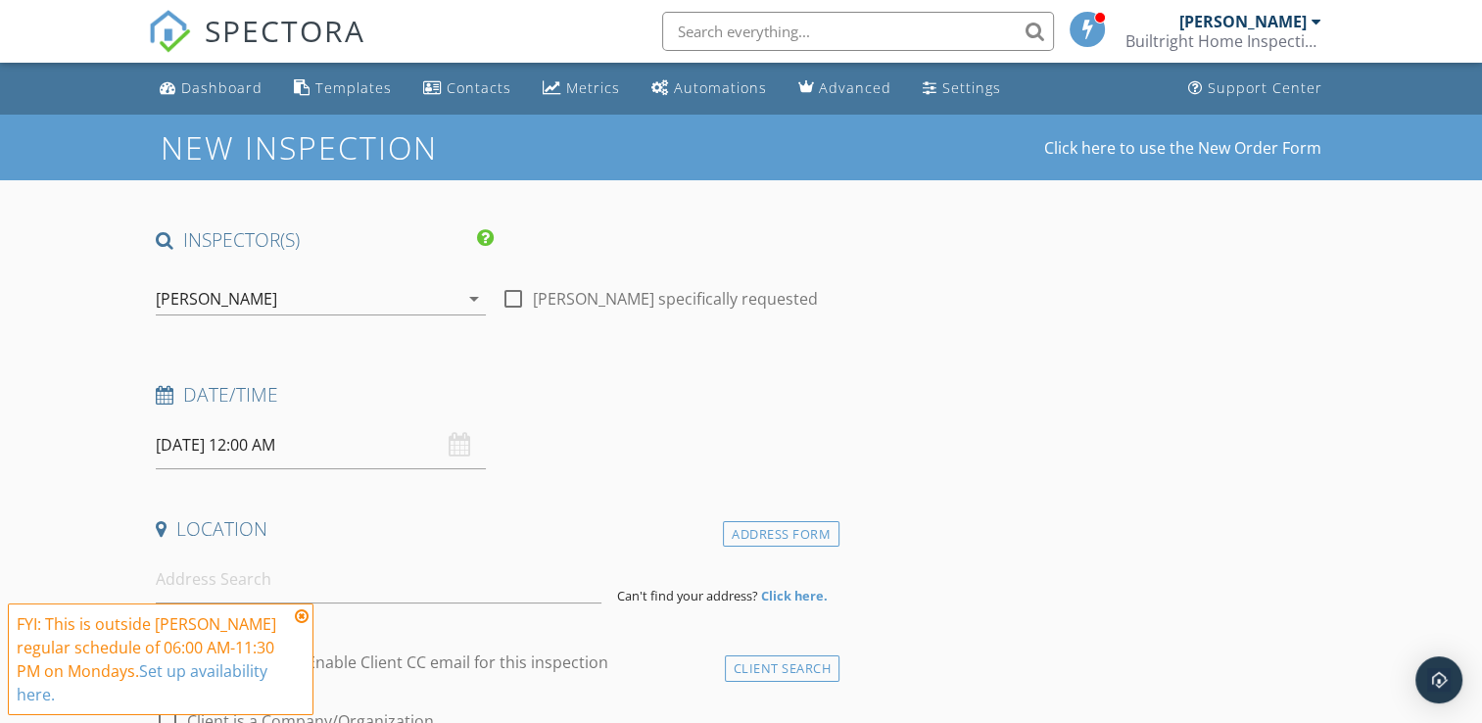
click at [385, 439] on input "[DATE] 12:00 AM" at bounding box center [321, 445] width 330 height 48
click at [360, 558] on input at bounding box center [379, 579] width 446 height 48
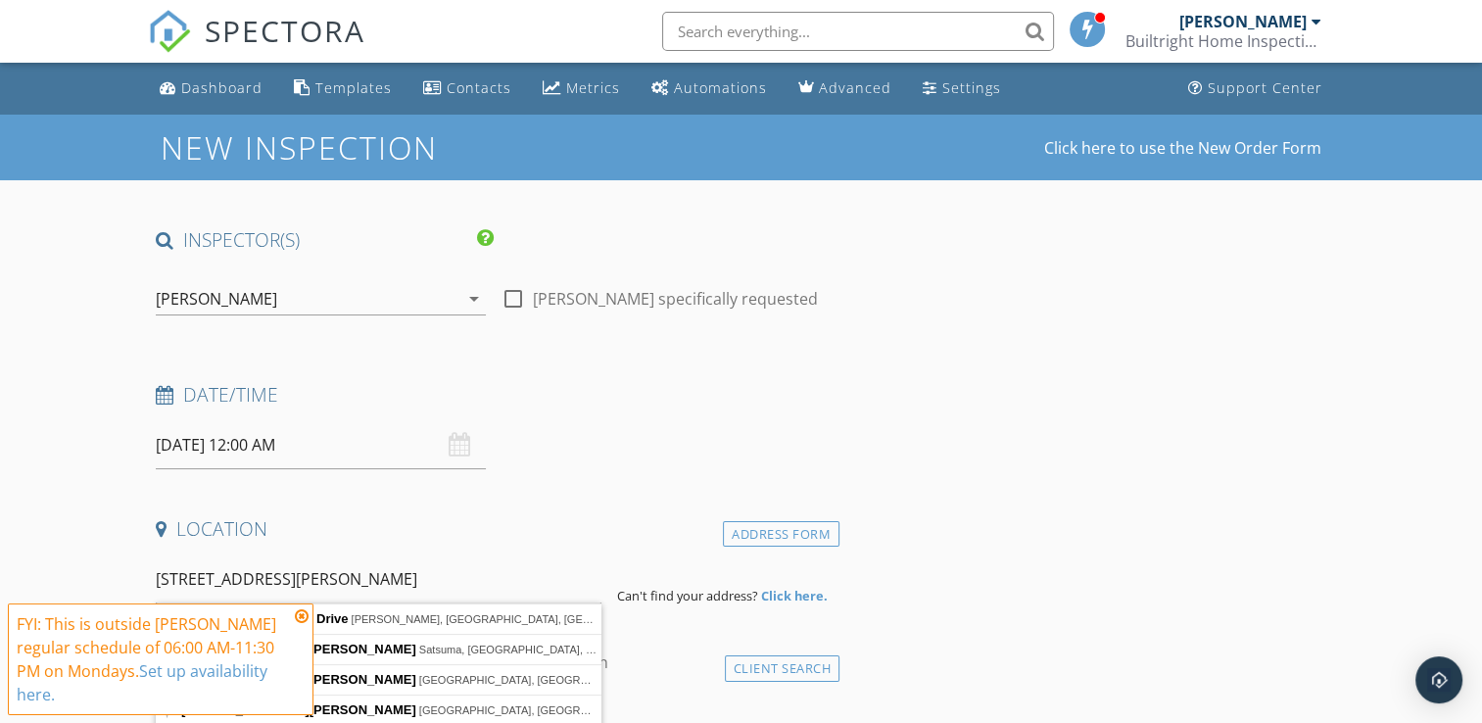
click at [301, 613] on icon at bounding box center [302, 616] width 14 height 16
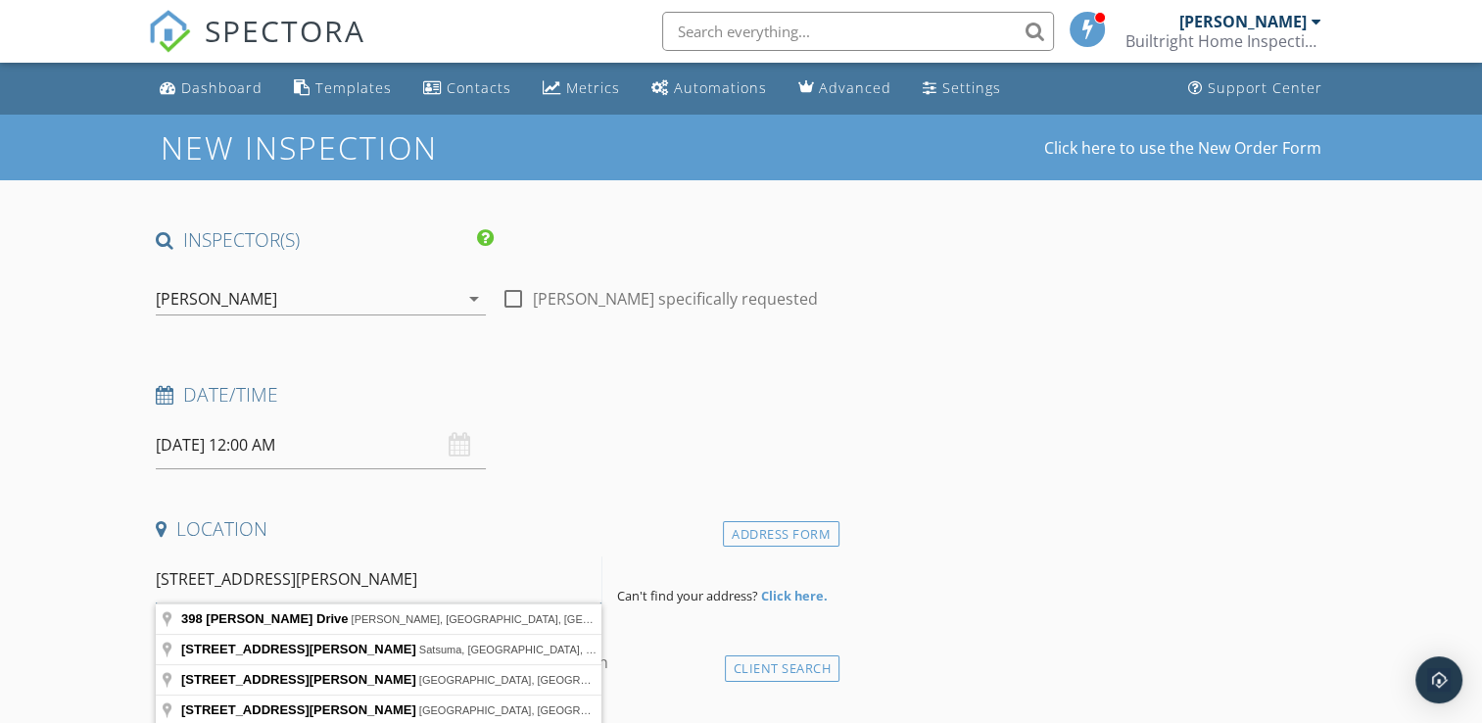
click at [309, 573] on input "398 Maria Drive" at bounding box center [379, 579] width 446 height 48
type input "398 Maria Drive, Lillian, AL, USA"
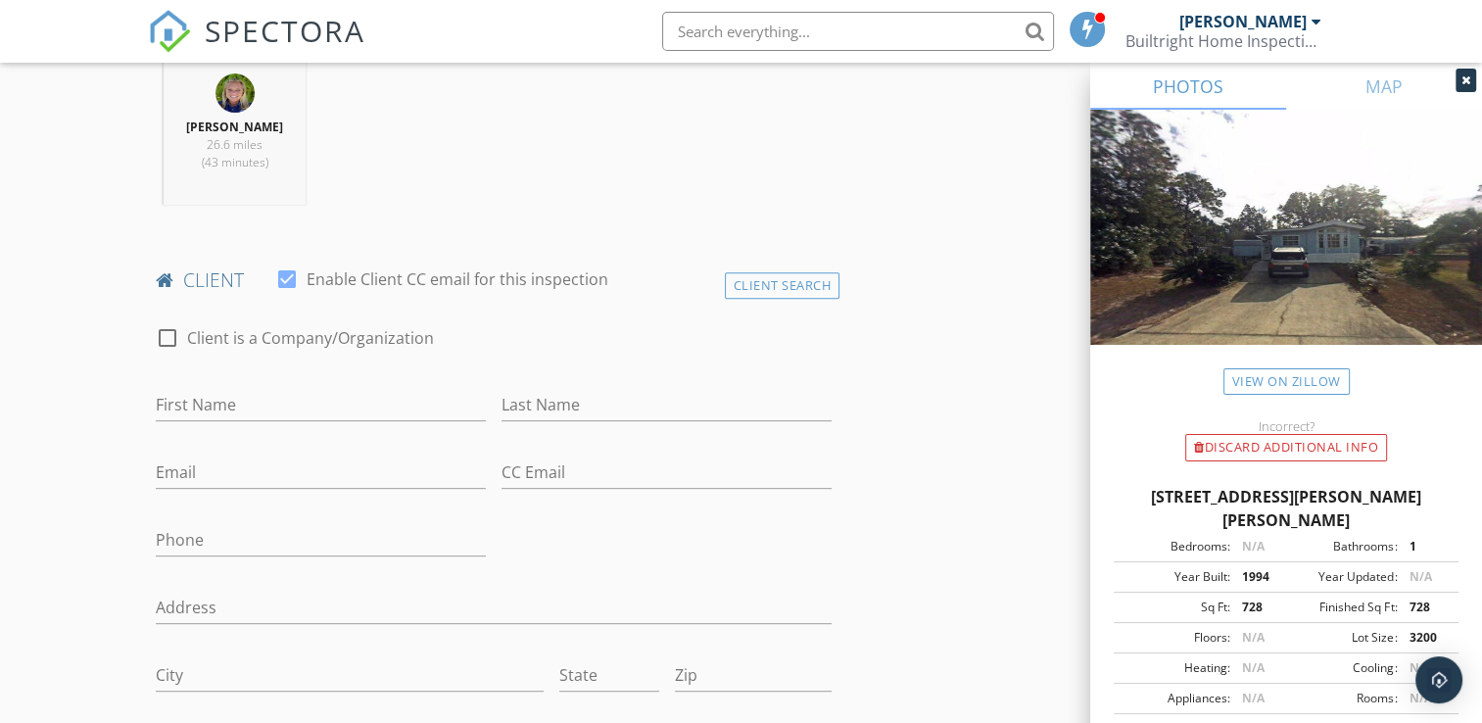
scroll to position [979, 0]
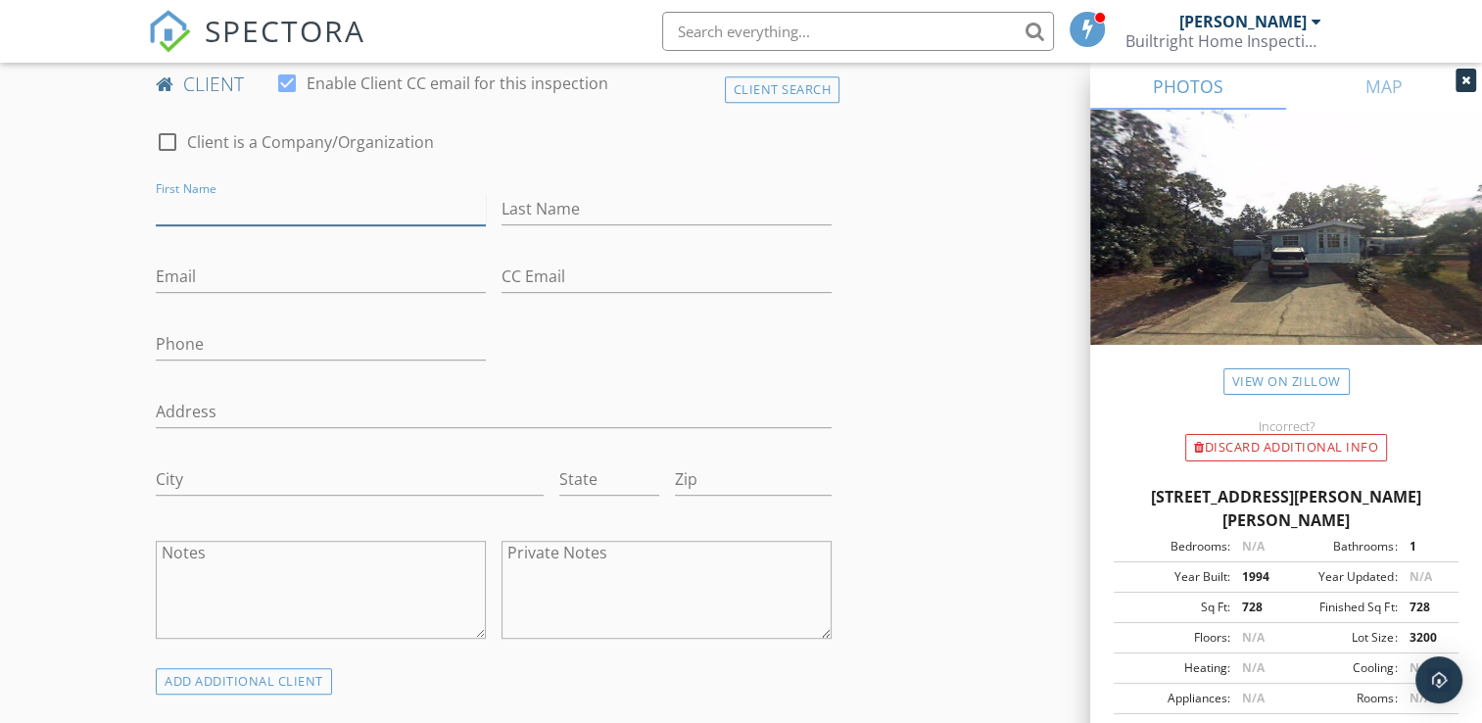
click at [208, 212] on input "First Name" at bounding box center [321, 209] width 330 height 32
type input "Hayman"
click at [230, 268] on input "Email" at bounding box center [321, 276] width 330 height 32
type input "[PERSON_NAME][EMAIL_ADDRESS][DOMAIN_NAME]"
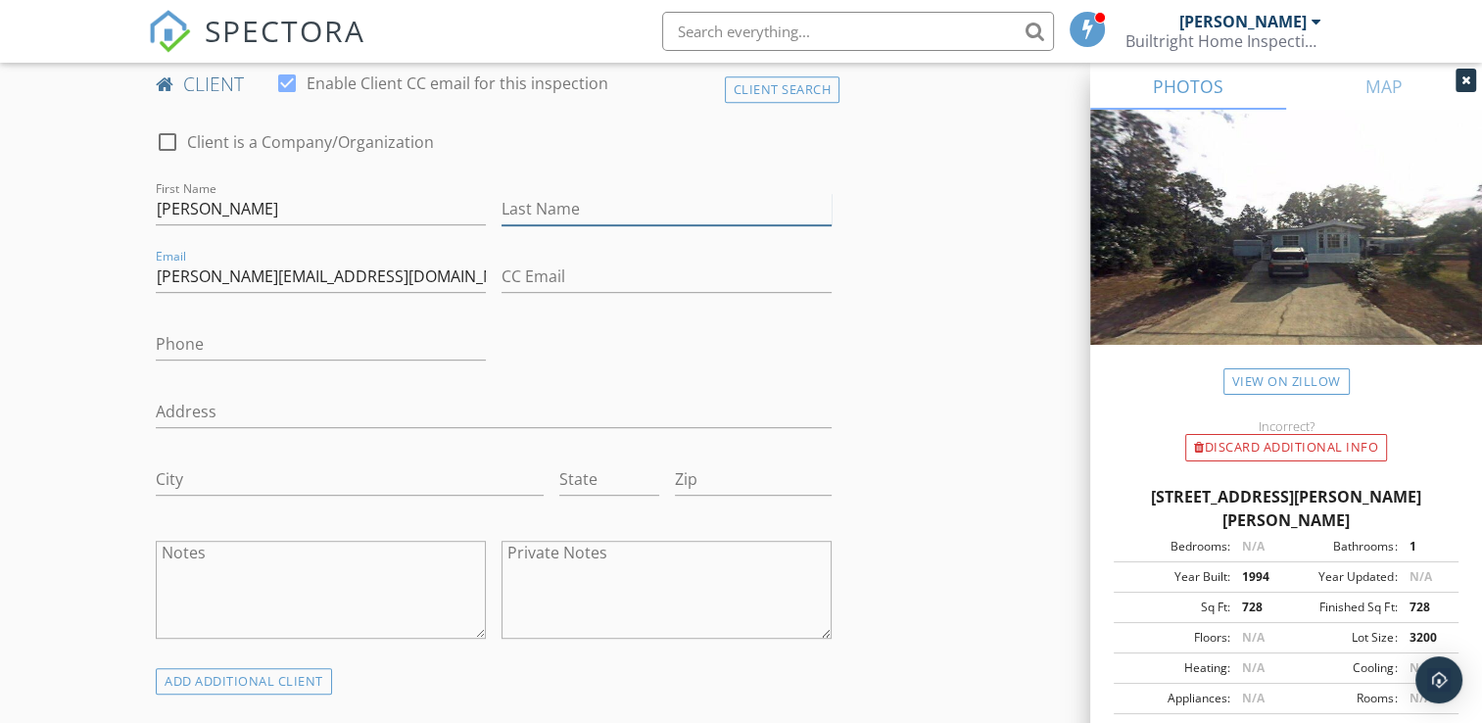
type input "Memmolo"
type input "[PERSON_NAME][EMAIL_ADDRESS][DOMAIN_NAME]"
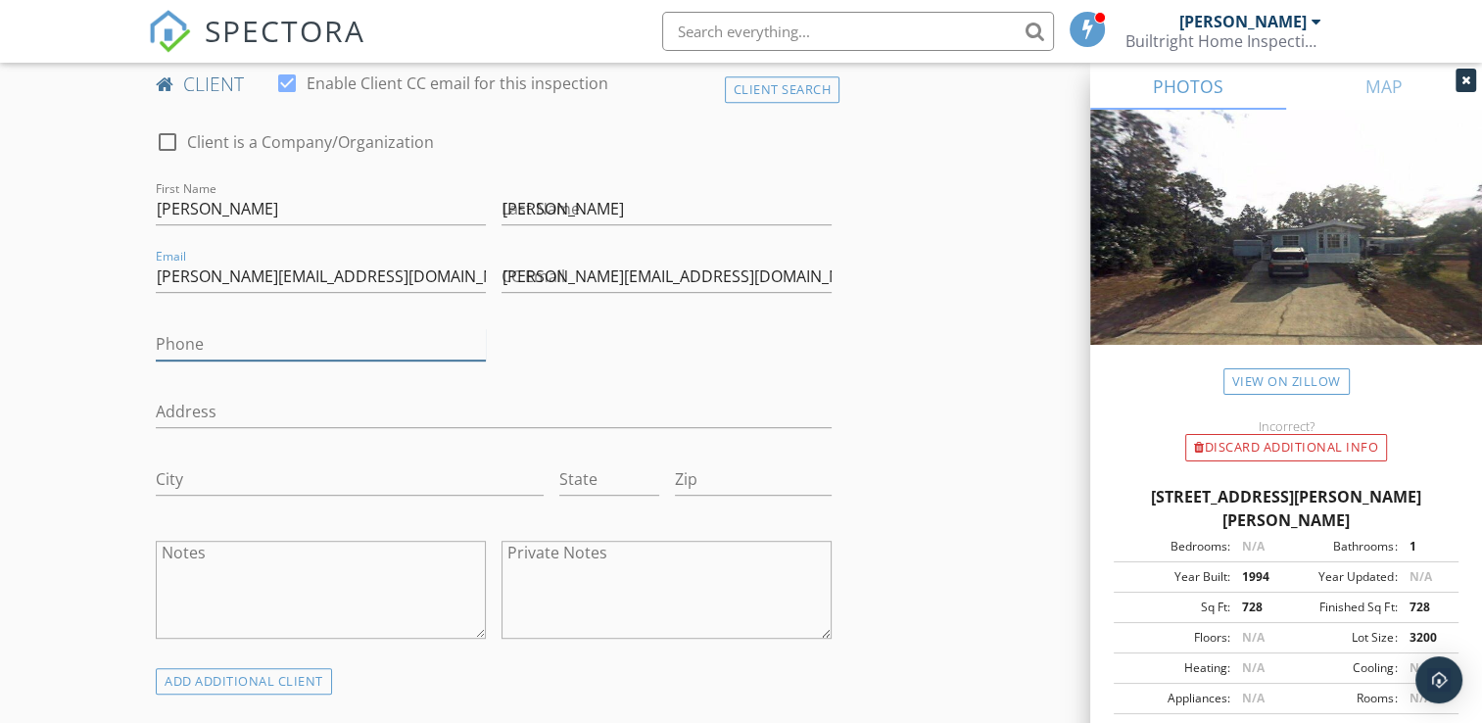
type input "[PHONE_NUMBER]"
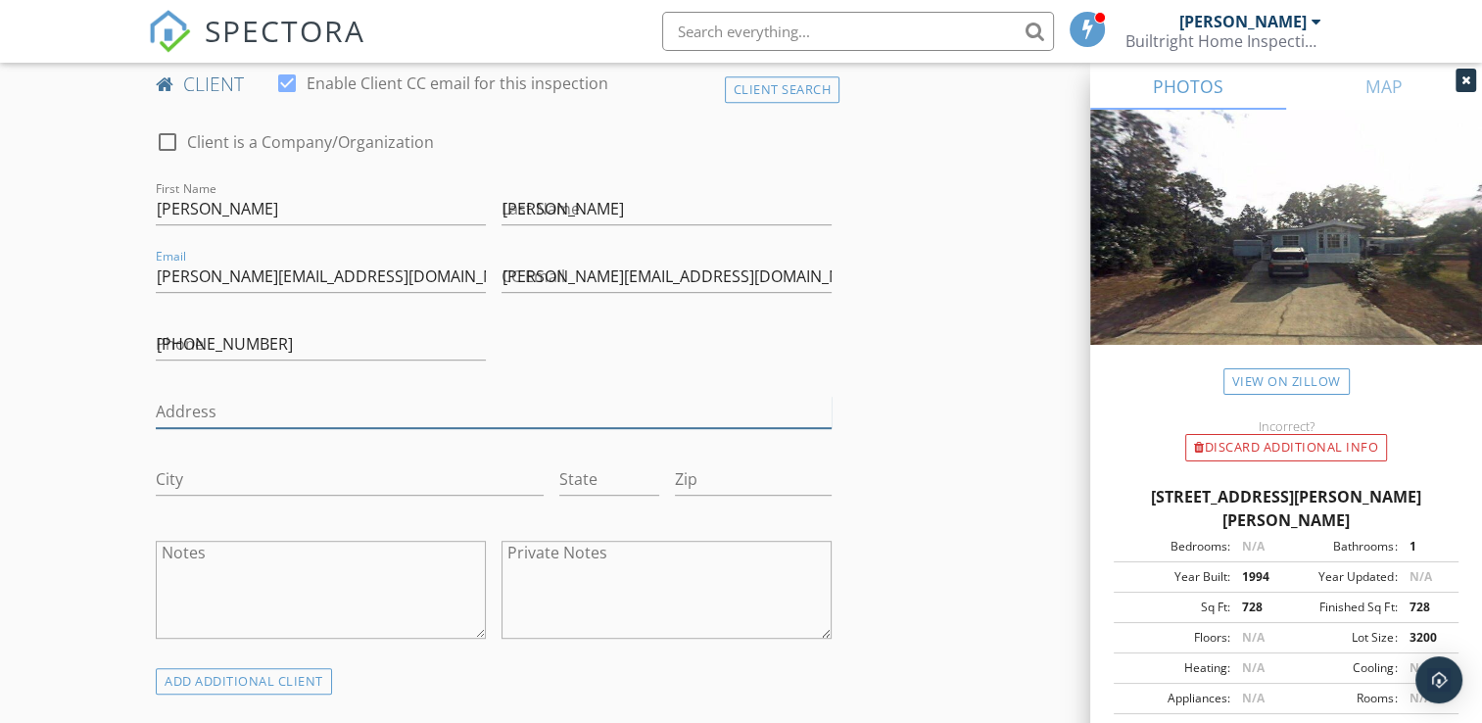
type input "1405 Regency Rd"
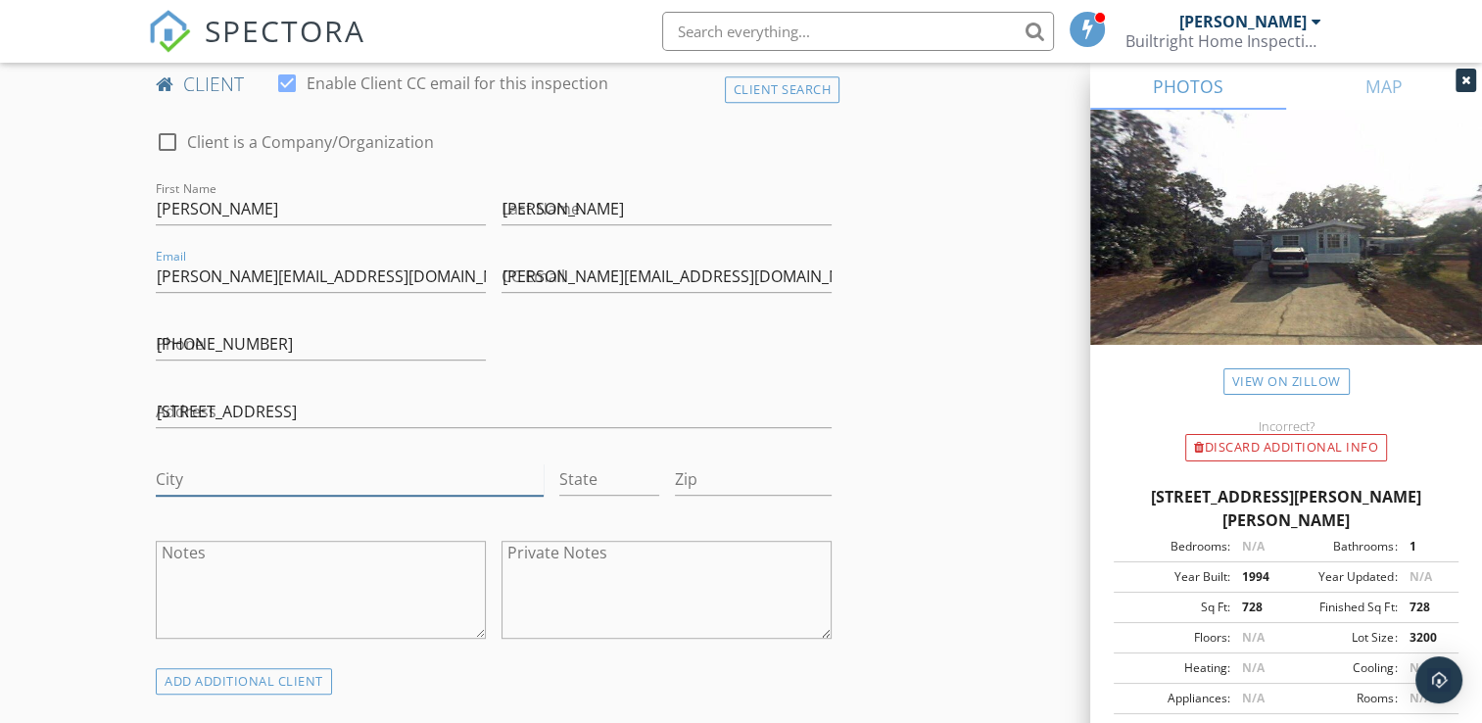
type input "Gulf Shores"
type input "AL"
type input "36542-3421"
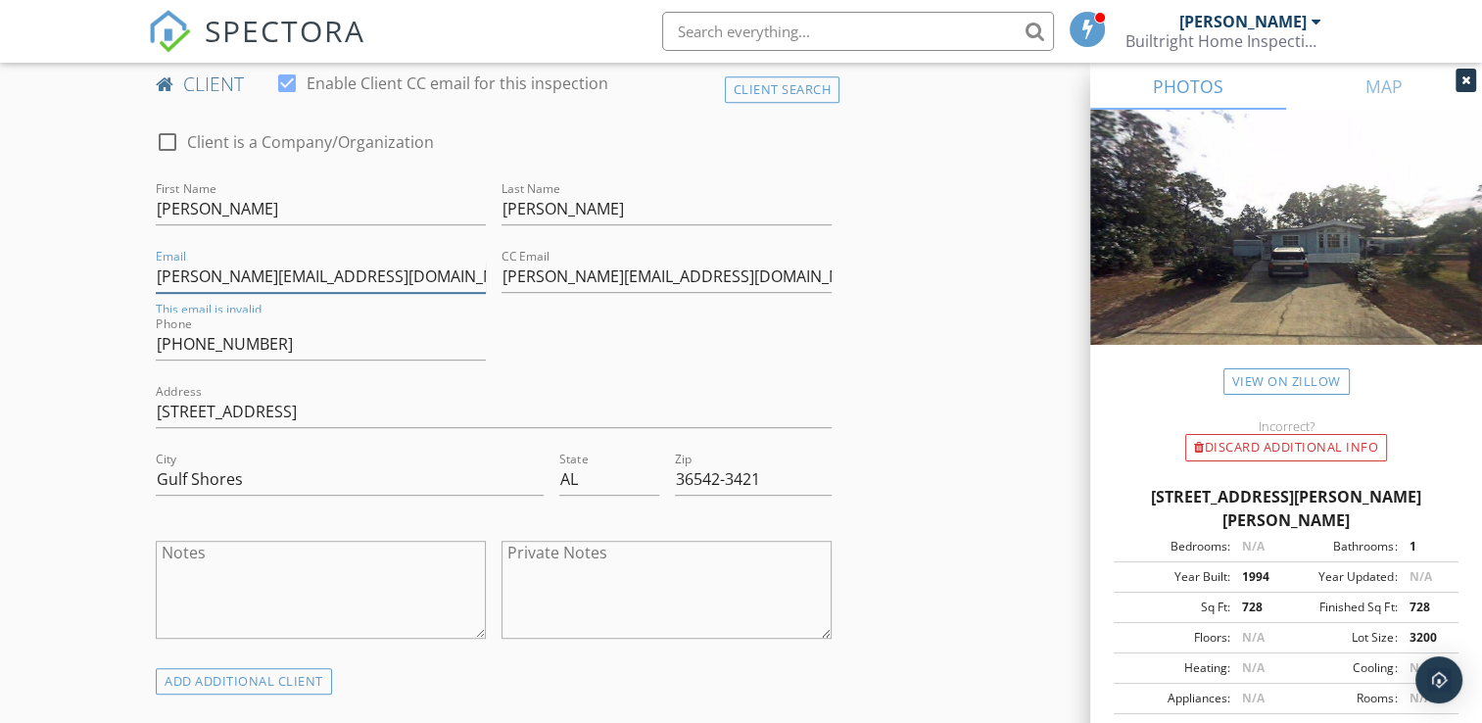
scroll to position [893, 0]
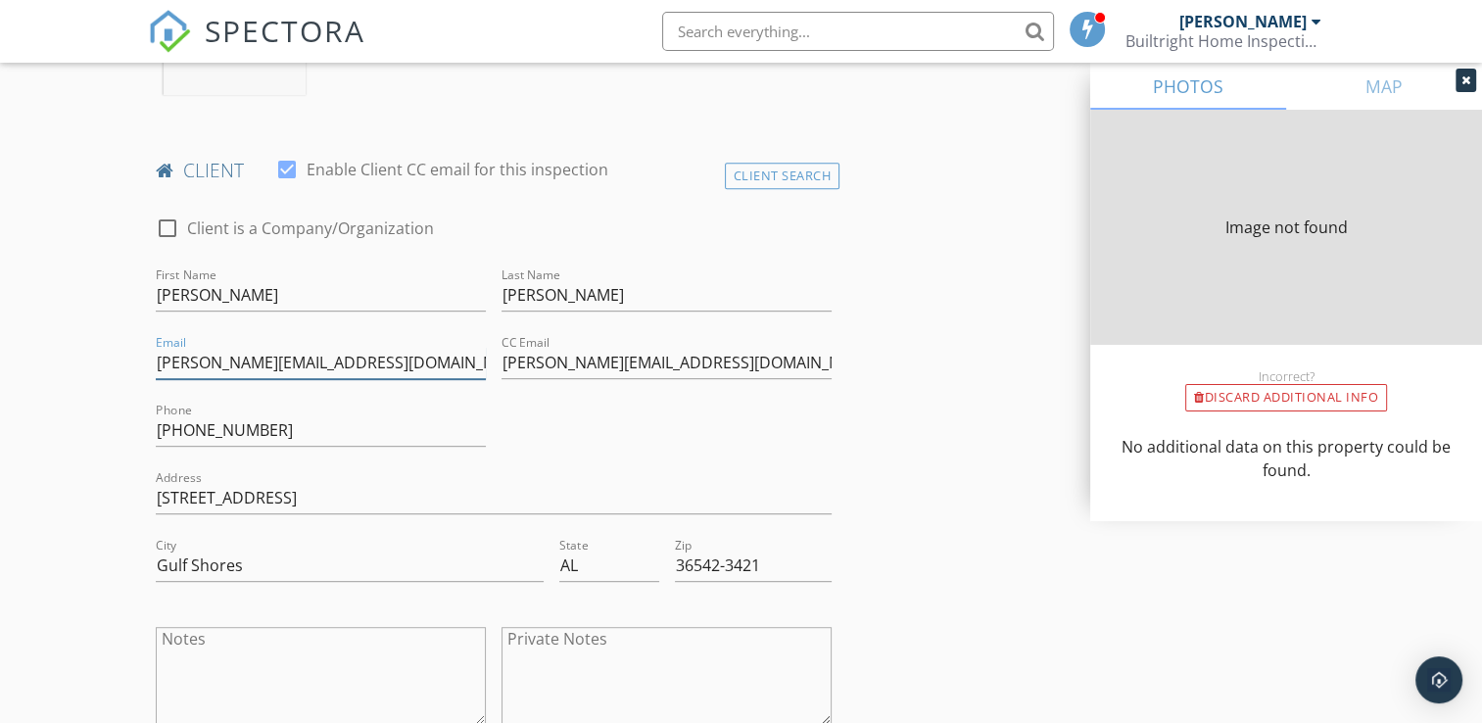
type input "728"
type input "1994"
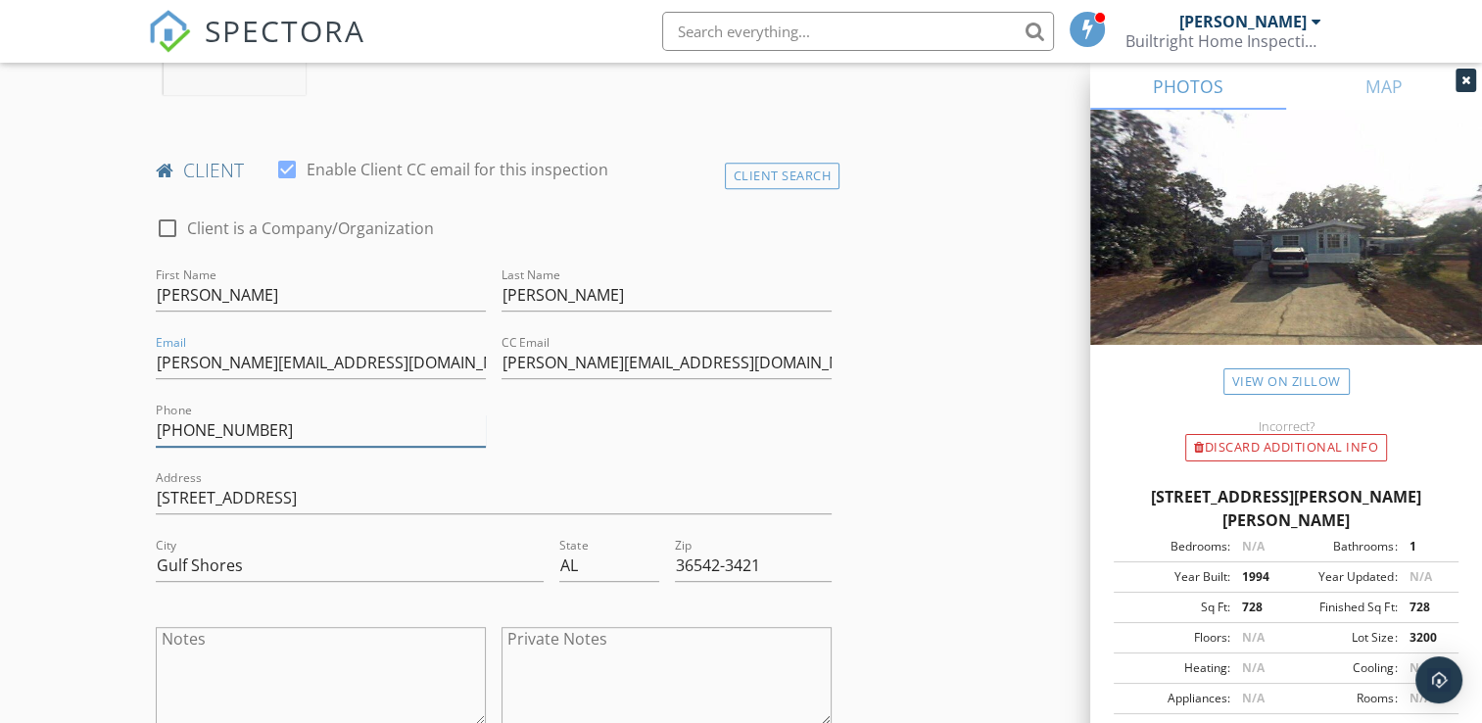
click at [258, 433] on input "[PHONE_NUMBER]" at bounding box center [321, 430] width 330 height 32
click at [696, 463] on div "check_box_outline_blank Client is a Company/Organization First Name Hayman Last…" at bounding box center [493, 475] width 691 height 557
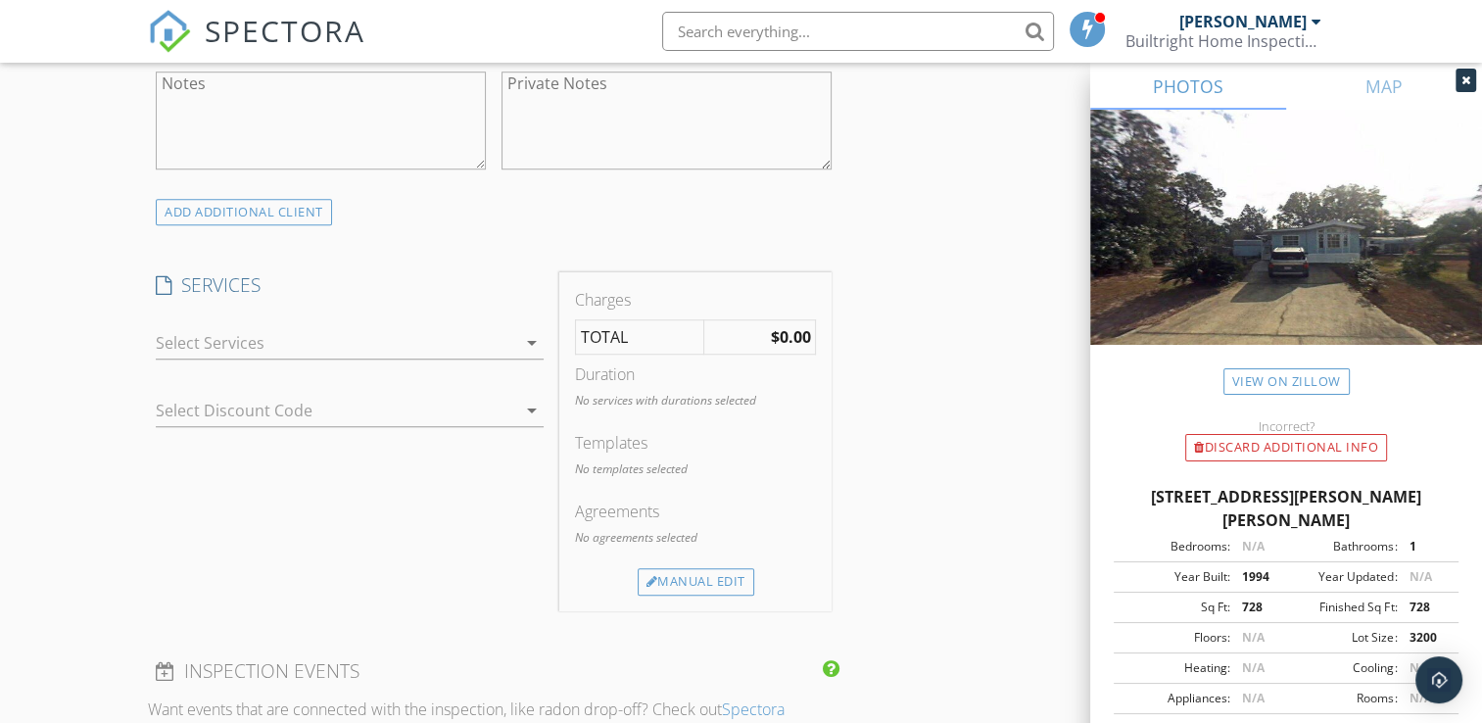
scroll to position [1481, 0]
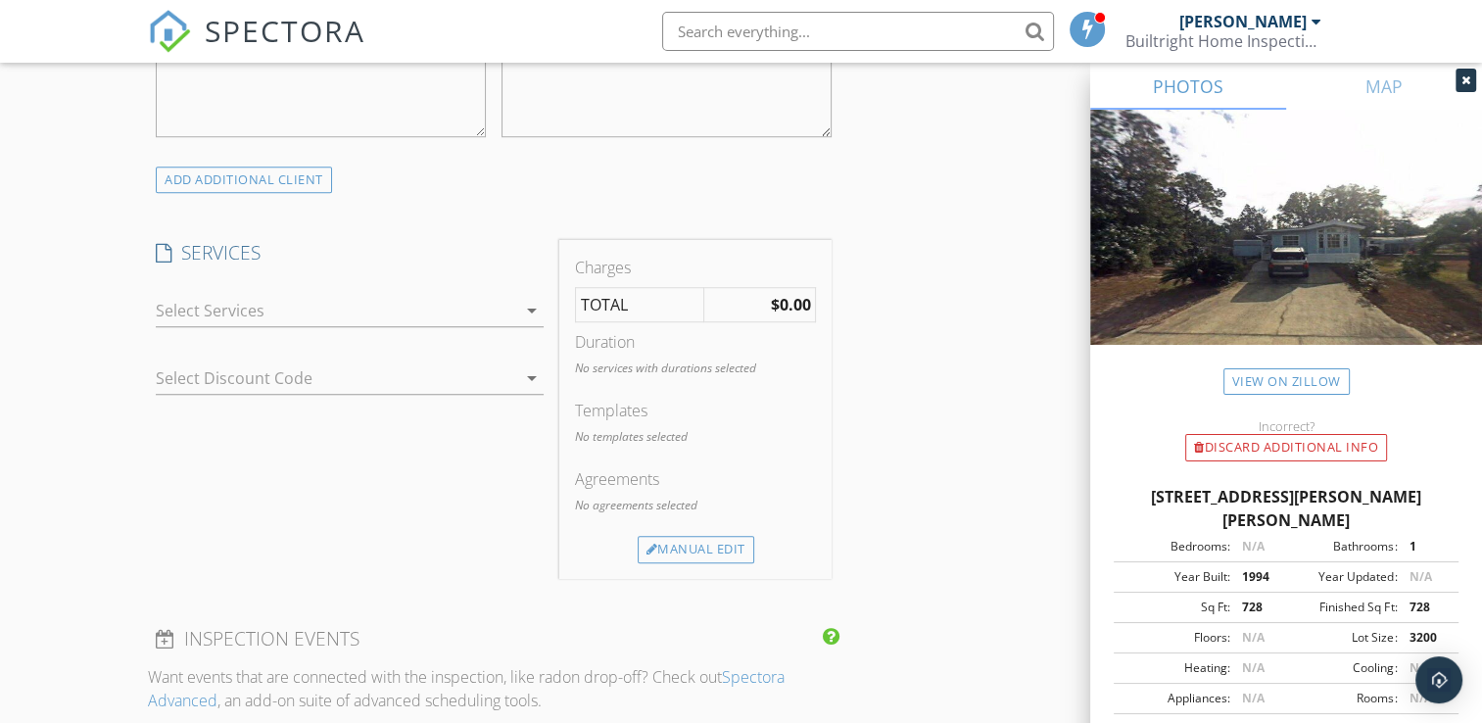
click at [524, 312] on icon "arrow_drop_down" at bounding box center [532, 311] width 24 height 24
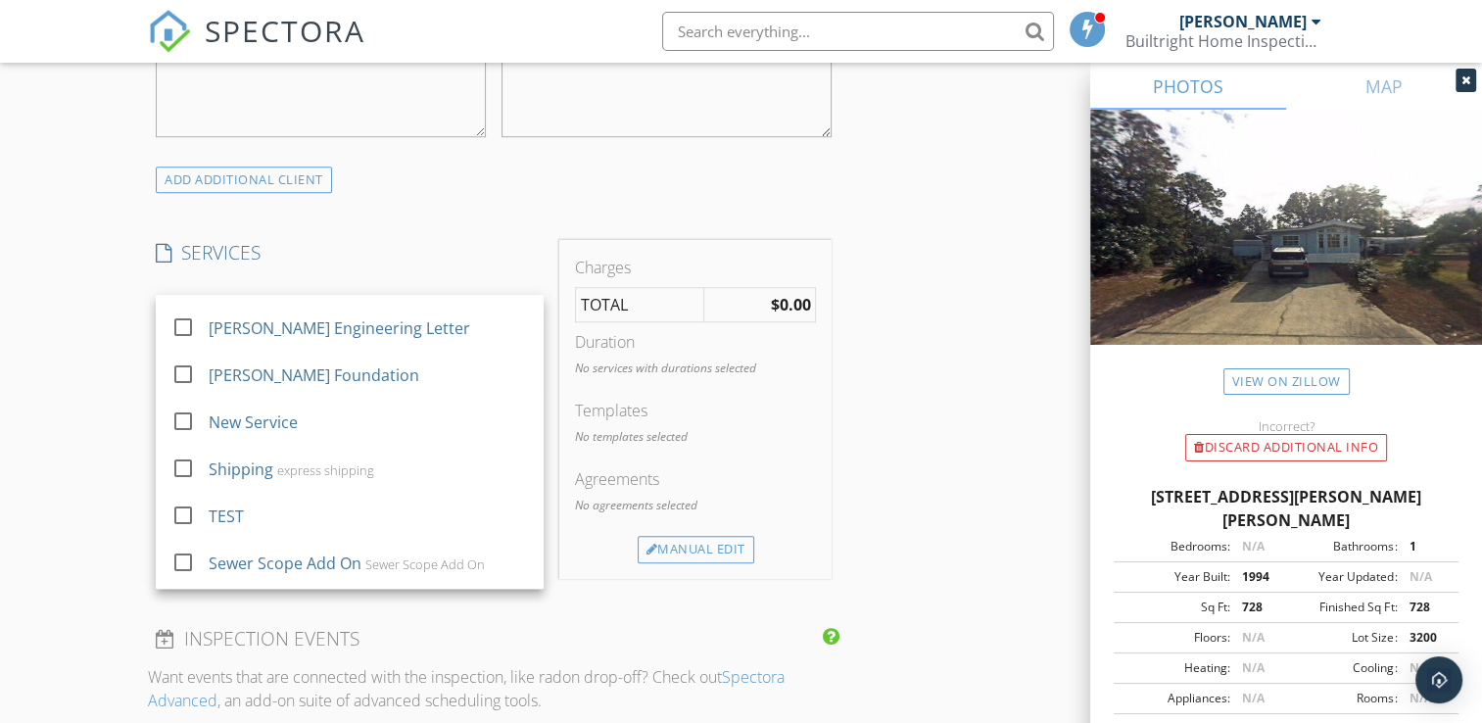
scroll to position [979, 0]
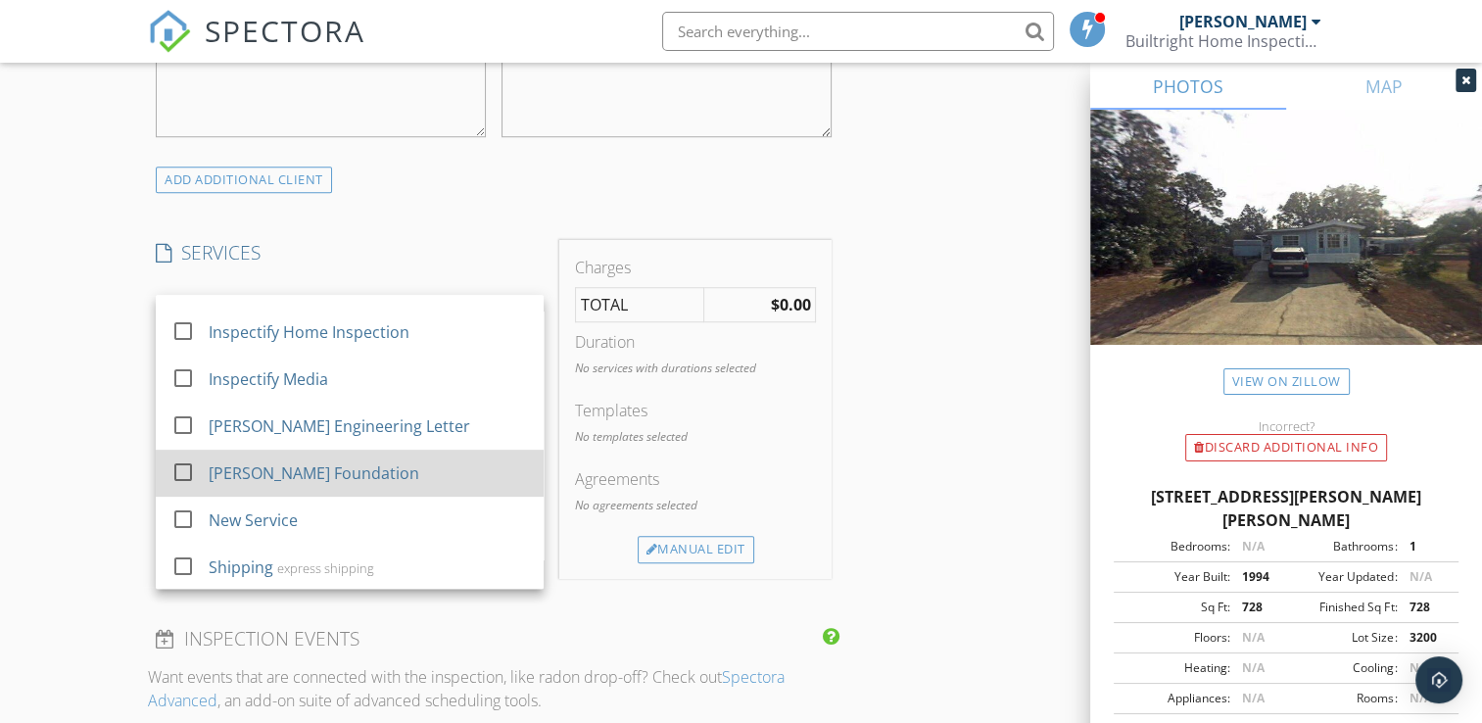
click at [294, 476] on div "[PERSON_NAME] Foundation" at bounding box center [315, 473] width 211 height 24
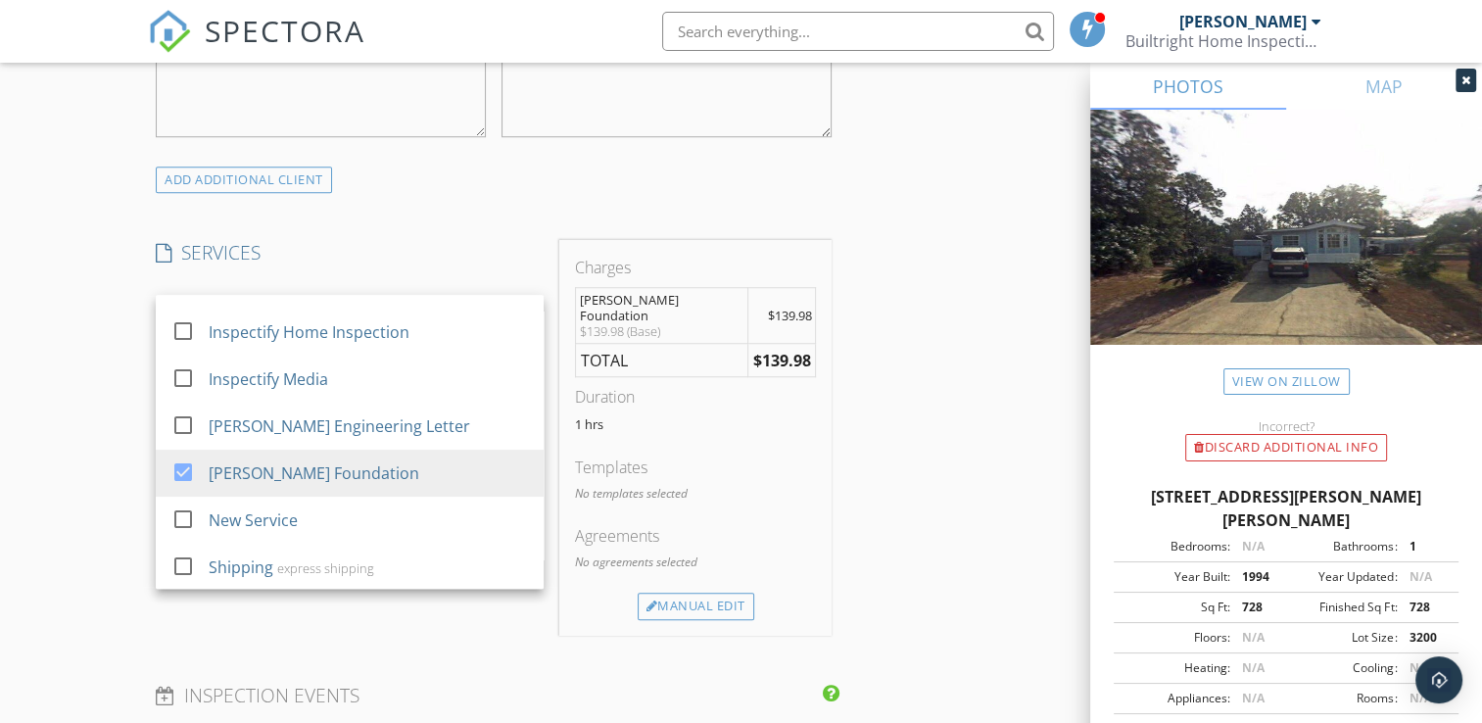
click at [509, 661] on div "INSPECTOR(S) check_box Lisa Memmolo PRIMARY Lisa Memmolo arrow_drop_down check_…" at bounding box center [493, 348] width 691 height 3203
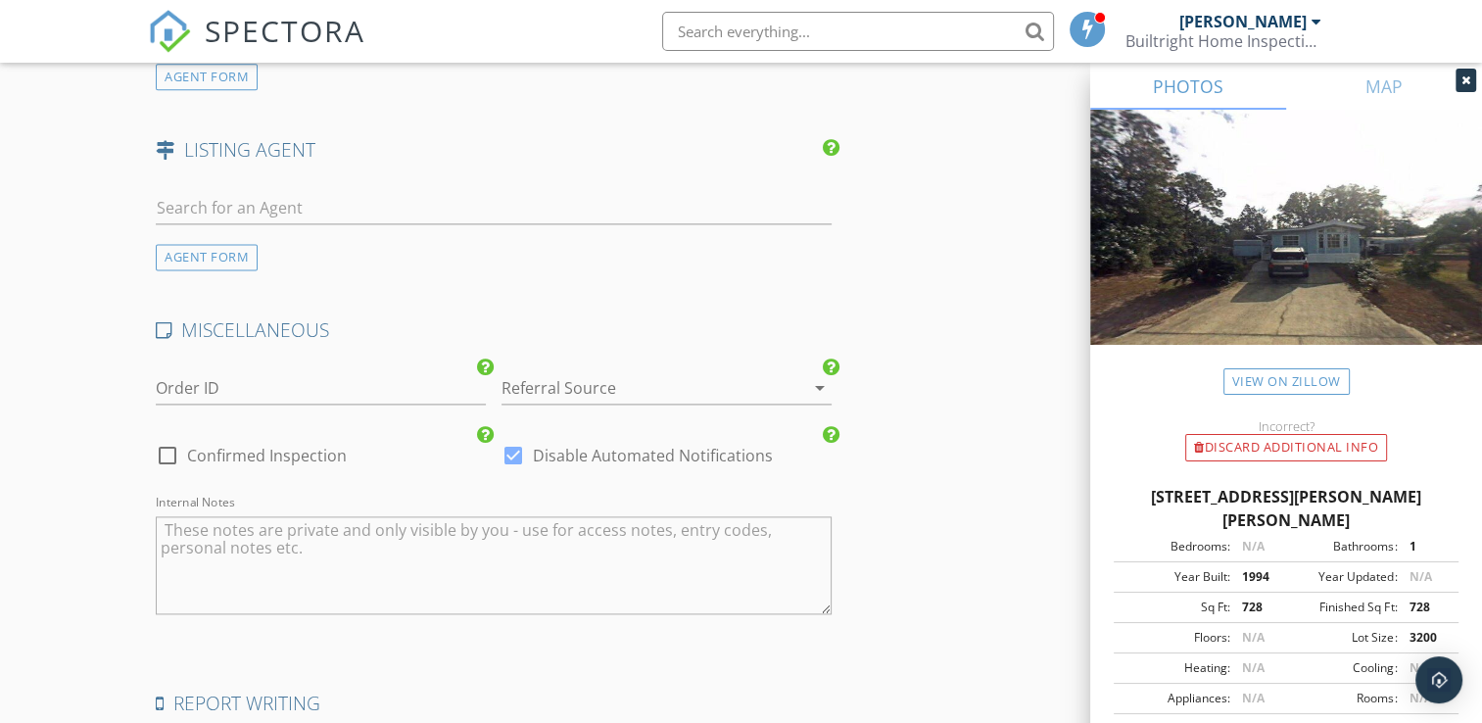
scroll to position [2848, 0]
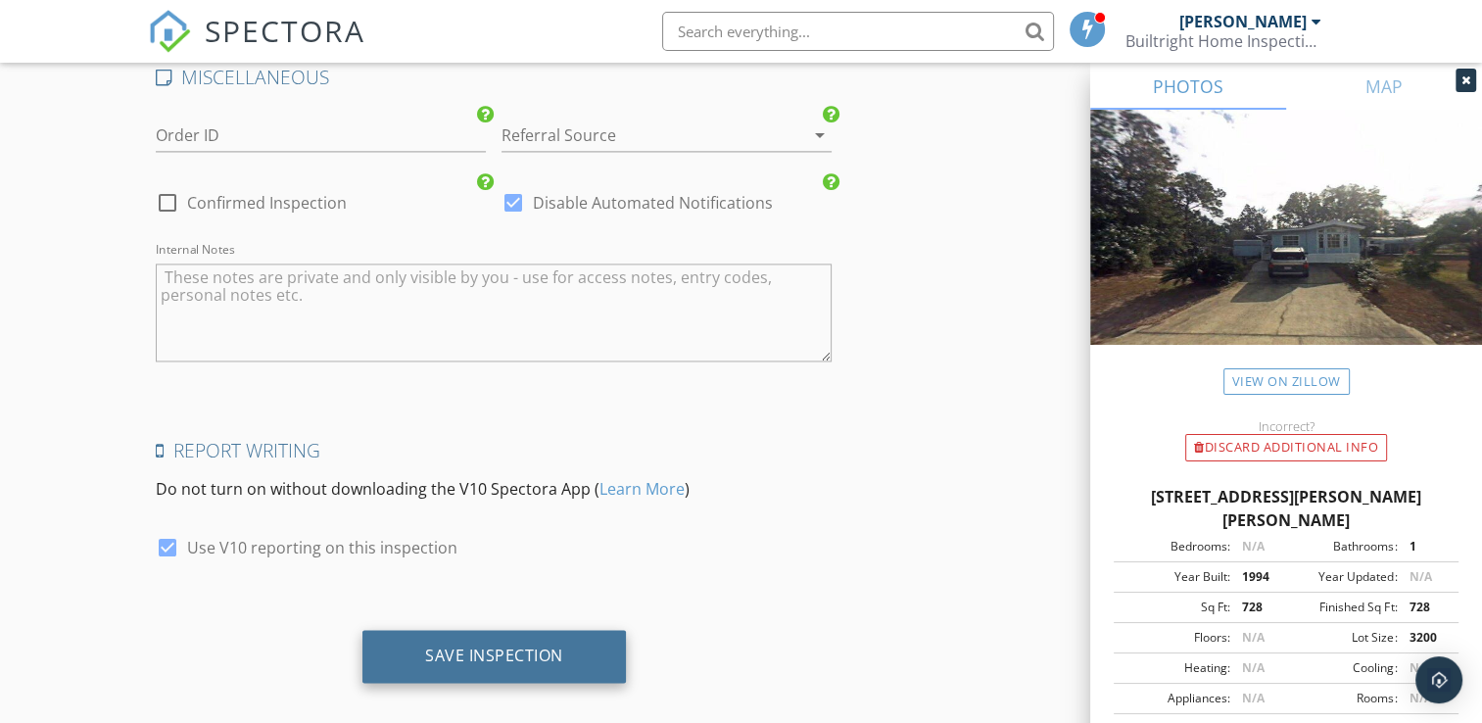
click at [585, 639] on div "Save Inspection" at bounding box center [493, 656] width 263 height 53
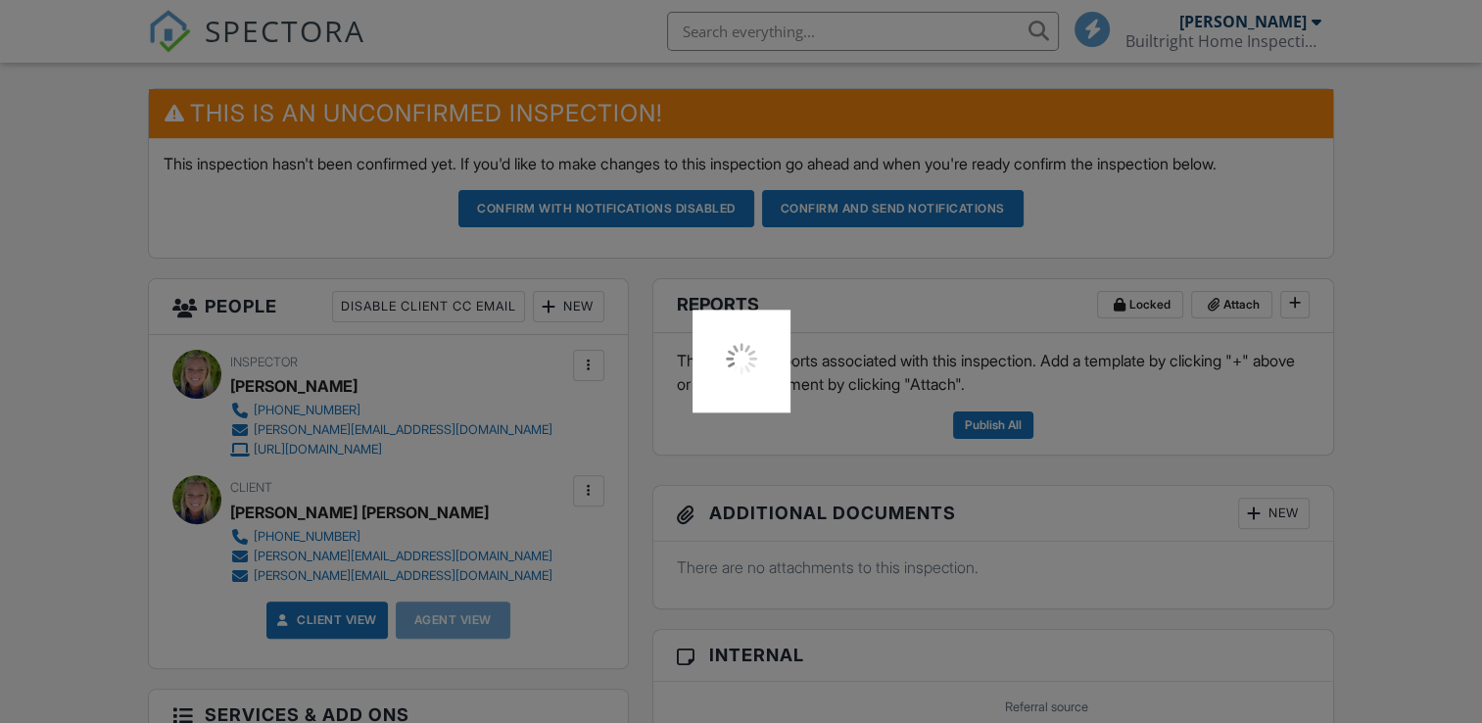
scroll to position [588, 0]
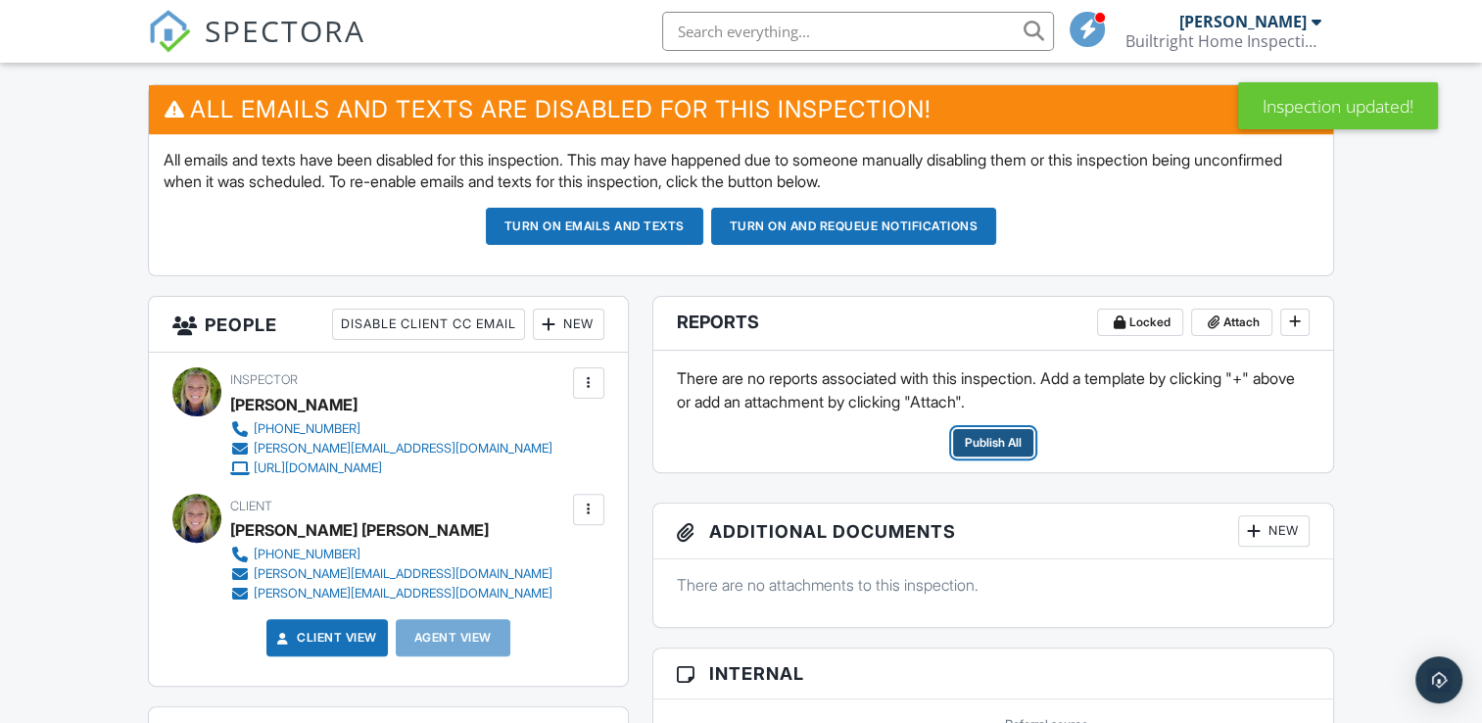
click at [999, 441] on span "Publish All" at bounding box center [993, 443] width 57 height 20
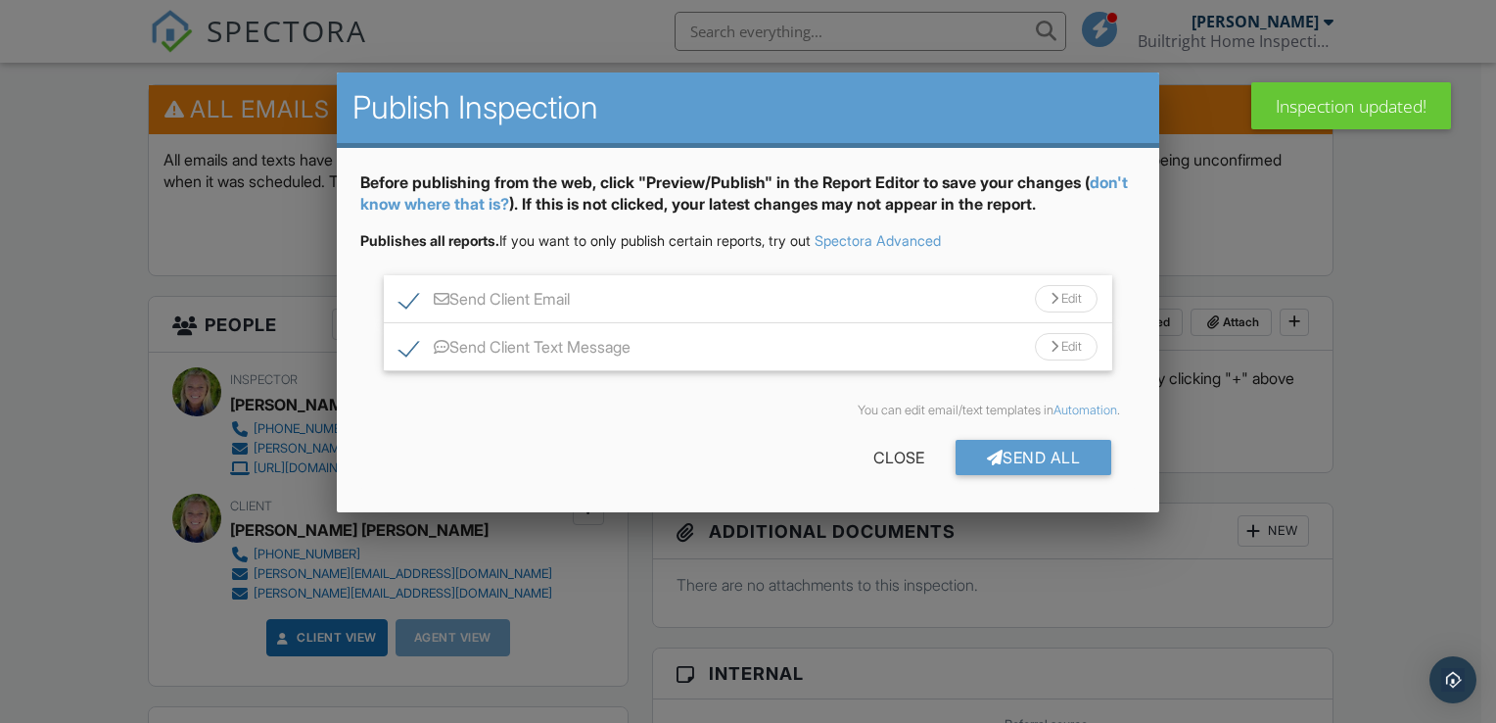
click at [400, 347] on label "Send Client Text Message" at bounding box center [515, 350] width 231 height 24
checkbox input "false"
click at [407, 290] on label "Send Client Email" at bounding box center [485, 302] width 170 height 24
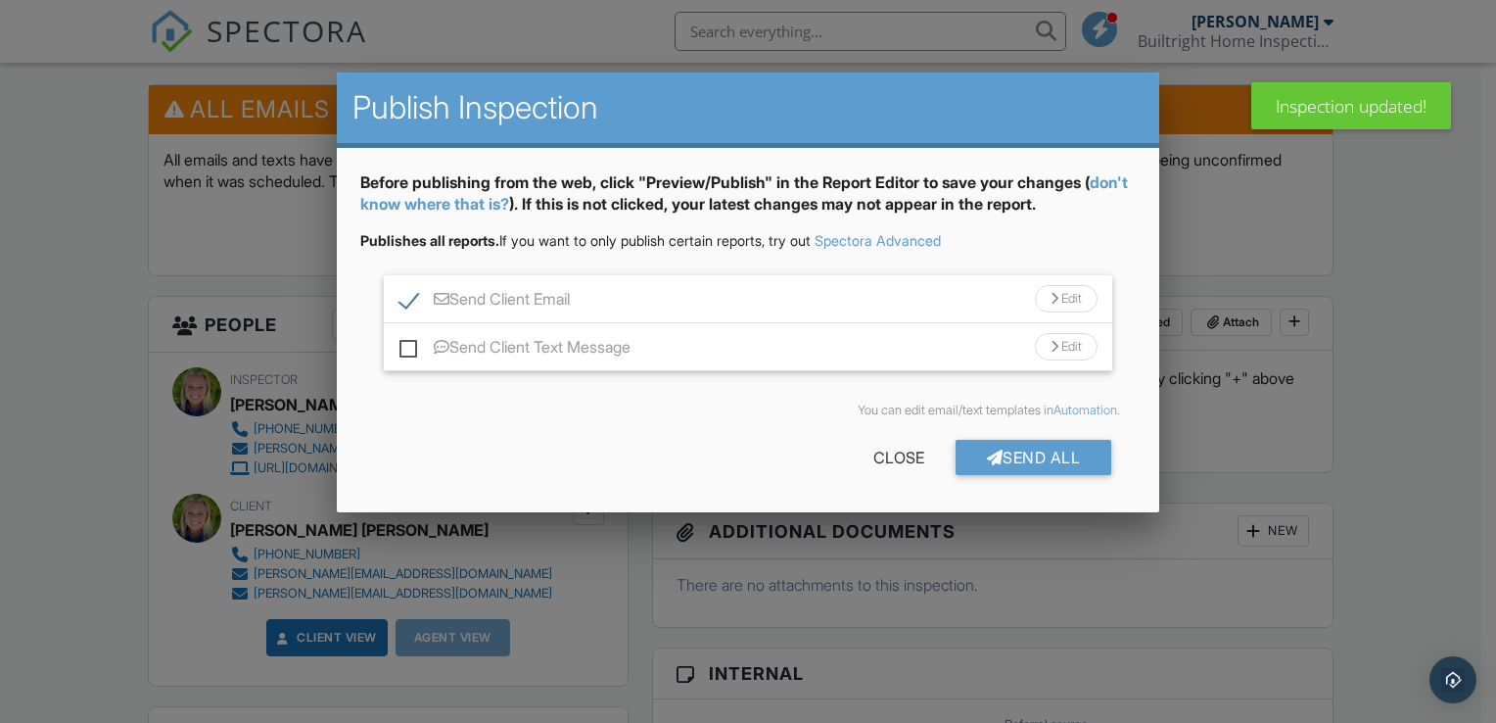
checkbox input "false"
click at [987, 463] on div at bounding box center [995, 457] width 17 height 16
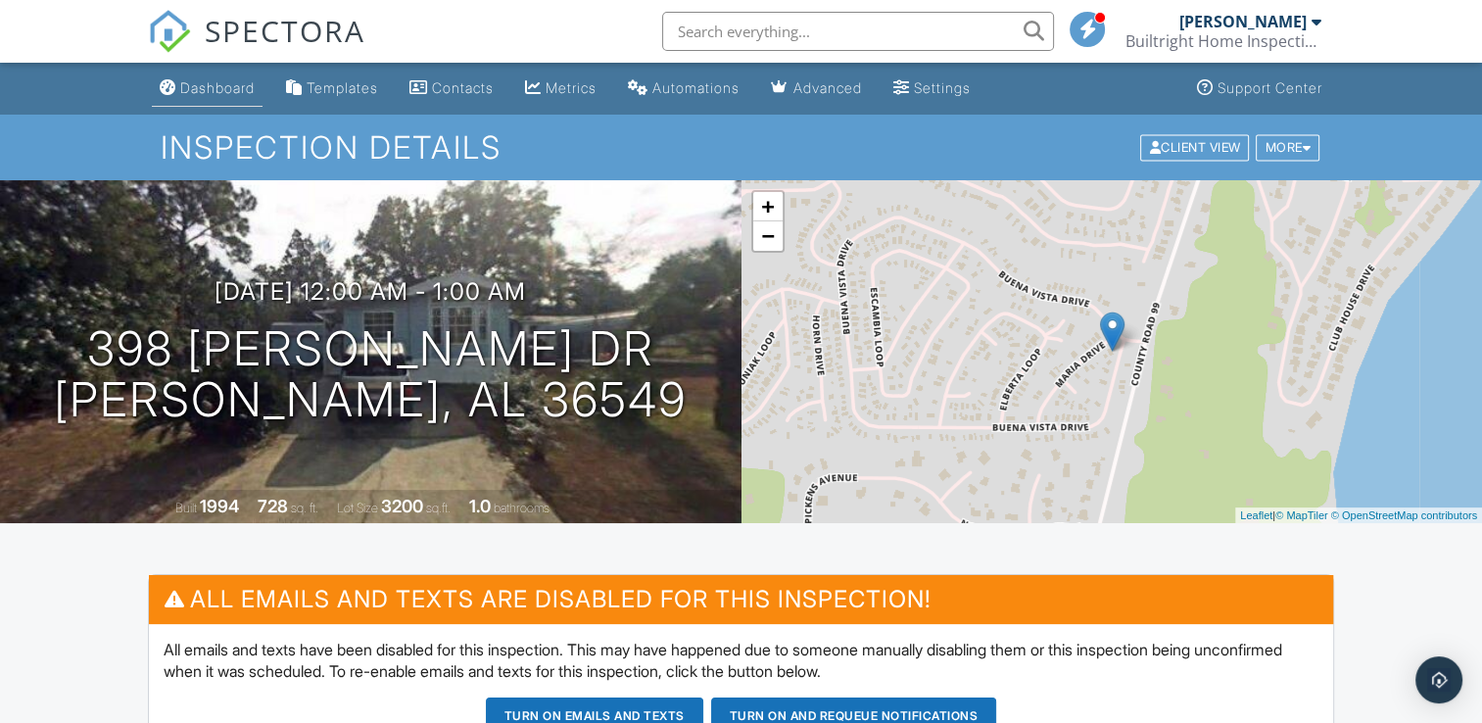
click at [212, 86] on div "Dashboard" at bounding box center [217, 87] width 74 height 17
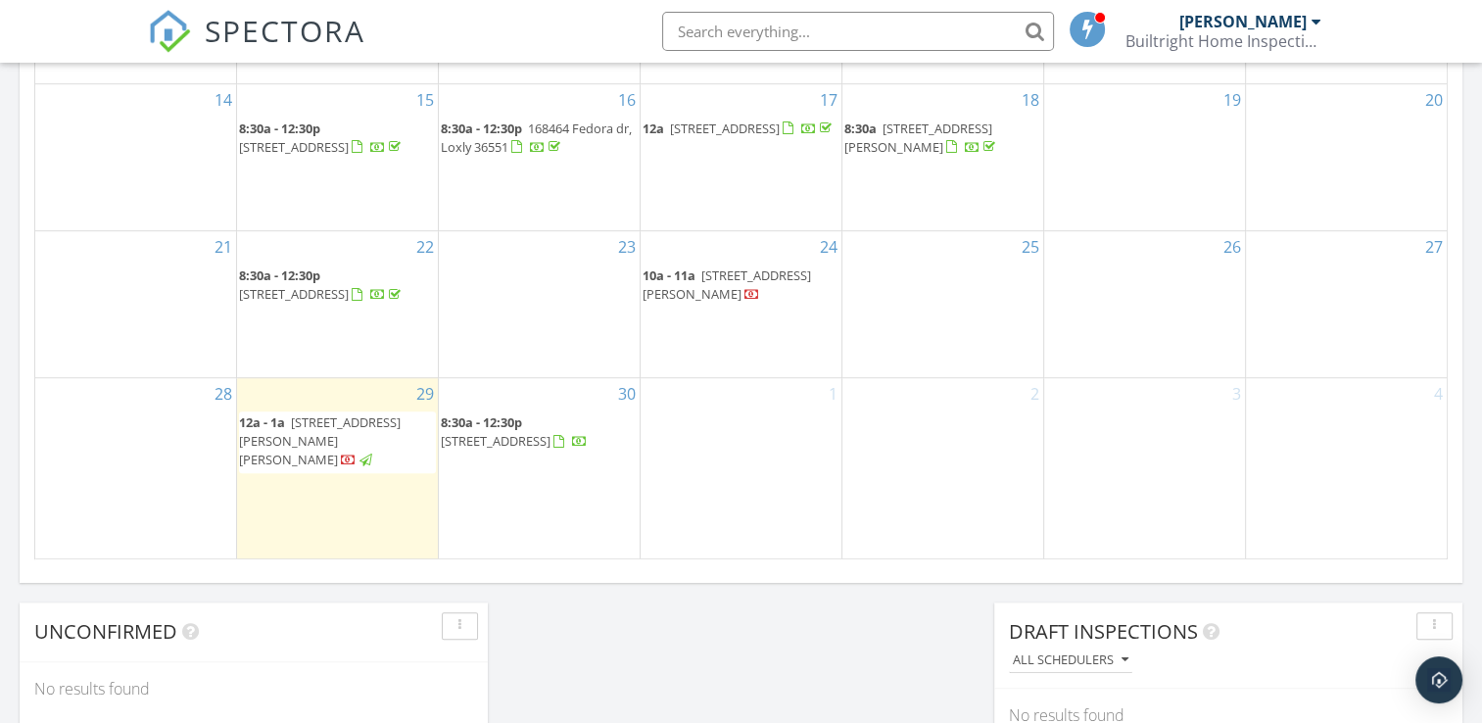
scroll to position [1273, 0]
